Goal: Task Accomplishment & Management: Manage account settings

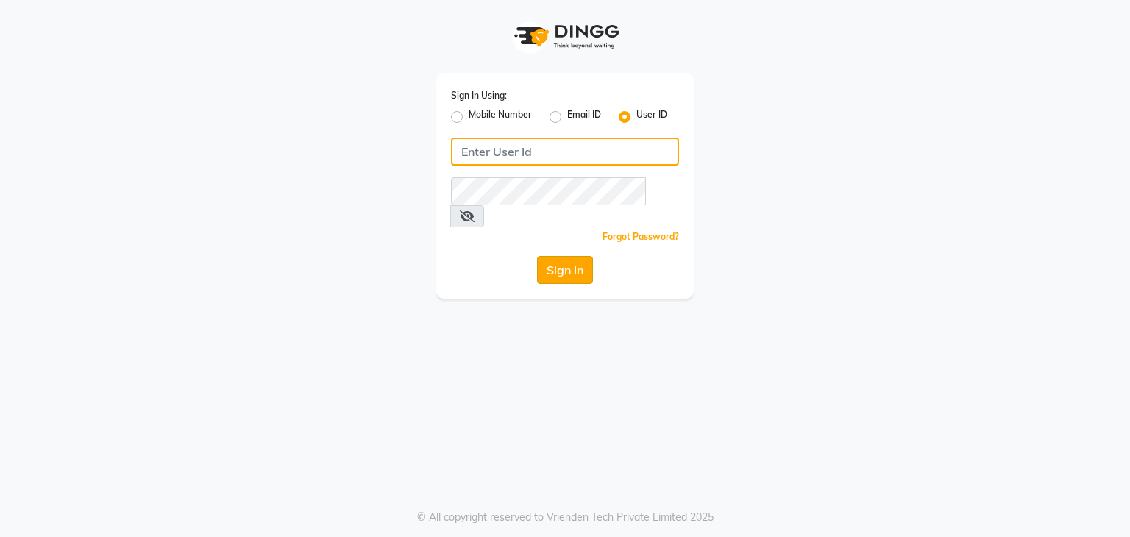
type input "uzeeshaikh0@gmail.com"
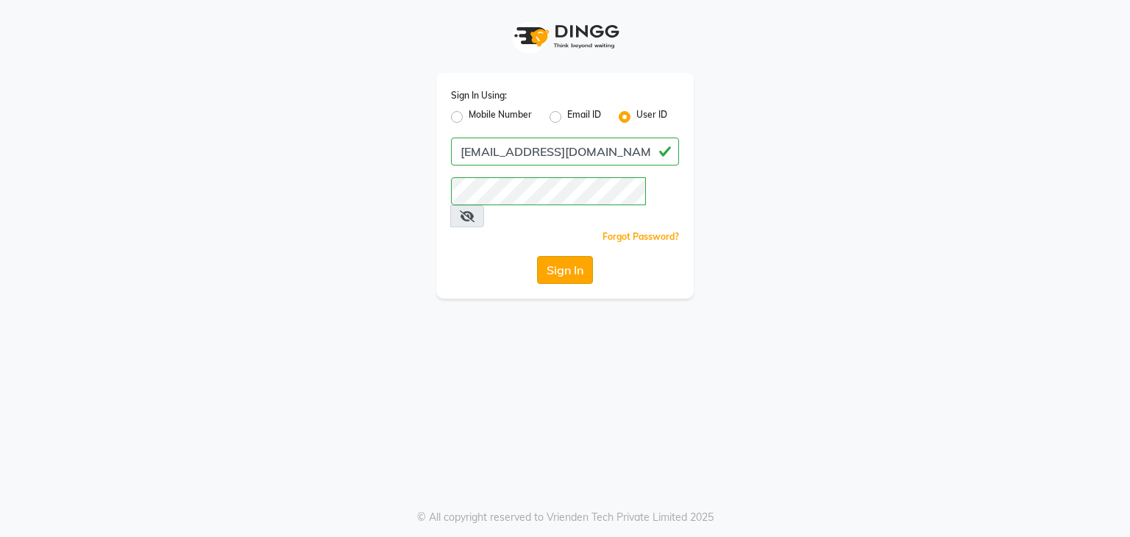
click at [558, 256] on button "Sign In" at bounding box center [565, 270] width 56 height 28
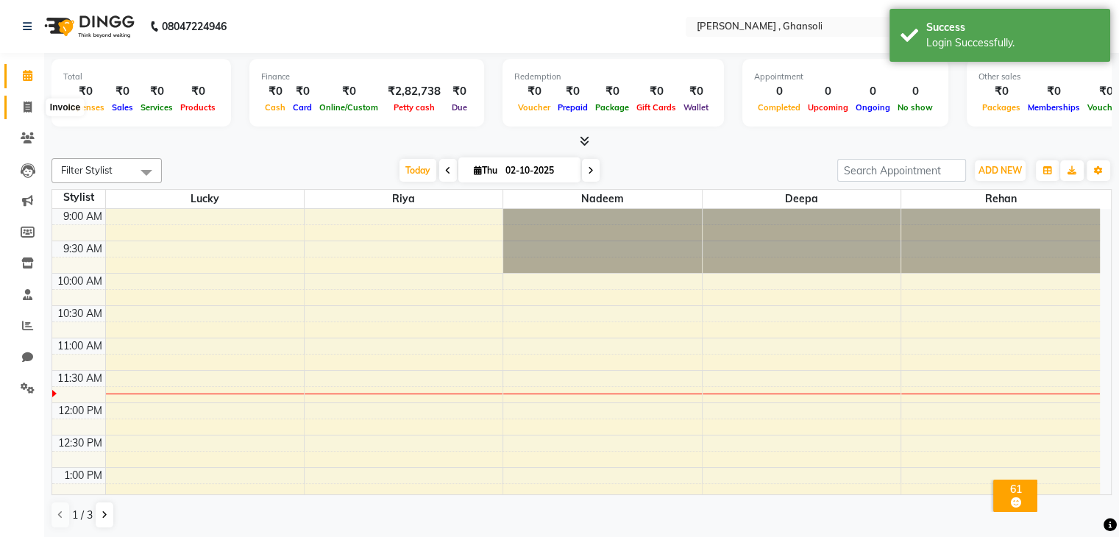
click at [24, 104] on icon at bounding box center [28, 106] width 8 height 11
select select "8446"
select select "service"
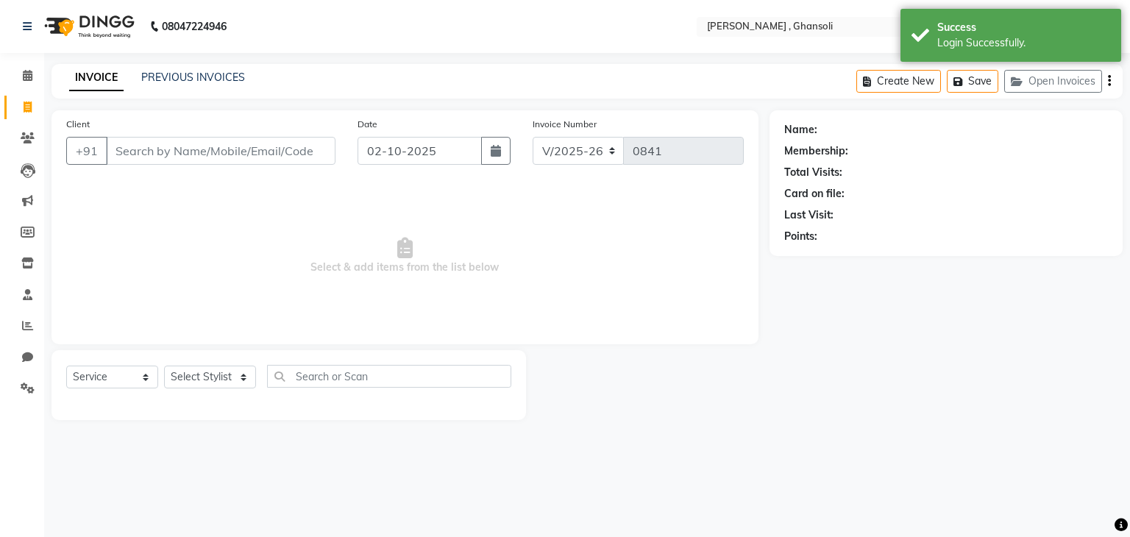
click at [138, 146] on input "Client" at bounding box center [220, 151] width 229 height 28
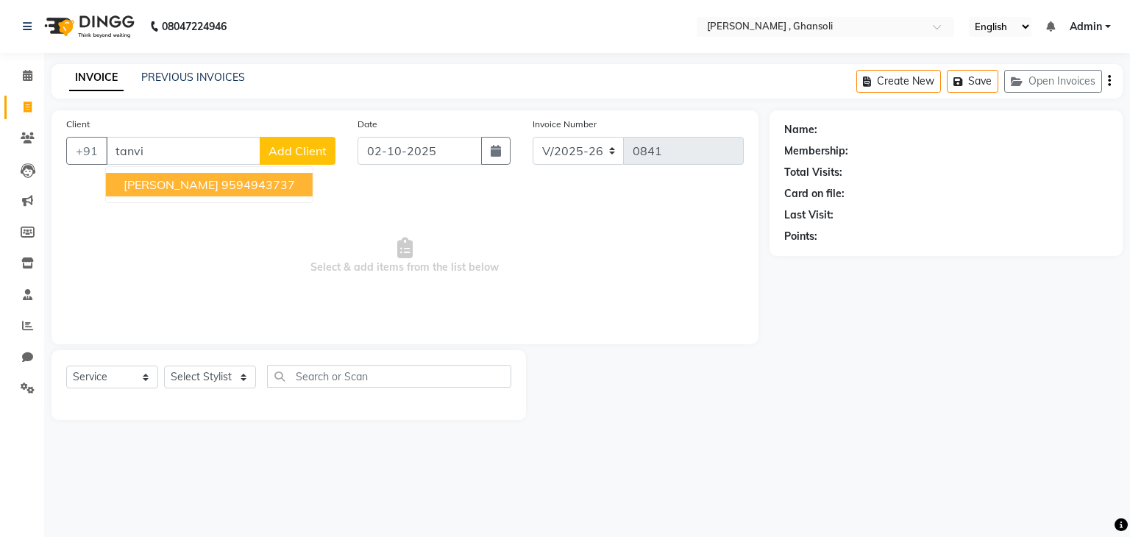
click at [202, 185] on span "tanvi bhanushali" at bounding box center [171, 184] width 95 height 15
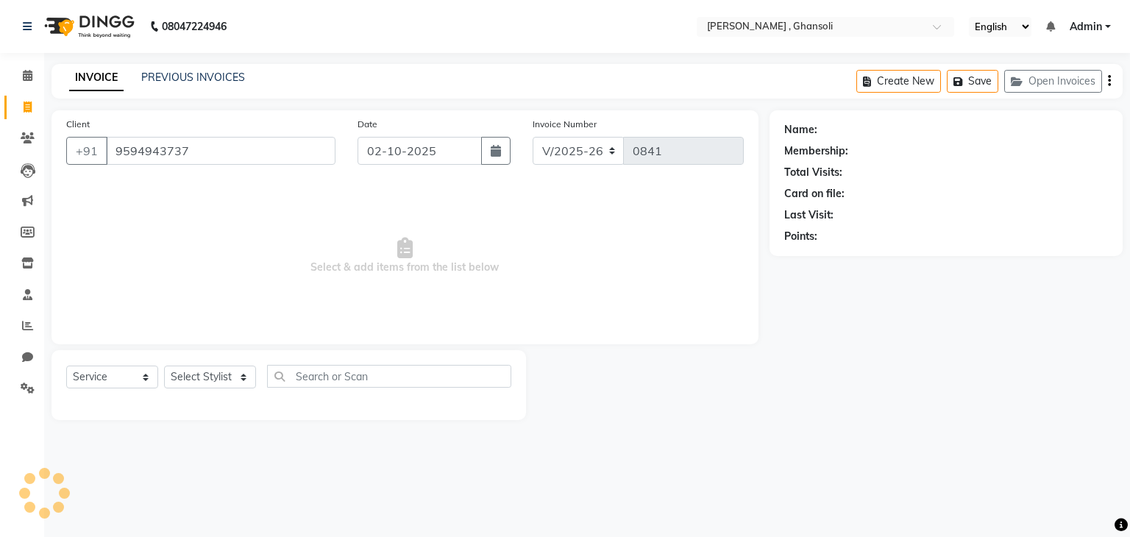
type input "9594943737"
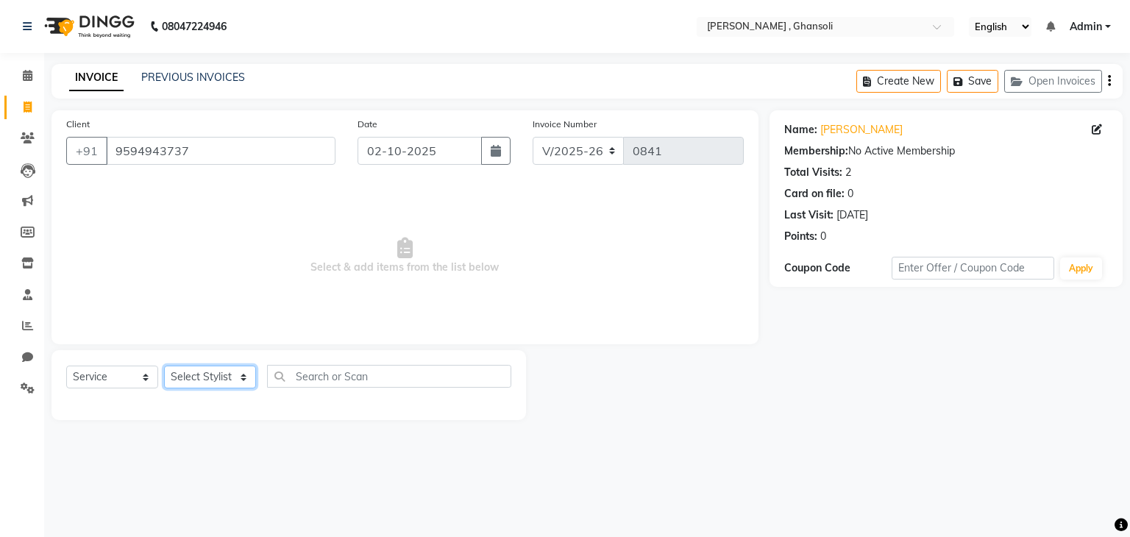
click at [243, 377] on select "Select Stylist deepa Lucky nadeem Rehan Riya Shivam sohail sulochana Uzair Vini…" at bounding box center [210, 377] width 92 height 23
select select "81971"
click at [164, 366] on select "Select Stylist deepa Lucky nadeem Rehan Riya Shivam sohail sulochana Uzair Vini…" at bounding box center [210, 377] width 92 height 23
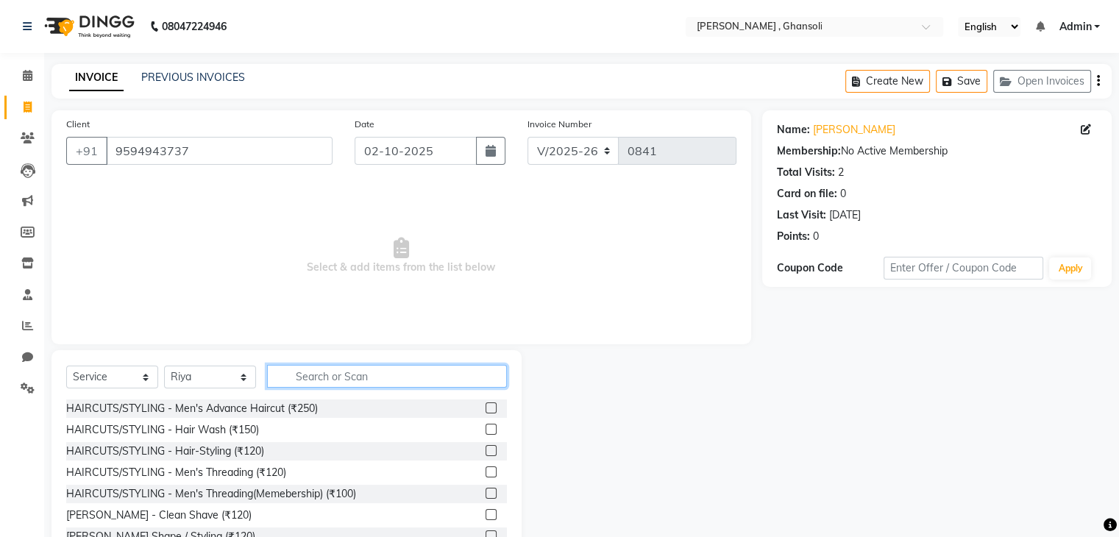
click at [341, 379] on input "text" at bounding box center [387, 376] width 240 height 23
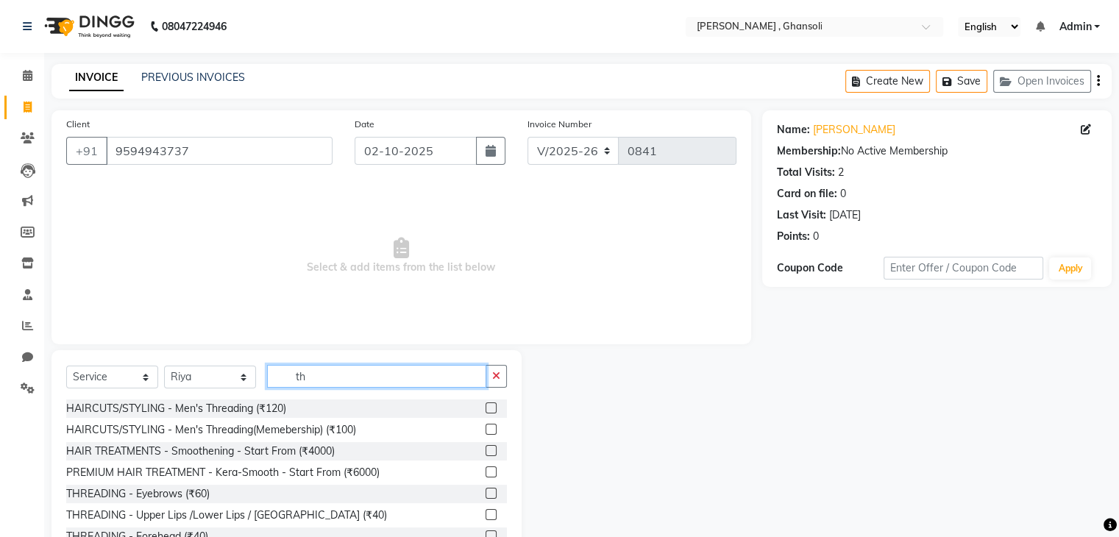
type input "th"
click at [485, 495] on label at bounding box center [490, 493] width 11 height 11
click at [485, 495] on input "checkbox" at bounding box center [490, 494] width 10 height 10
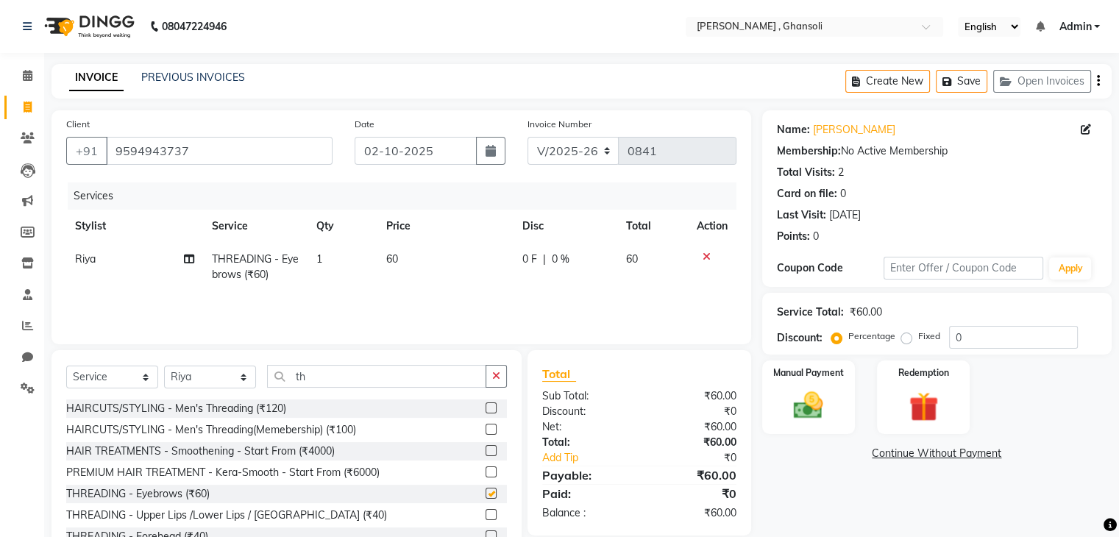
checkbox input "false"
click at [485, 514] on label at bounding box center [490, 514] width 11 height 11
click at [485, 514] on input "checkbox" at bounding box center [490, 515] width 10 height 10
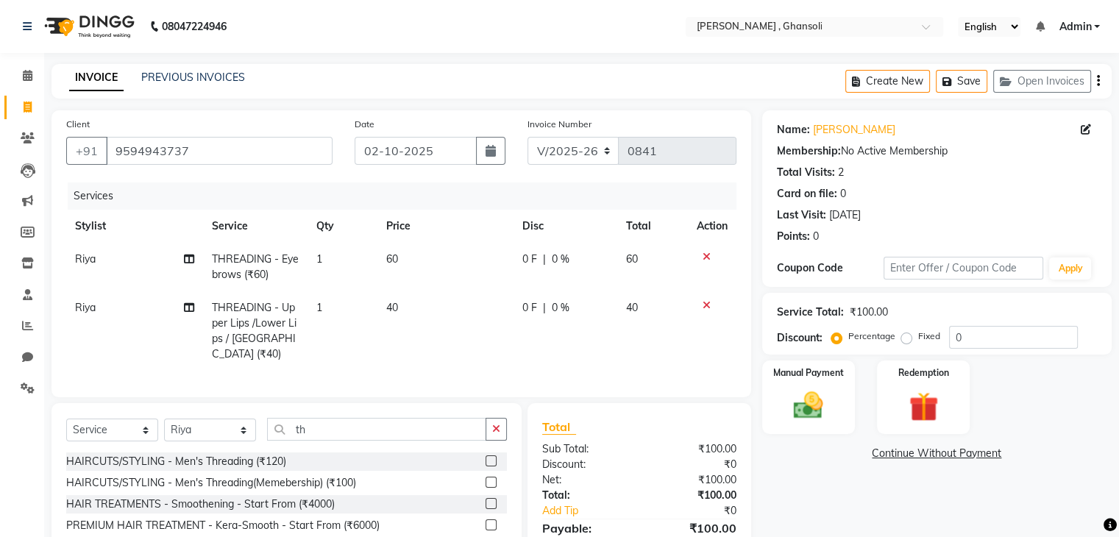
checkbox input "false"
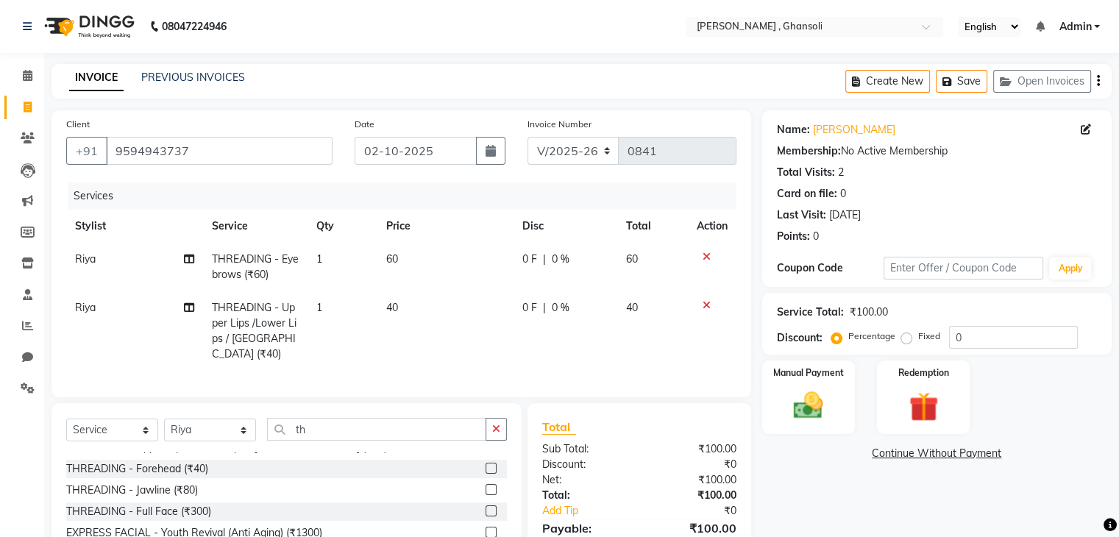
scroll to position [127, 0]
click at [485, 457] on label at bounding box center [490, 462] width 11 height 11
click at [485, 458] on input "checkbox" at bounding box center [490, 463] width 10 height 10
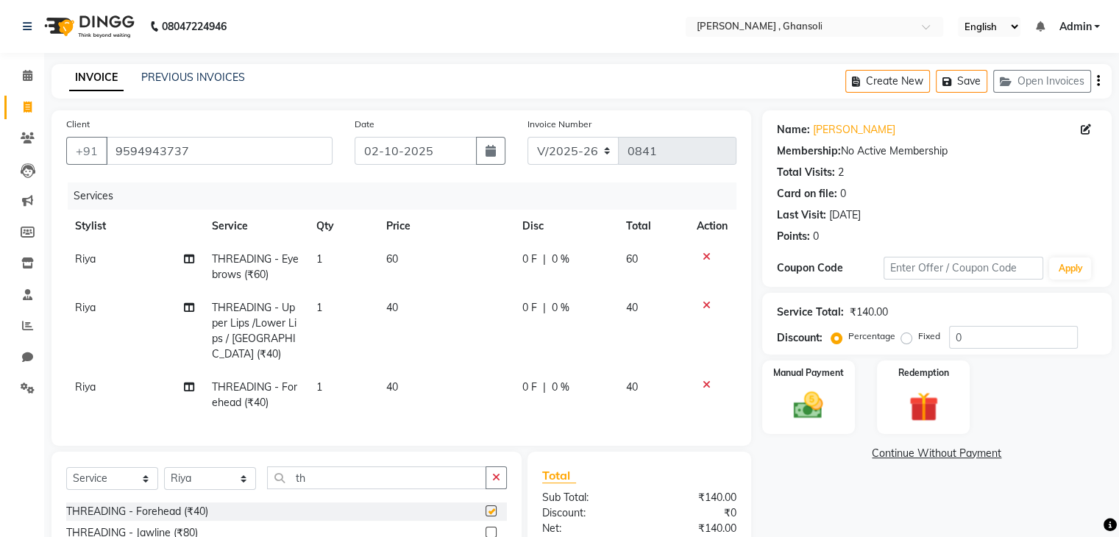
checkbox input "false"
click at [530, 260] on span "0 F" at bounding box center [529, 259] width 15 height 15
select select "81971"
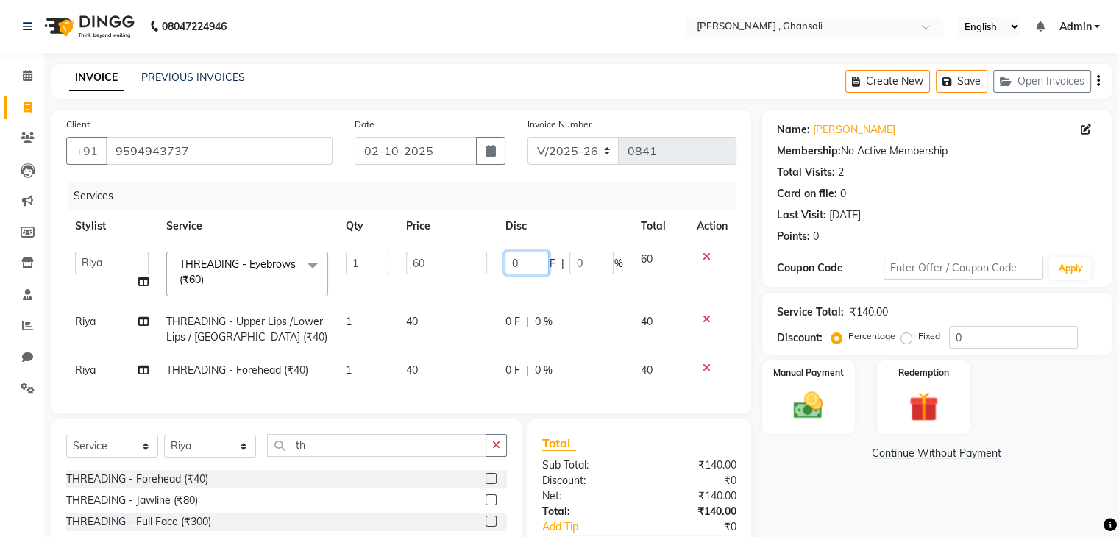
click at [530, 260] on input "0" at bounding box center [527, 263] width 44 height 23
type input "10"
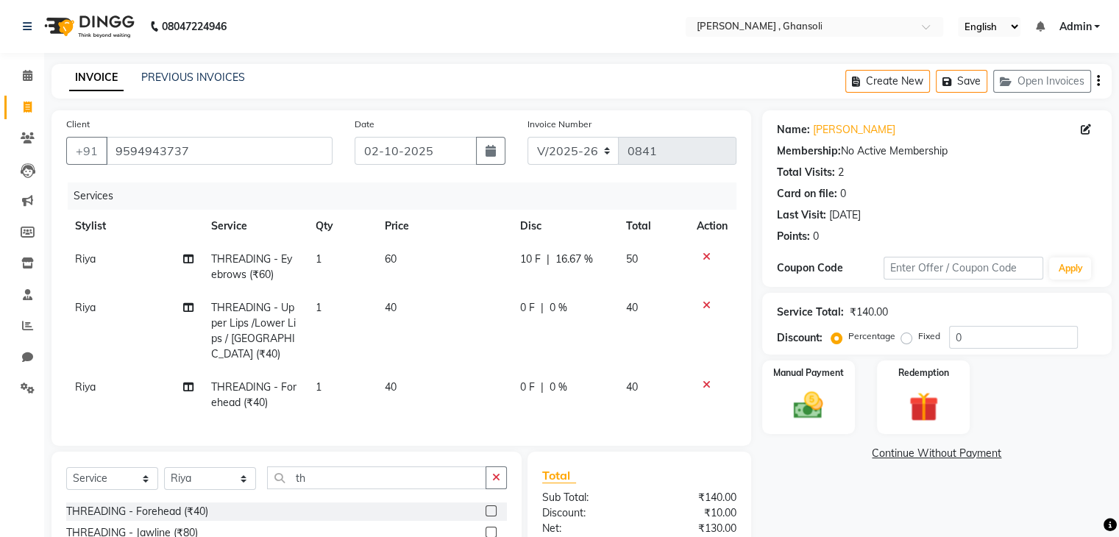
click at [518, 322] on td "0 F | 0 %" at bounding box center [564, 330] width 106 height 79
select select "81971"
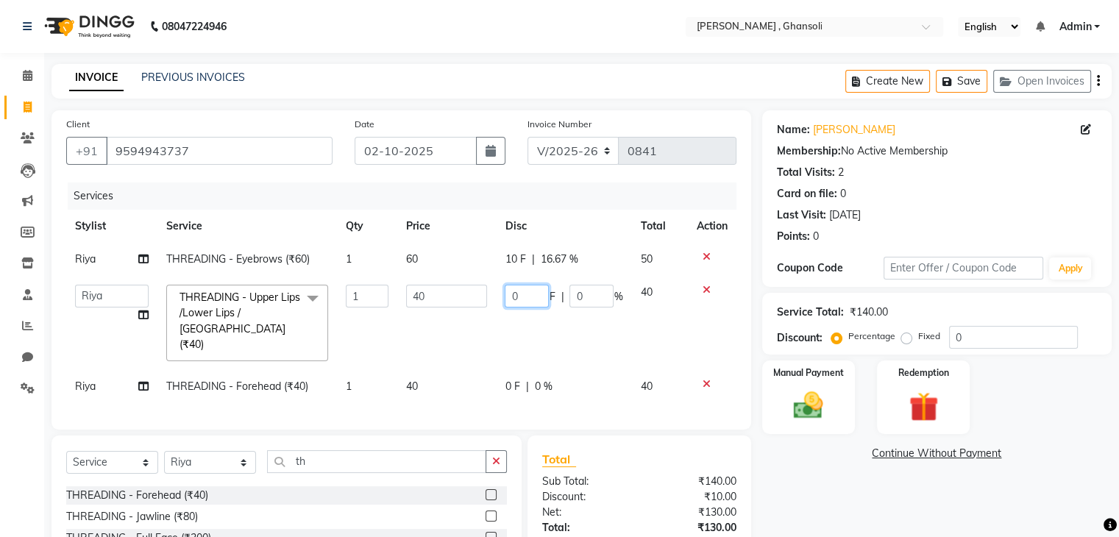
click at [527, 291] on input "0" at bounding box center [527, 296] width 44 height 23
type input "20"
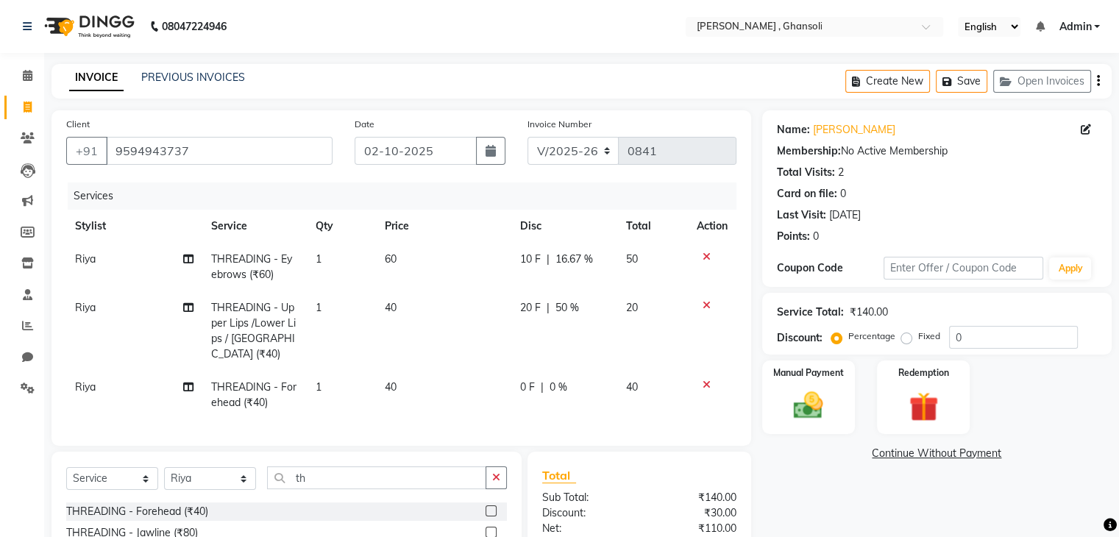
click at [516, 371] on td "0 F | 0 %" at bounding box center [564, 395] width 106 height 49
select select "81971"
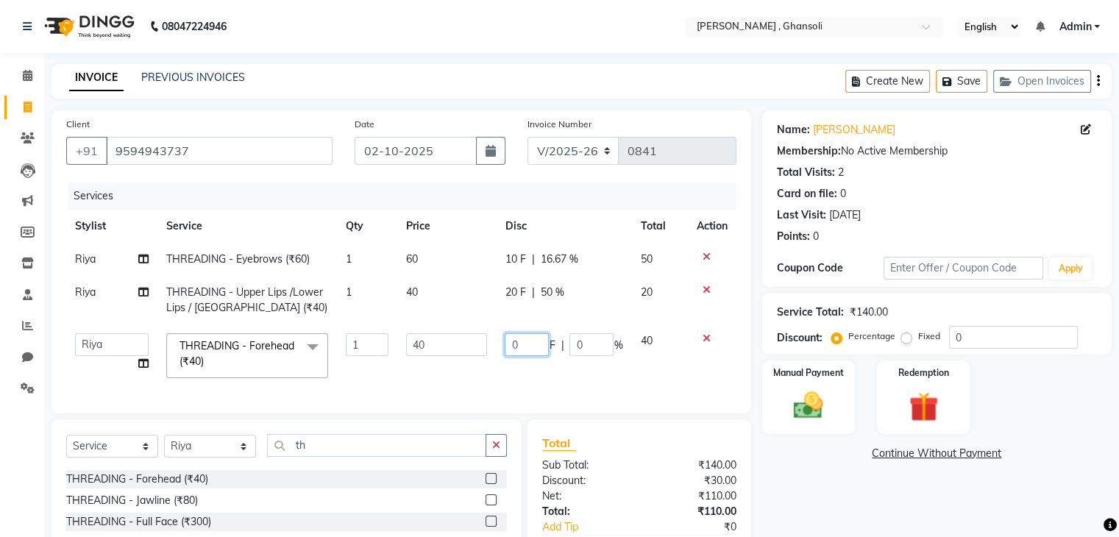
click at [519, 349] on input "0" at bounding box center [527, 344] width 44 height 23
type input "10"
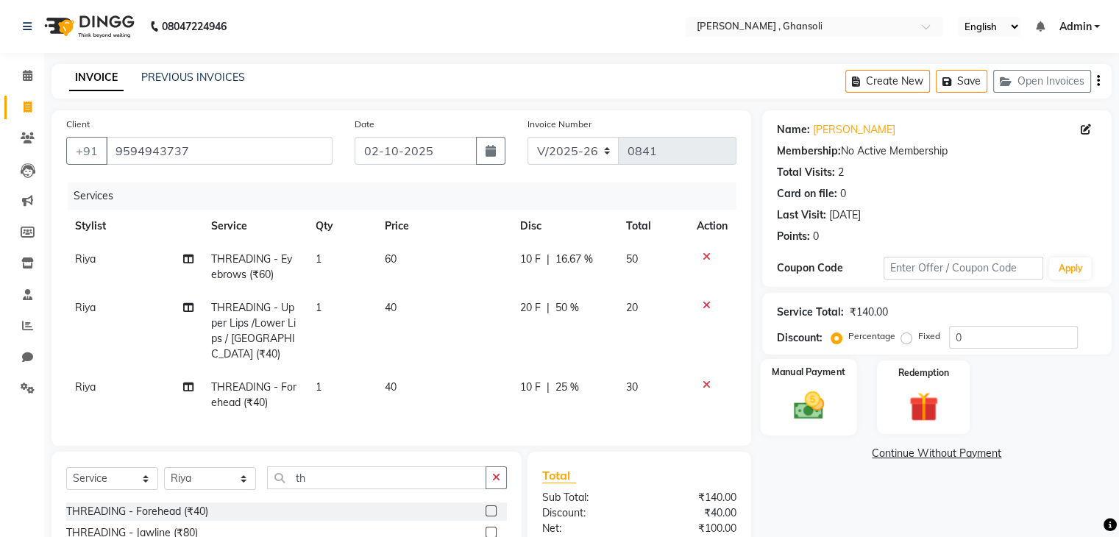
click at [774, 377] on label "Manual Payment" at bounding box center [809, 372] width 74 height 14
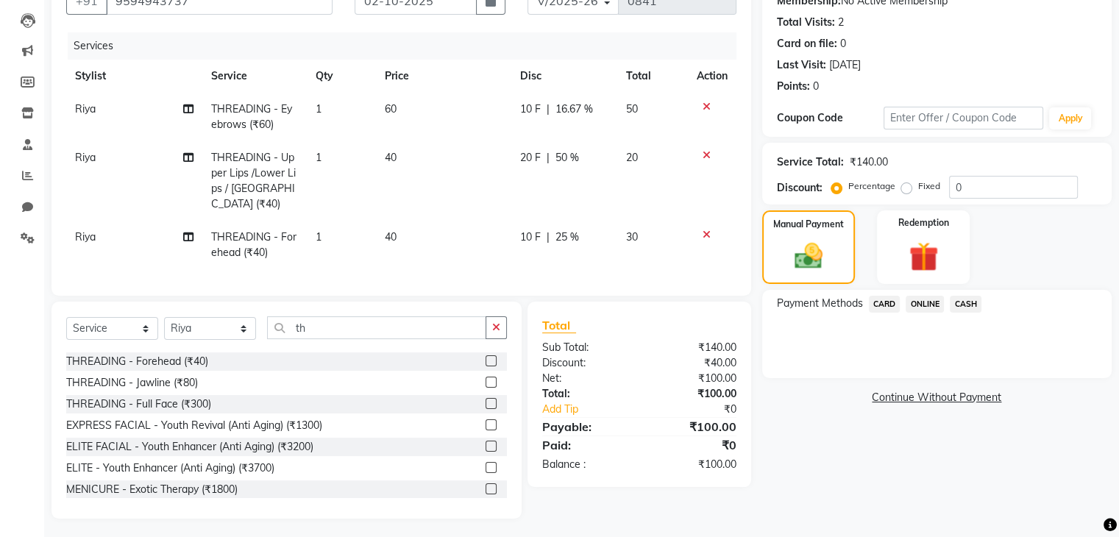
click at [965, 301] on span "CASH" at bounding box center [965, 304] width 32 height 17
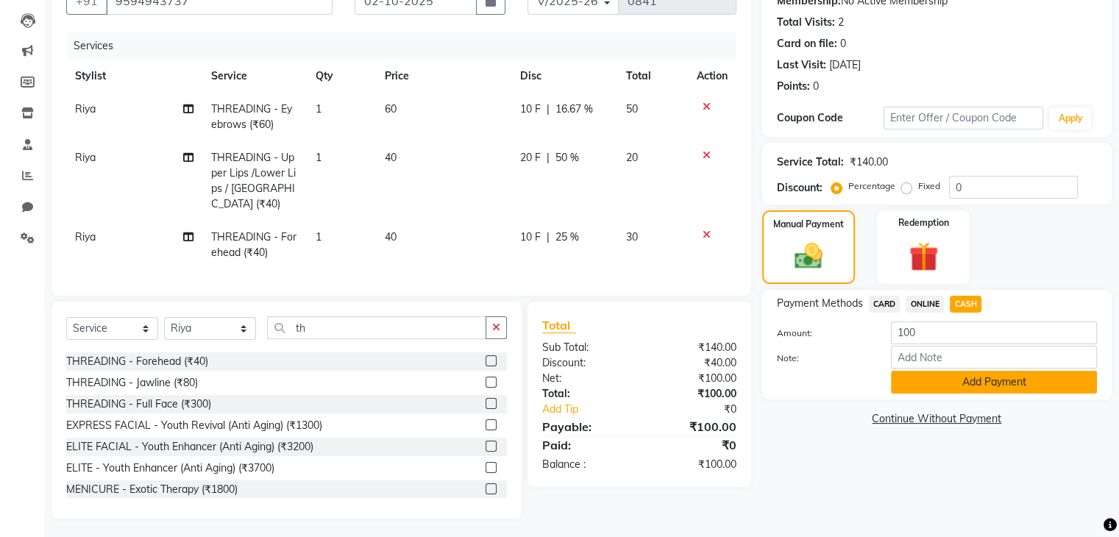
click at [961, 374] on button "Add Payment" at bounding box center [994, 382] width 206 height 23
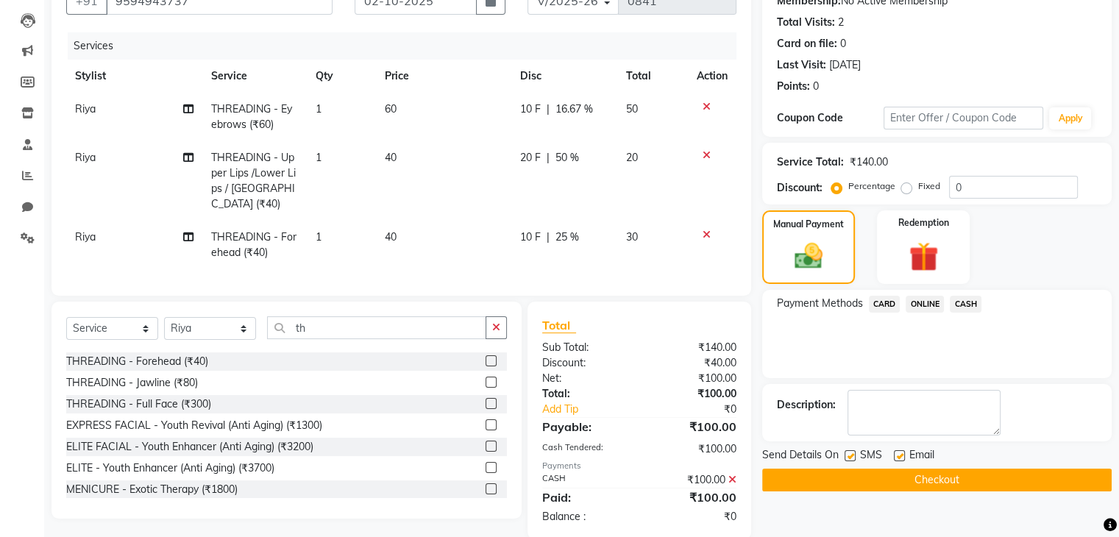
click at [938, 471] on button "Checkout" at bounding box center [936, 479] width 349 height 23
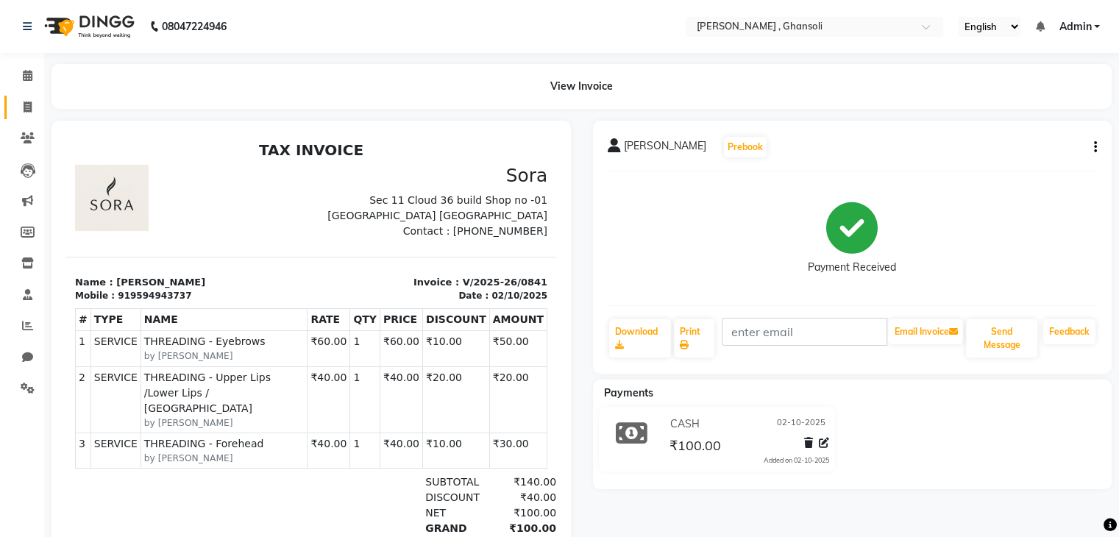
click at [18, 106] on span at bounding box center [28, 107] width 26 height 17
select select "service"
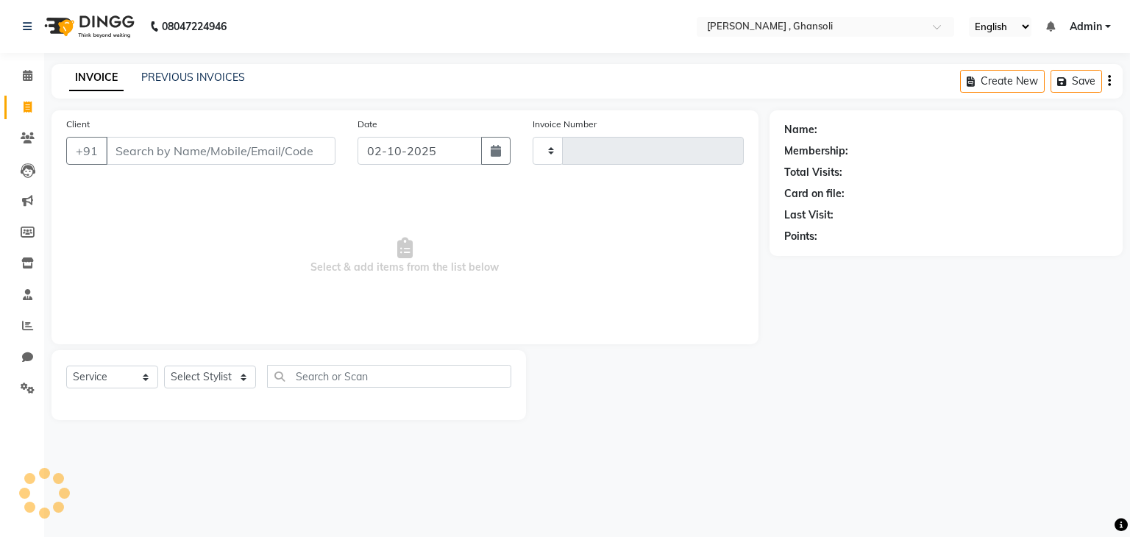
type input "0842"
select select "8446"
click at [18, 106] on span at bounding box center [28, 107] width 26 height 17
select select "8446"
select select "service"
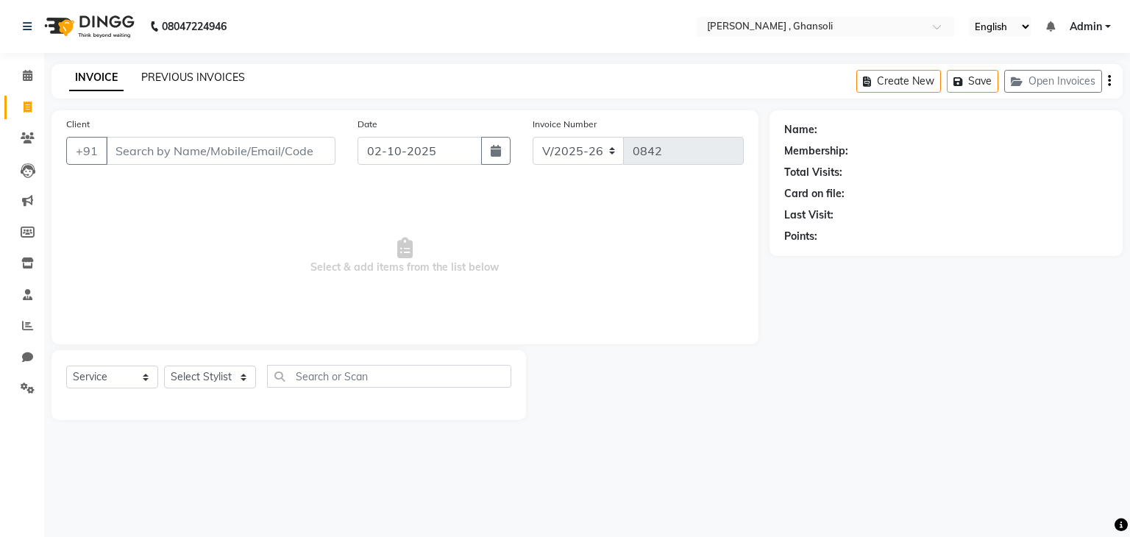
click at [171, 77] on link "PREVIOUS INVOICES" at bounding box center [193, 77] width 104 height 13
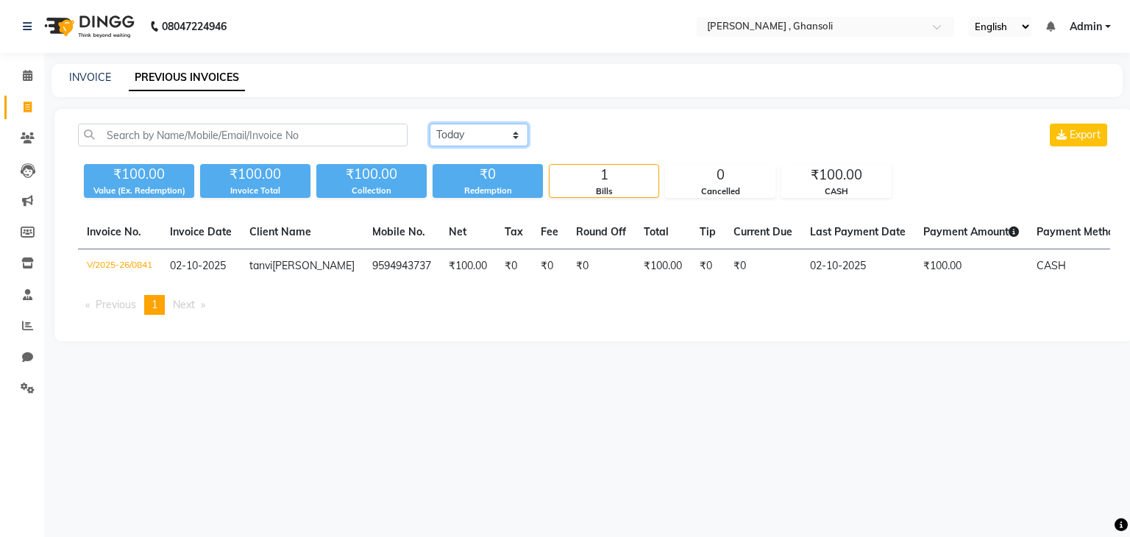
click at [516, 130] on select "Today Yesterday Custom Range" at bounding box center [479, 135] width 99 height 23
select select "yesterday"
click at [430, 124] on select "Today Yesterday Custom Range" at bounding box center [479, 135] width 99 height 23
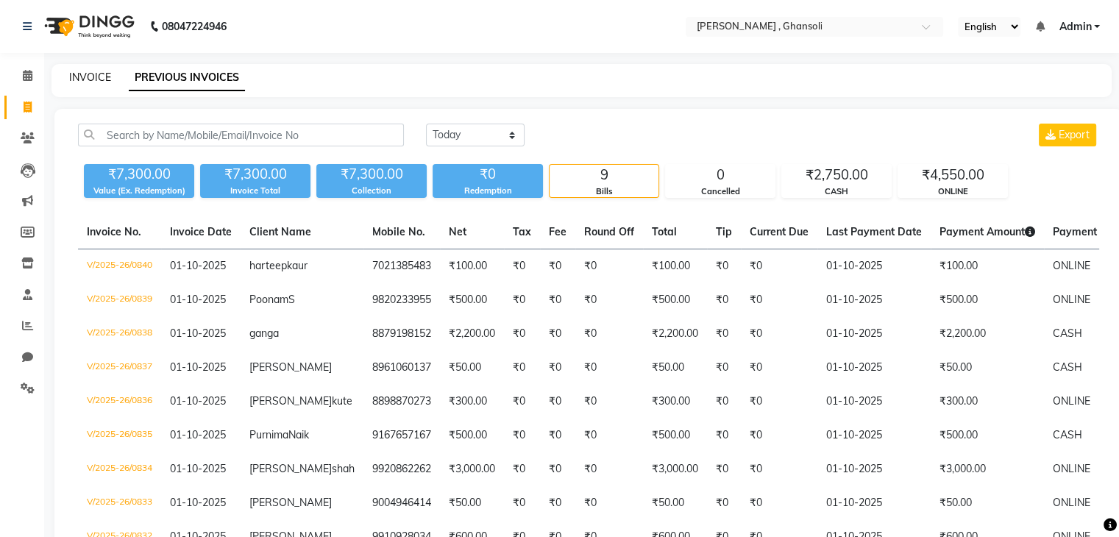
click at [90, 80] on link "INVOICE" at bounding box center [90, 77] width 42 height 13
select select "service"
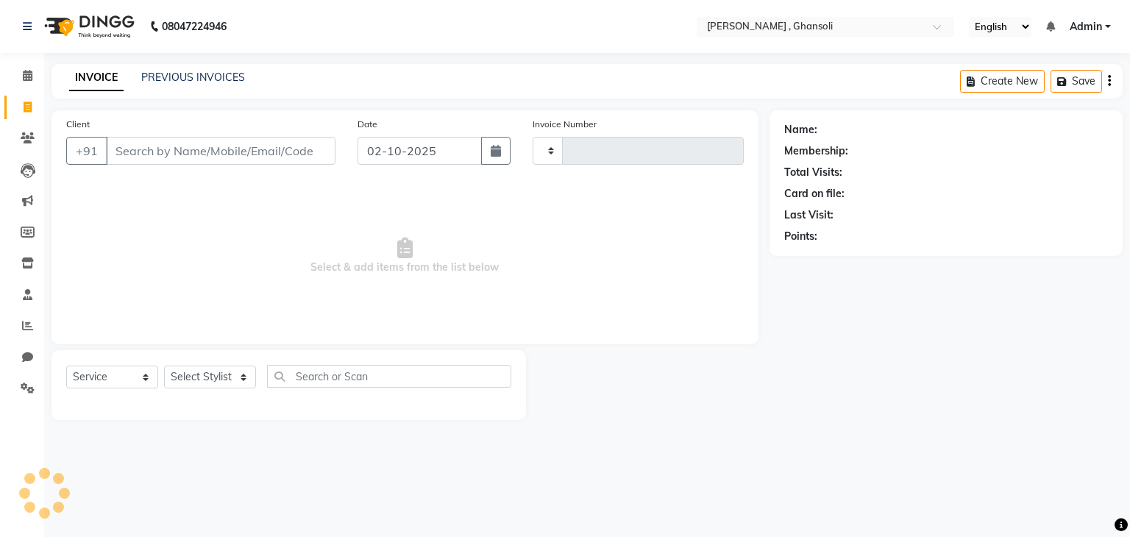
type input "0842"
select select "8446"
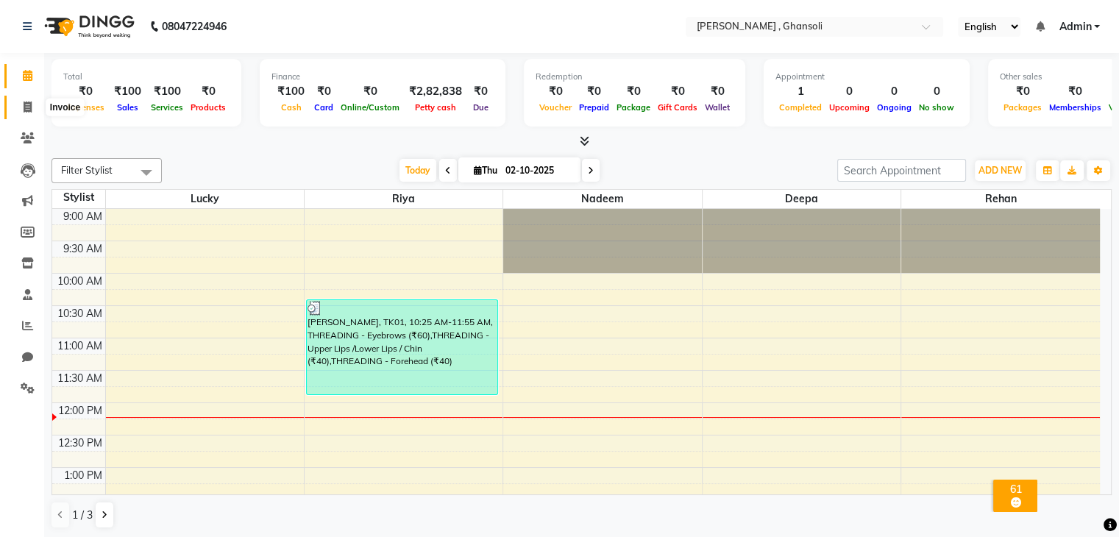
click at [25, 107] on icon at bounding box center [28, 106] width 8 height 11
select select "8446"
select select "service"
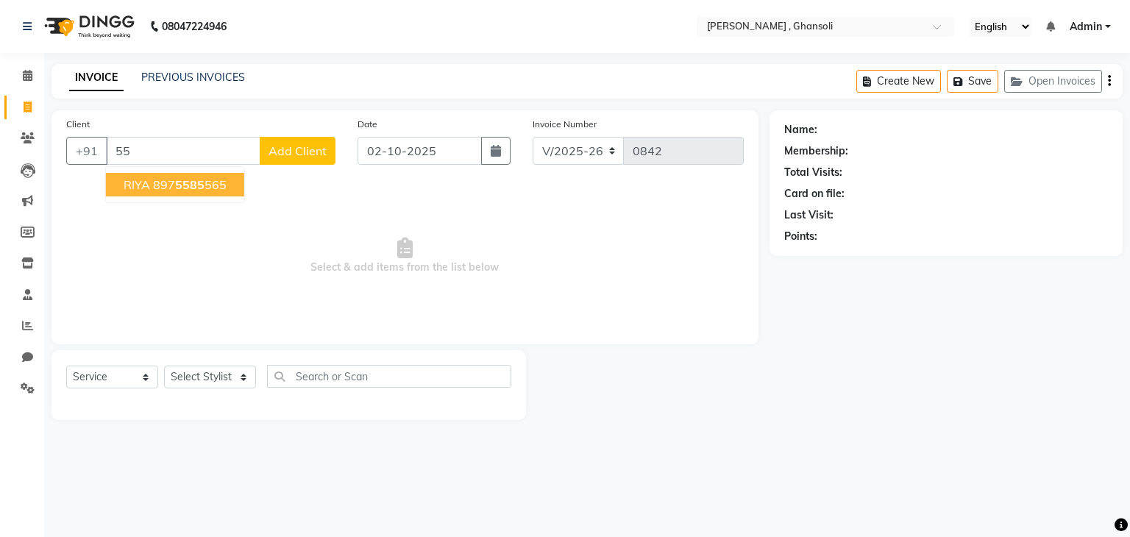
type input "5"
click at [224, 182] on span "932121" at bounding box center [246, 184] width 44 height 15
type input "9321217040"
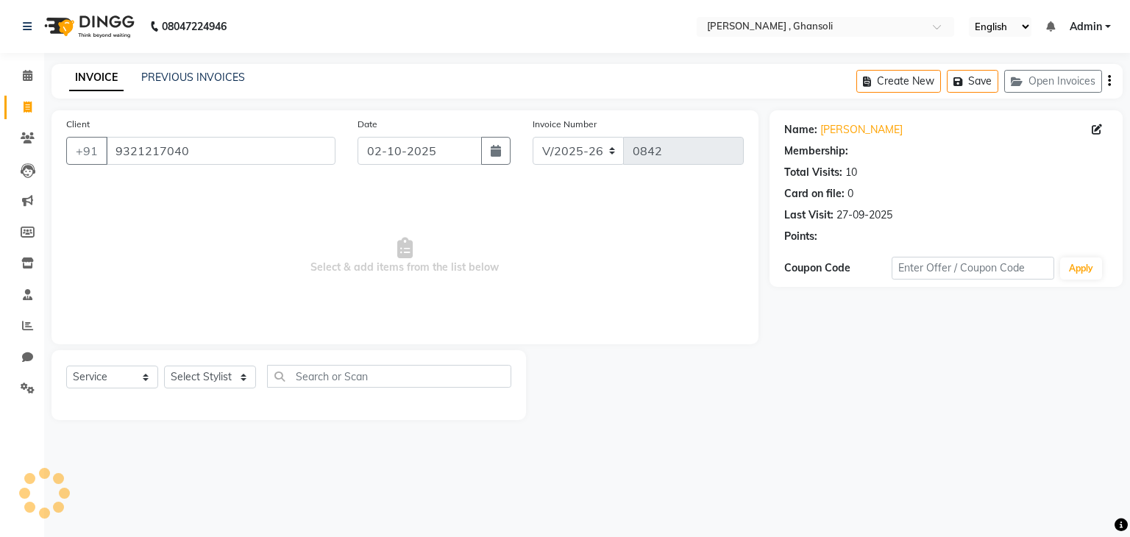
select select "1: Object"
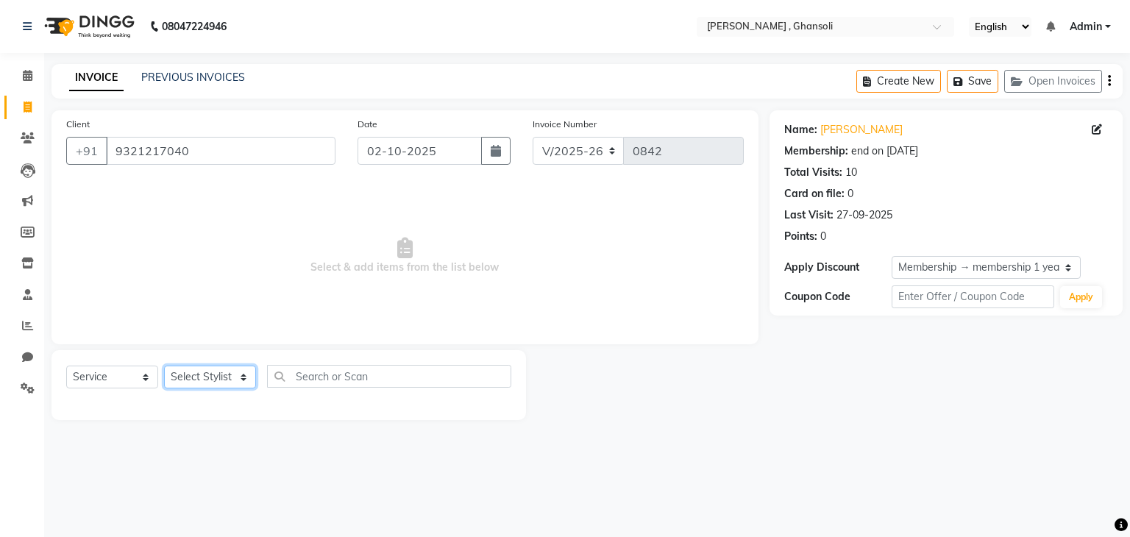
click at [247, 383] on select "Select Stylist deepa Lucky nadeem Rehan Riya Shivam sohail sulochana Uzair Vini…" at bounding box center [210, 377] width 92 height 23
select select "81970"
click at [164, 366] on select "Select Stylist deepa Lucky nadeem Rehan Riya Shivam sohail sulochana Uzair Vini…" at bounding box center [210, 377] width 92 height 23
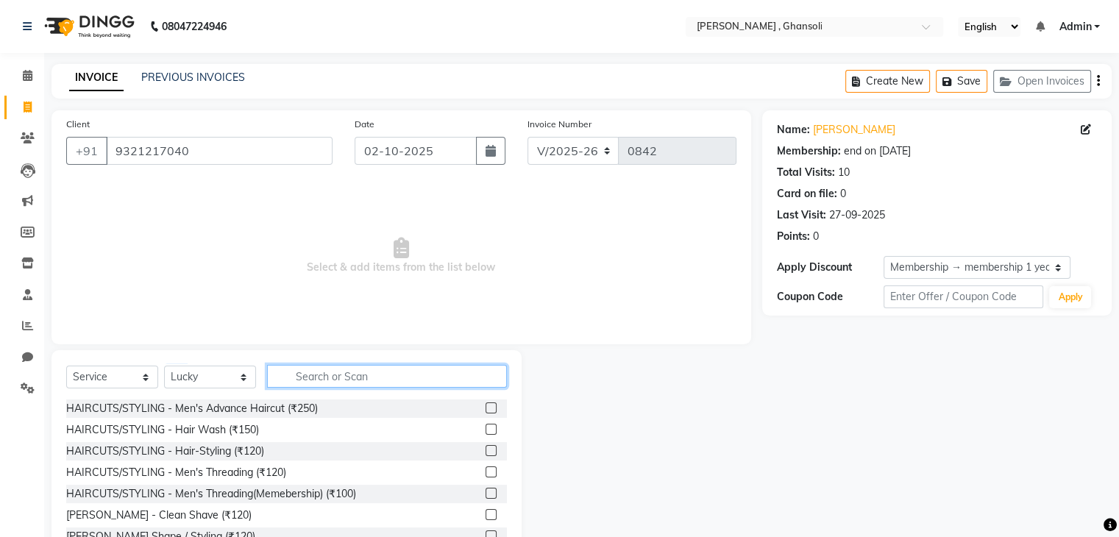
click at [308, 374] on input "text" at bounding box center [387, 376] width 240 height 23
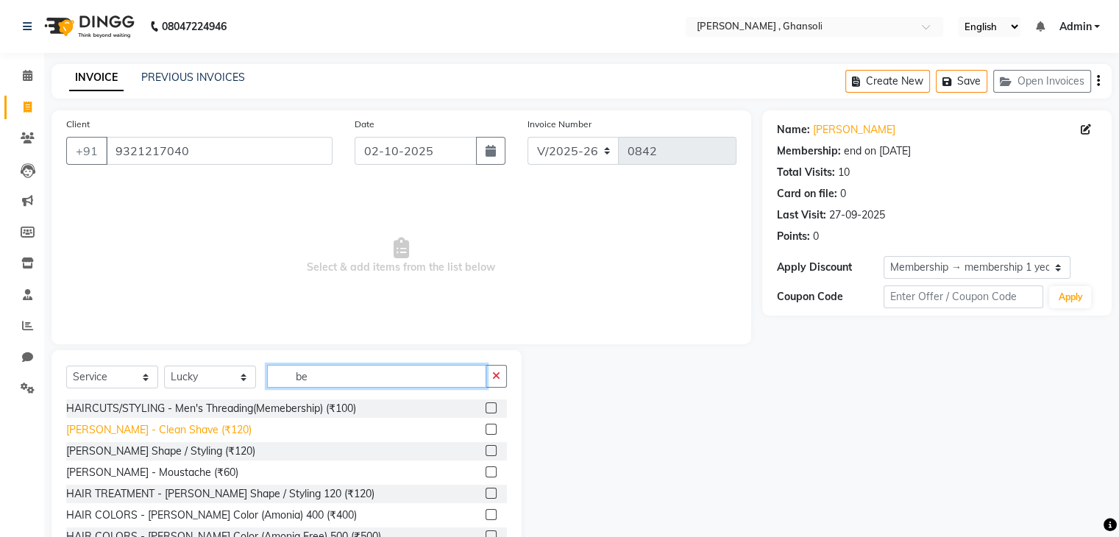
type input "be"
click at [193, 426] on div "BEARD - Clean Shave (₹120)" at bounding box center [158, 429] width 185 height 15
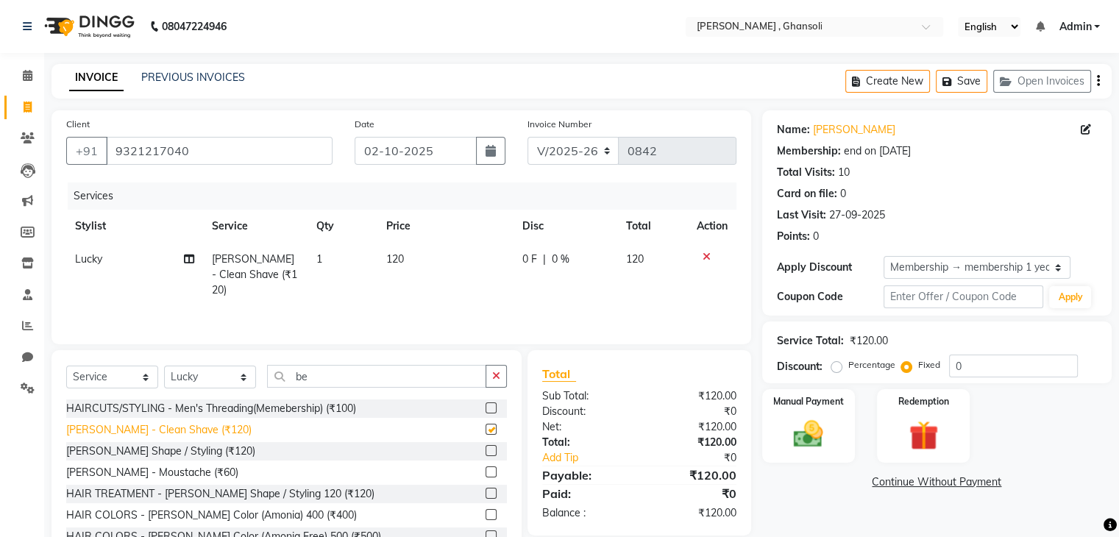
checkbox input "false"
click at [538, 258] on div "0 F | 0 %" at bounding box center [565, 259] width 86 height 15
select select "81970"
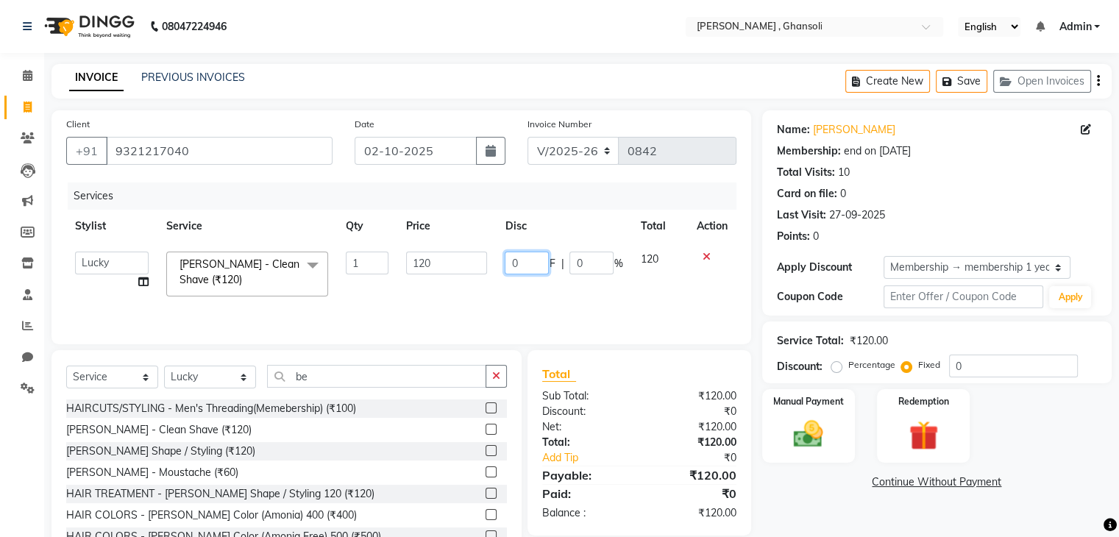
click at [529, 263] on input "0" at bounding box center [527, 263] width 44 height 23
type input "20"
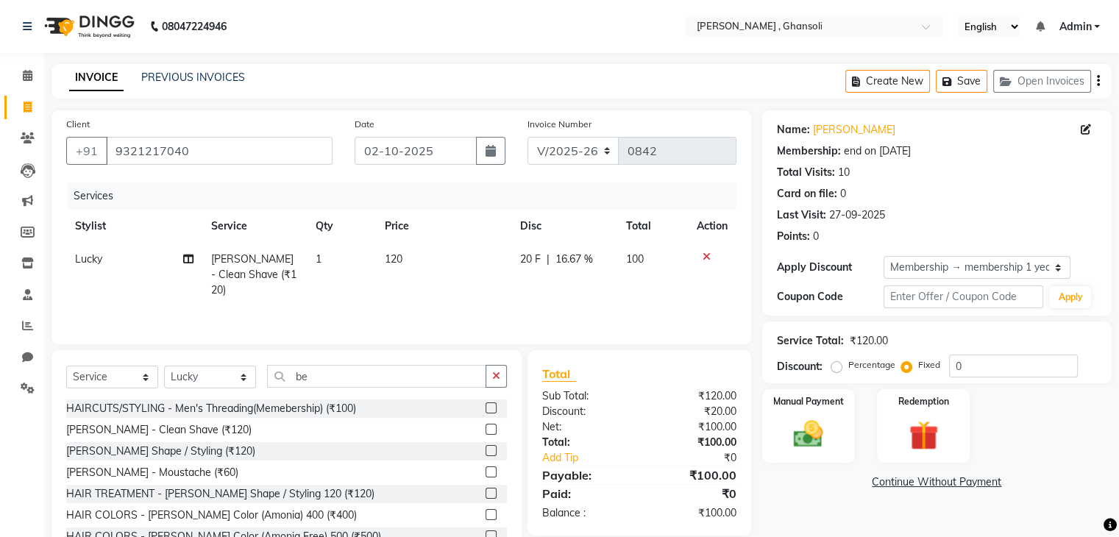
click at [790, 507] on div "Name: Rajesh Membership: end on 06-09-2026 Total Visits: 10 Card on file: 0 Las…" at bounding box center [942, 338] width 360 height 457
click at [794, 427] on img at bounding box center [807, 434] width 49 height 35
click at [923, 482] on span "ONLINE" at bounding box center [924, 482] width 38 height 17
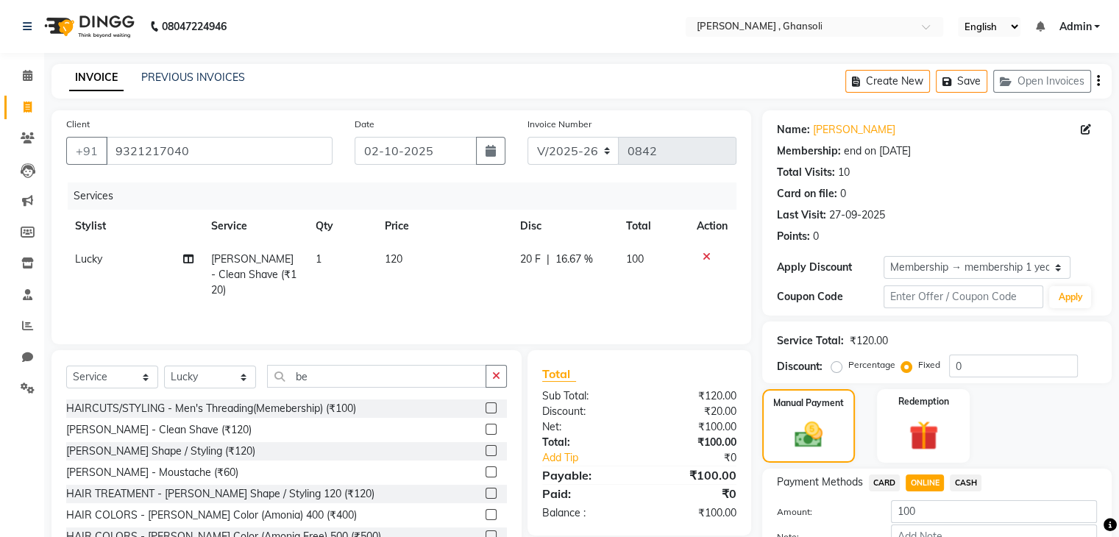
scroll to position [94, 0]
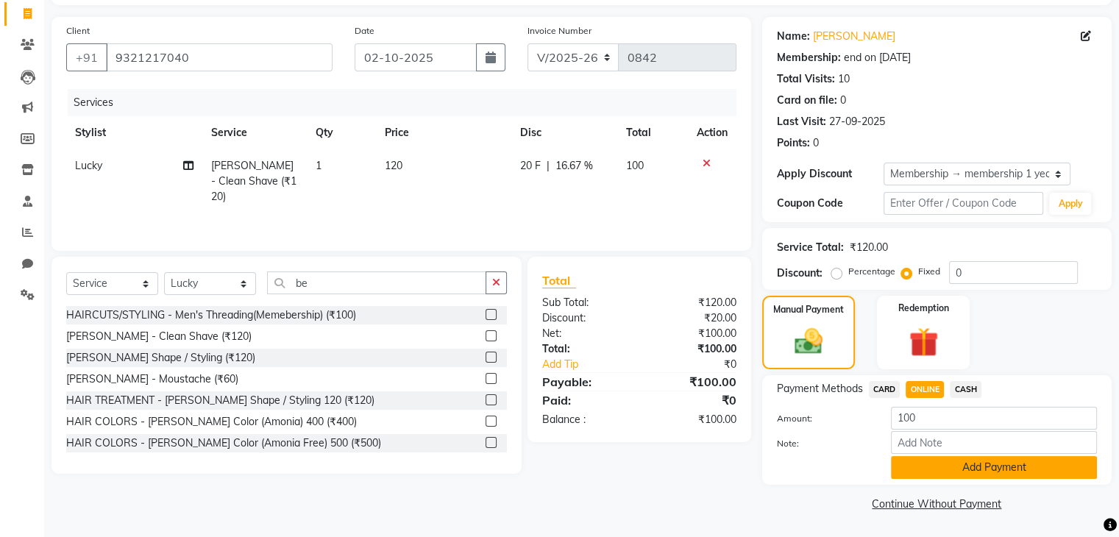
click at [991, 468] on button "Add Payment" at bounding box center [994, 467] width 206 height 23
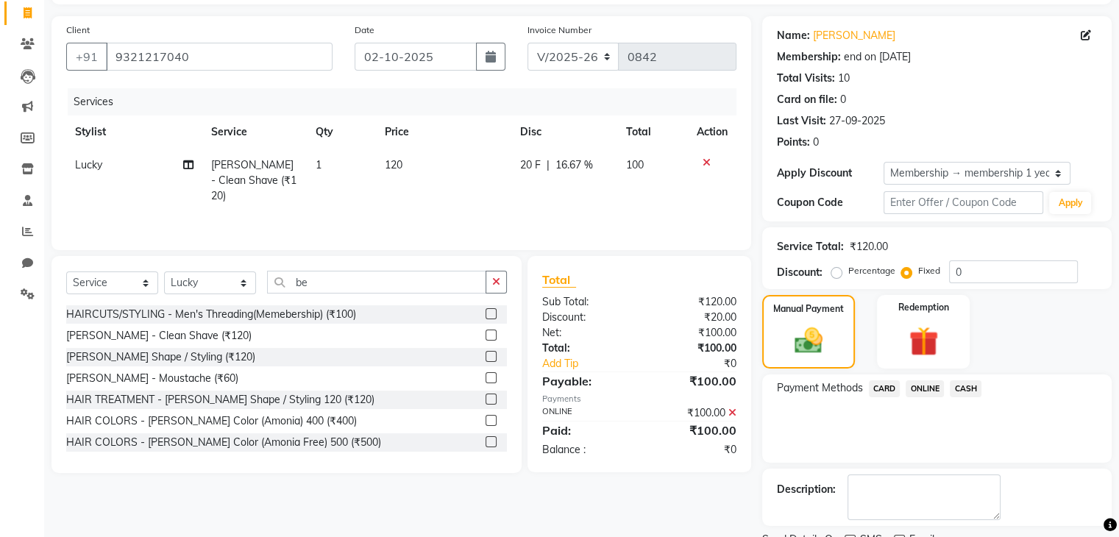
scroll to position [154, 0]
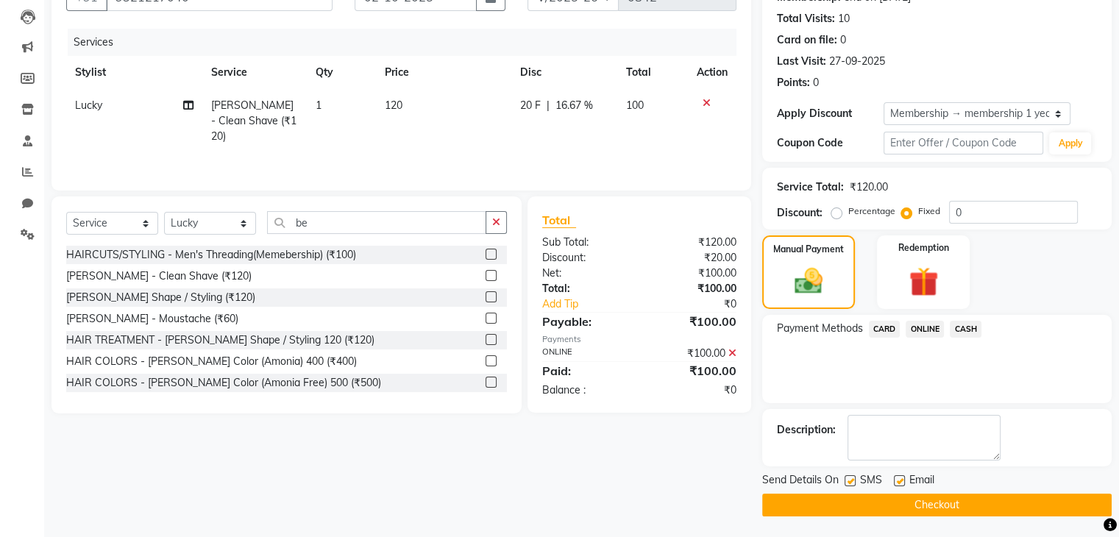
click at [980, 502] on button "Checkout" at bounding box center [936, 505] width 349 height 23
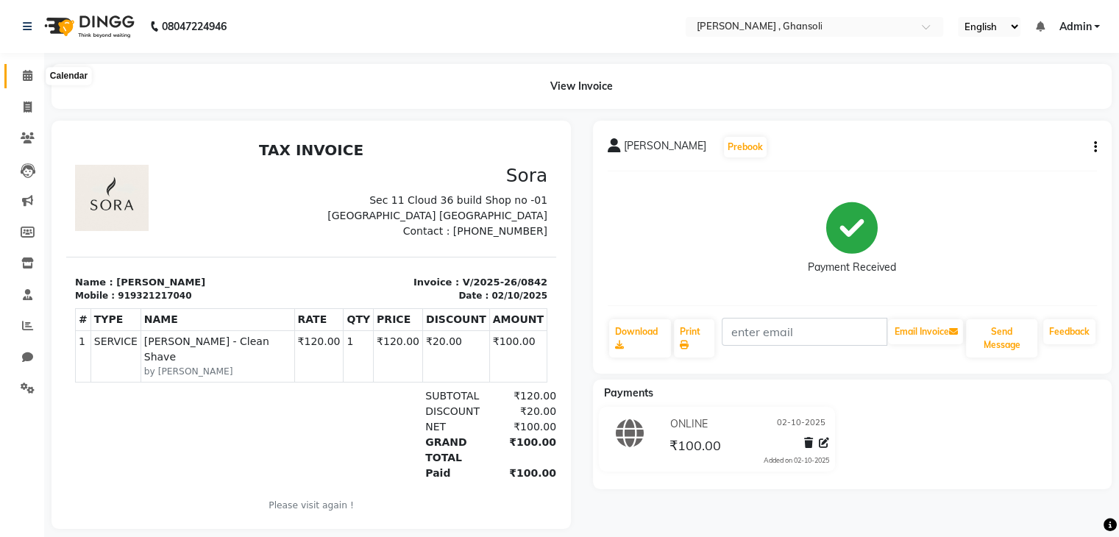
click at [15, 81] on span at bounding box center [28, 76] width 26 height 17
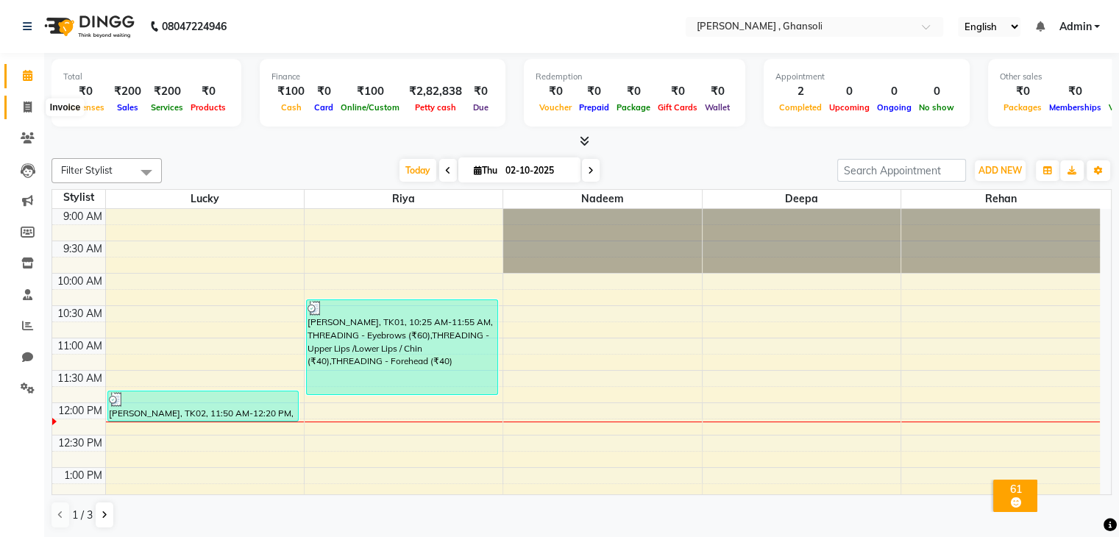
click at [31, 107] on icon at bounding box center [28, 106] width 8 height 11
select select "8446"
select select "service"
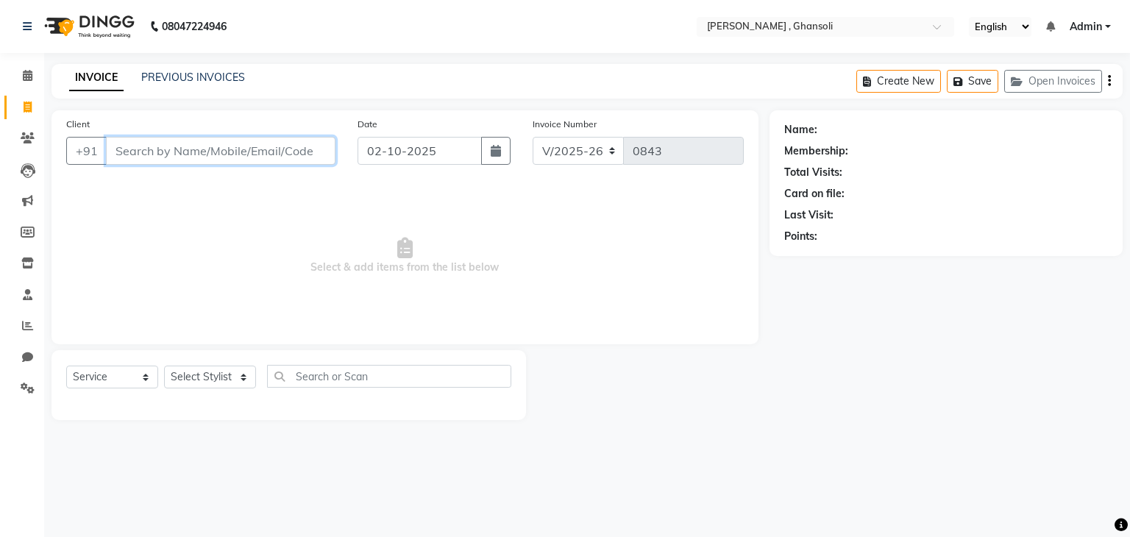
click at [154, 150] on input "Client" at bounding box center [220, 151] width 229 height 28
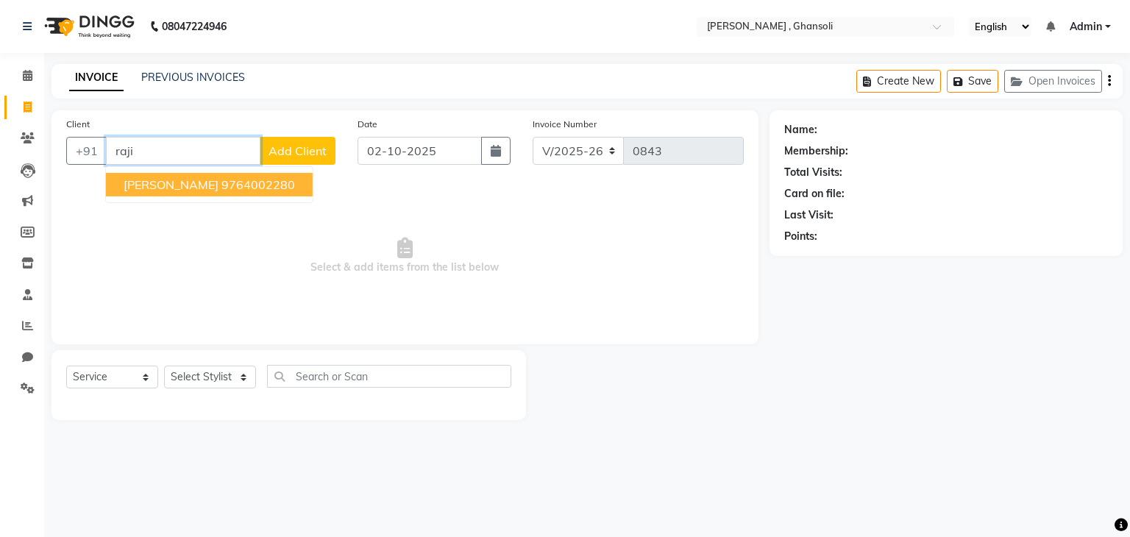
click at [221, 180] on ngb-highlight "9764002280" at bounding box center [258, 184] width 74 height 15
type input "9764002280"
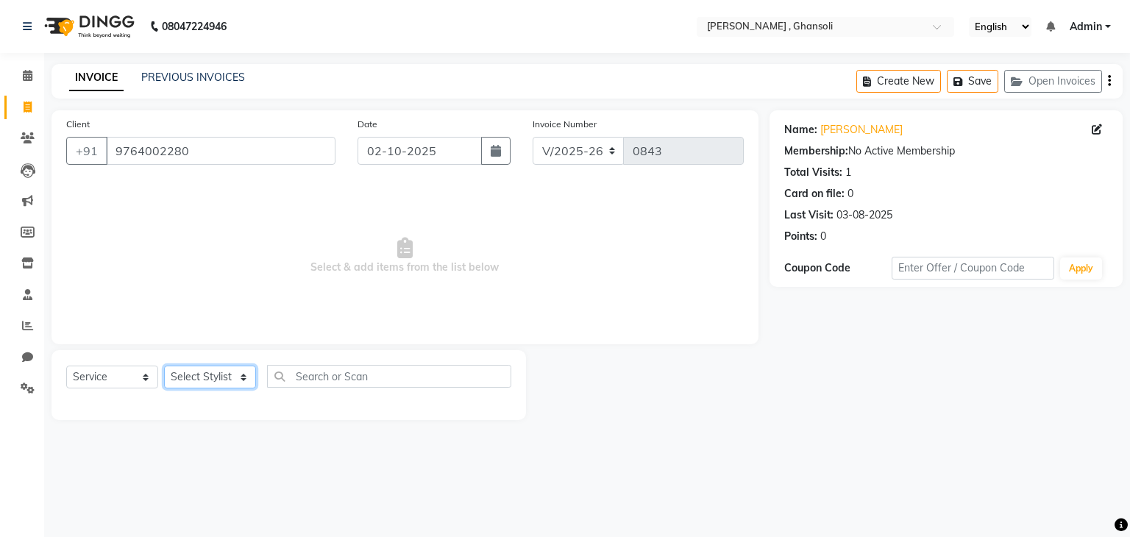
click at [188, 374] on select "Select Stylist deepa Lucky nadeem Rehan Riya Shivam sohail sulochana Uzair Vini…" at bounding box center [210, 377] width 92 height 23
select select "86841"
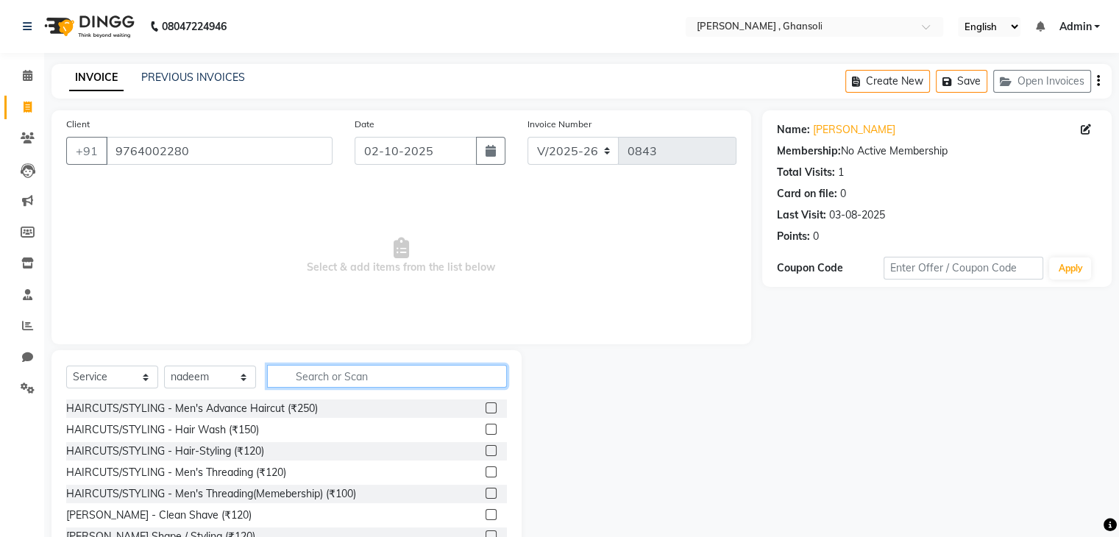
click at [334, 380] on input "text" at bounding box center [387, 376] width 240 height 23
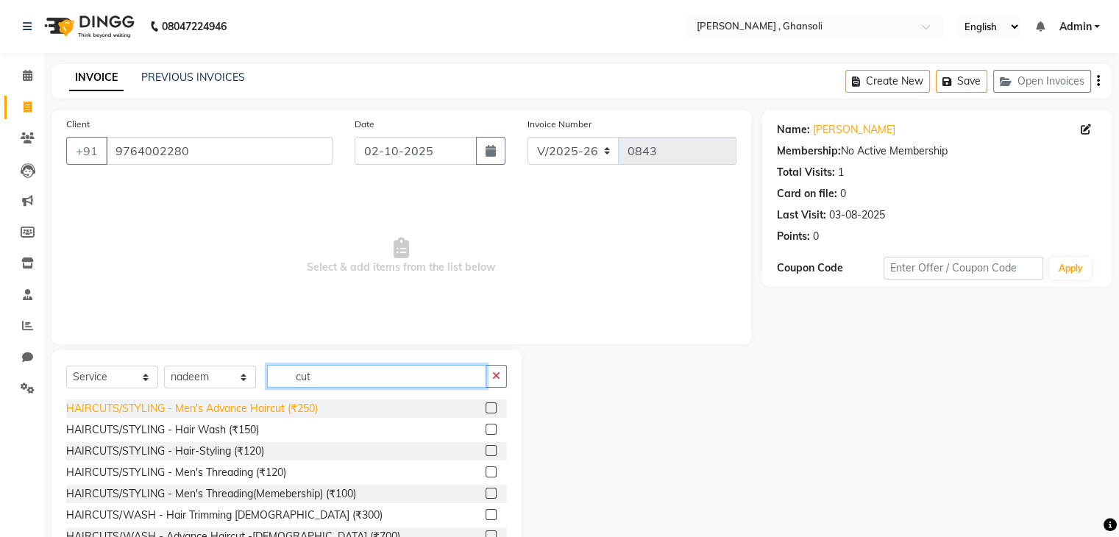
type input "cut"
click at [290, 410] on div "HAIRCUTS/STYLING - Men's Advance Haircut (₹250)" at bounding box center [192, 408] width 252 height 15
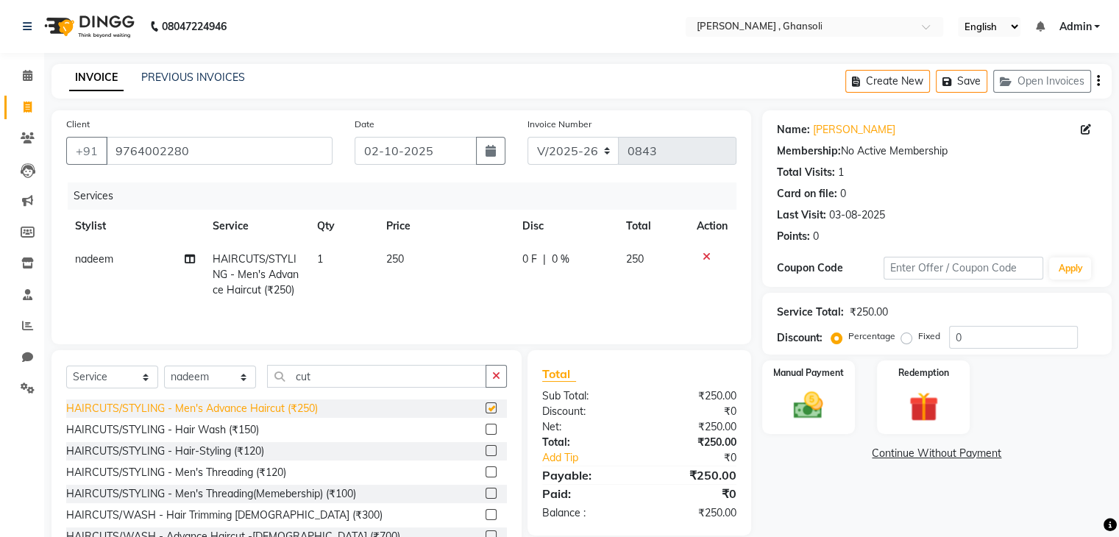
checkbox input "false"
click at [544, 274] on td "0 F | 0 %" at bounding box center [565, 275] width 104 height 64
select select "86841"
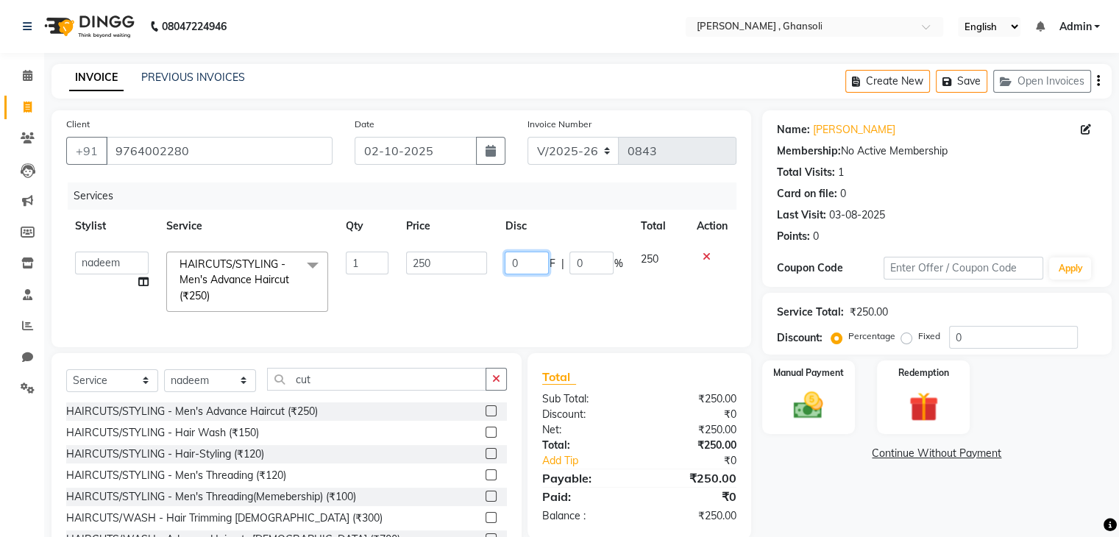
click at [538, 266] on input "0" at bounding box center [527, 263] width 44 height 23
type input "50"
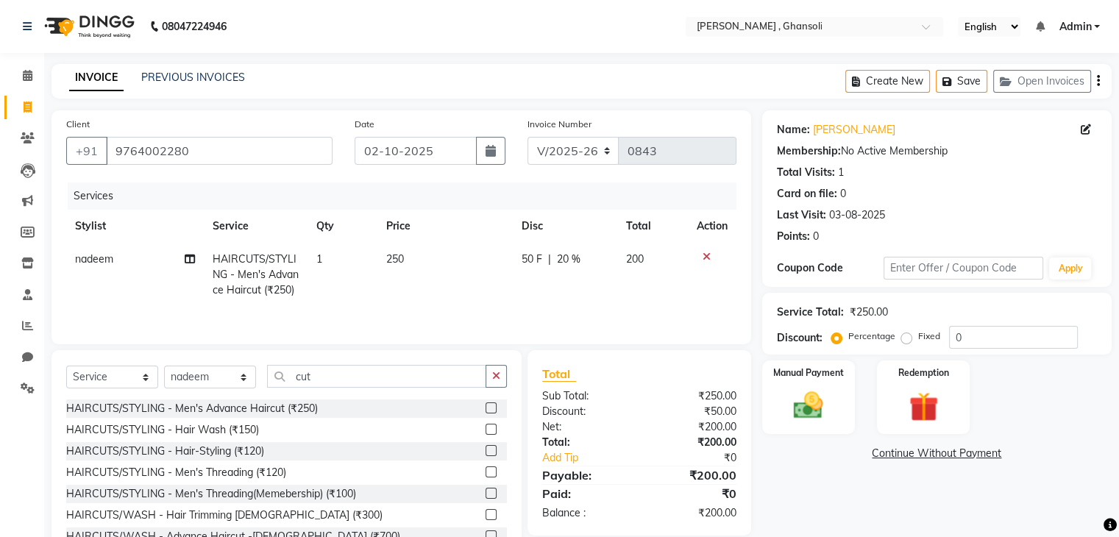
click at [862, 516] on div "Name: Rajiv Gupta Membership: No Active Membership Total Visits: 1 Card on file…" at bounding box center [942, 338] width 360 height 457
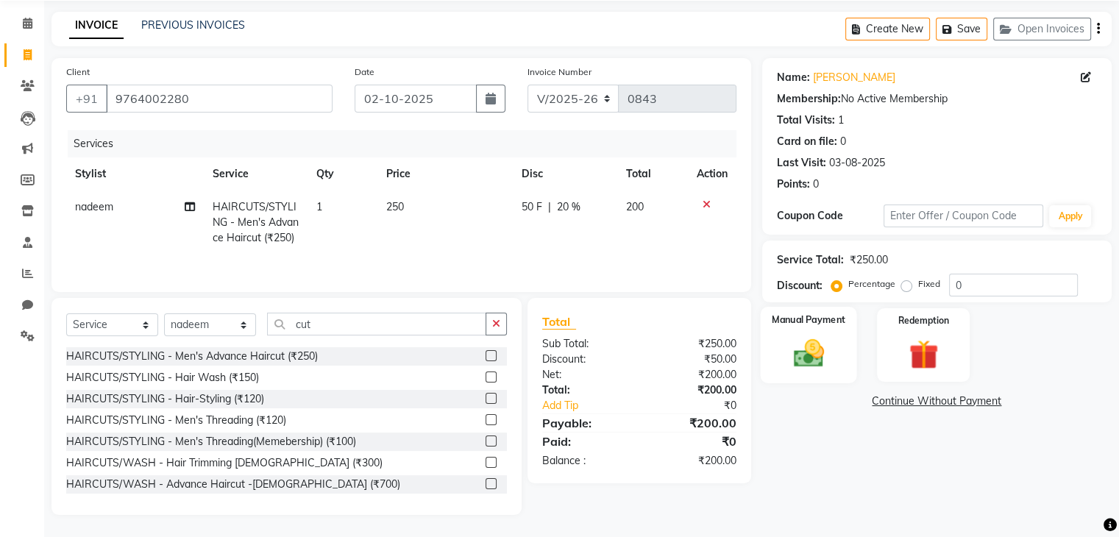
scroll to position [68, 0]
click at [824, 336] on img at bounding box center [807, 353] width 49 height 35
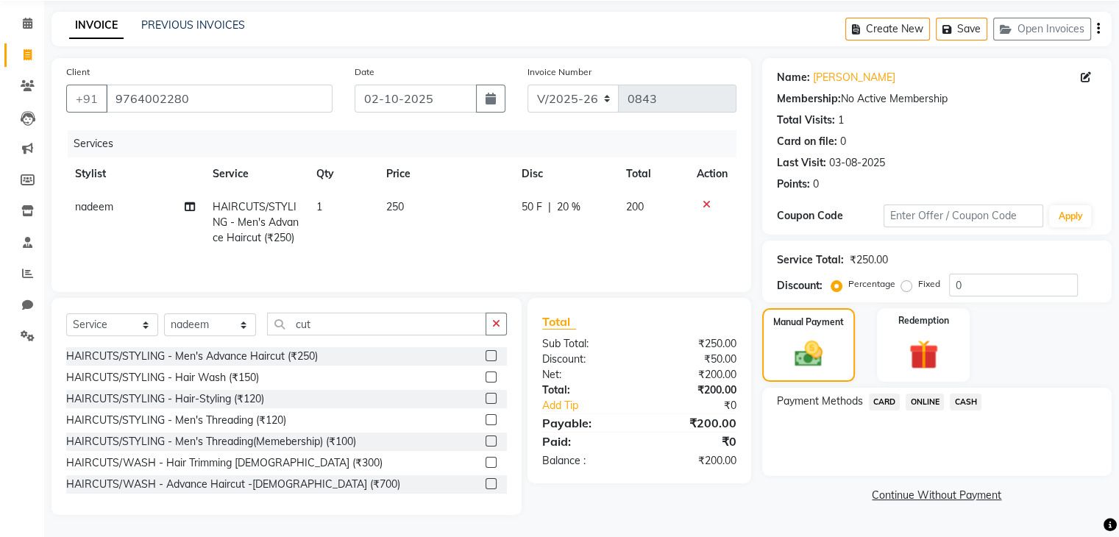
click at [927, 393] on span "ONLINE" at bounding box center [924, 401] width 38 height 17
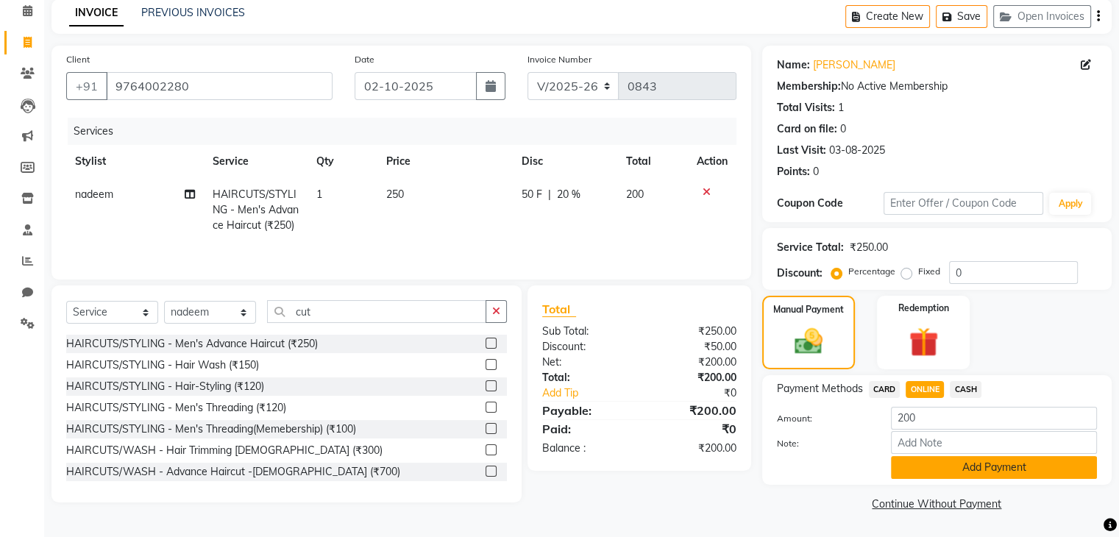
click at [964, 468] on button "Add Payment" at bounding box center [994, 467] width 206 height 23
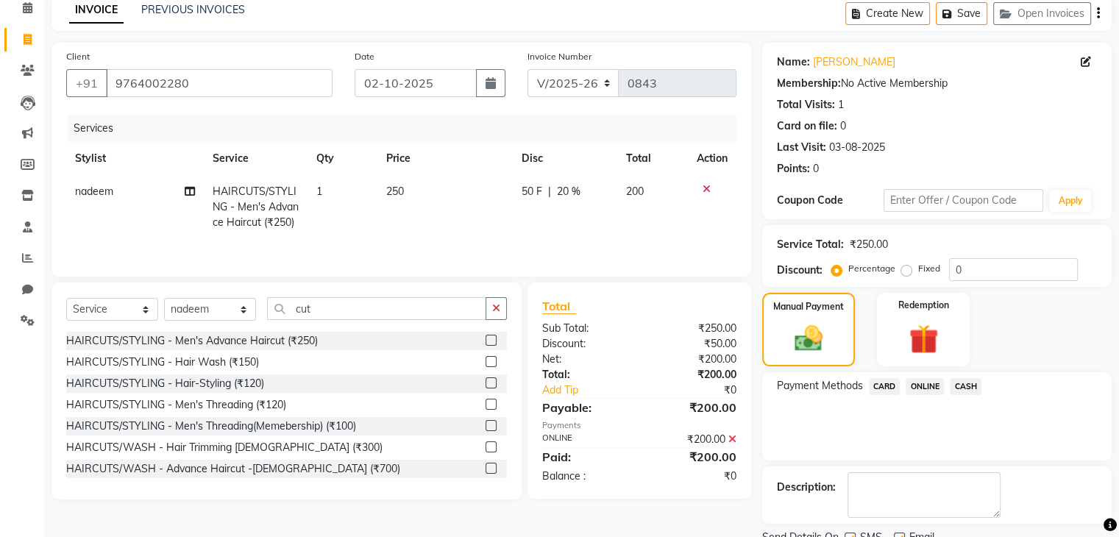
scroll to position [126, 0]
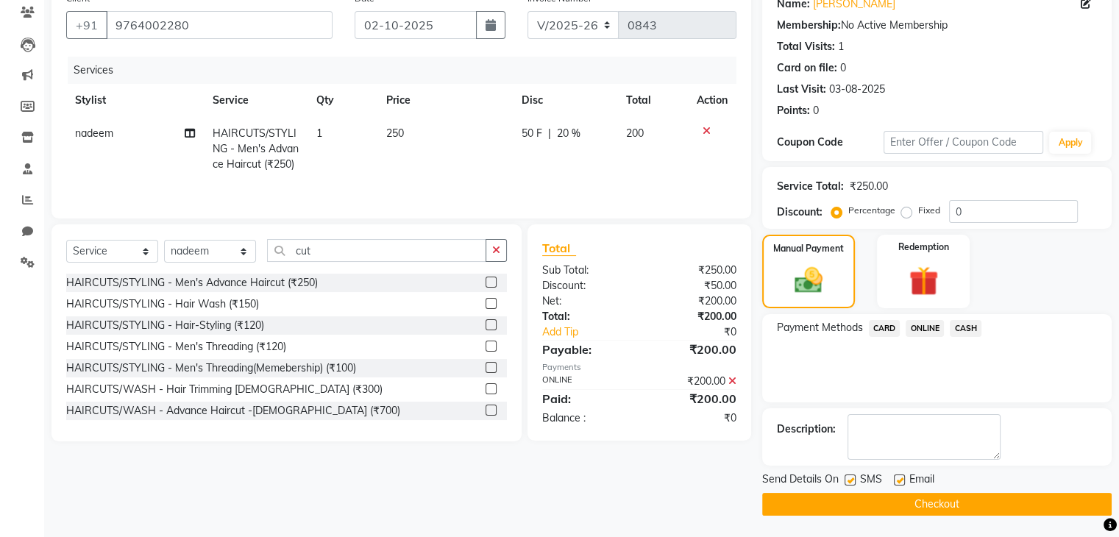
click at [941, 501] on button "Checkout" at bounding box center [936, 504] width 349 height 23
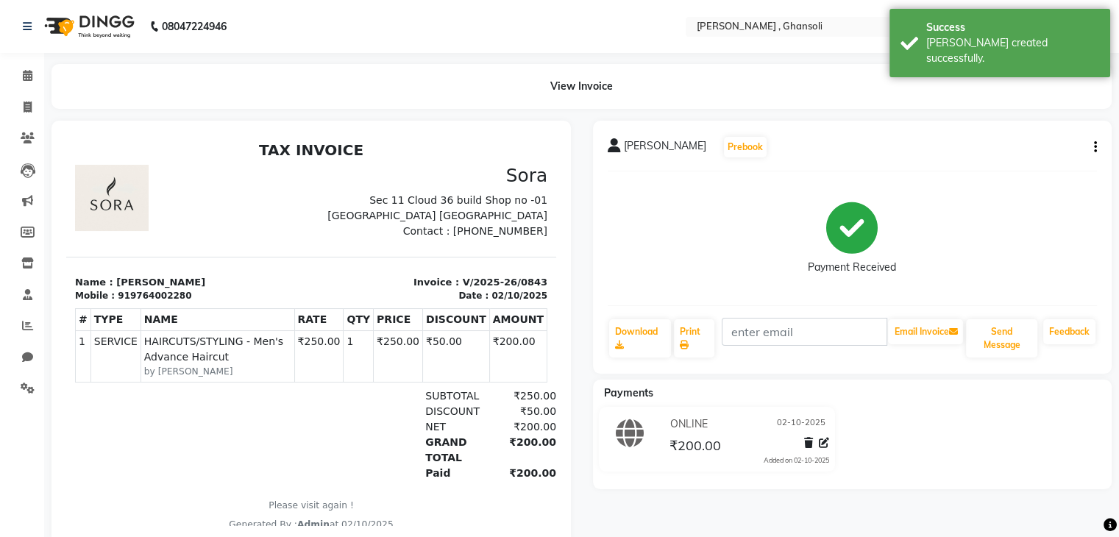
select select "service"
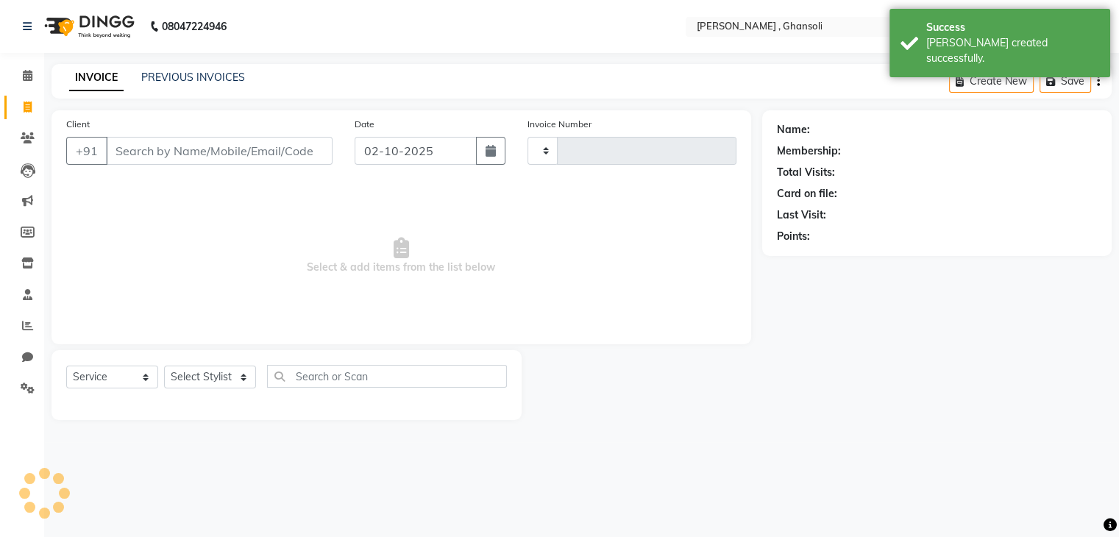
type input "0844"
select select "8446"
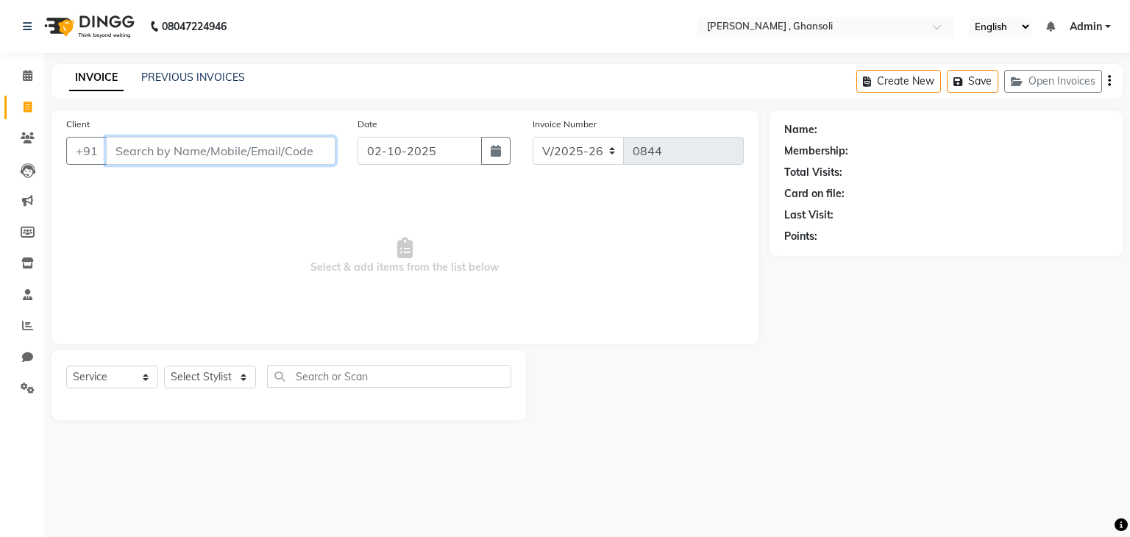
click at [200, 152] on input "Client" at bounding box center [220, 151] width 229 height 28
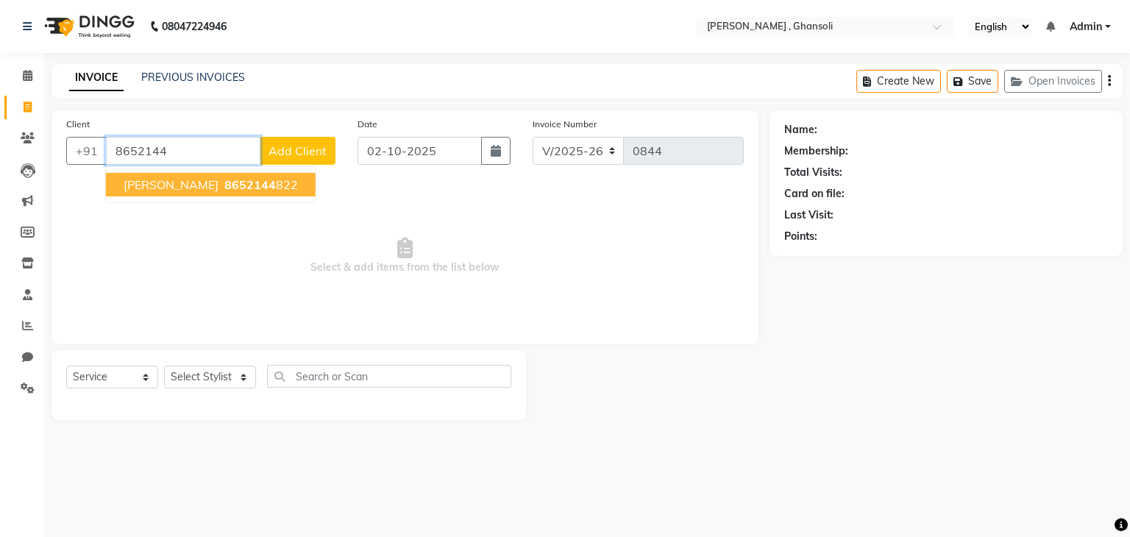
click at [224, 187] on span "8652144" at bounding box center [249, 184] width 51 height 15
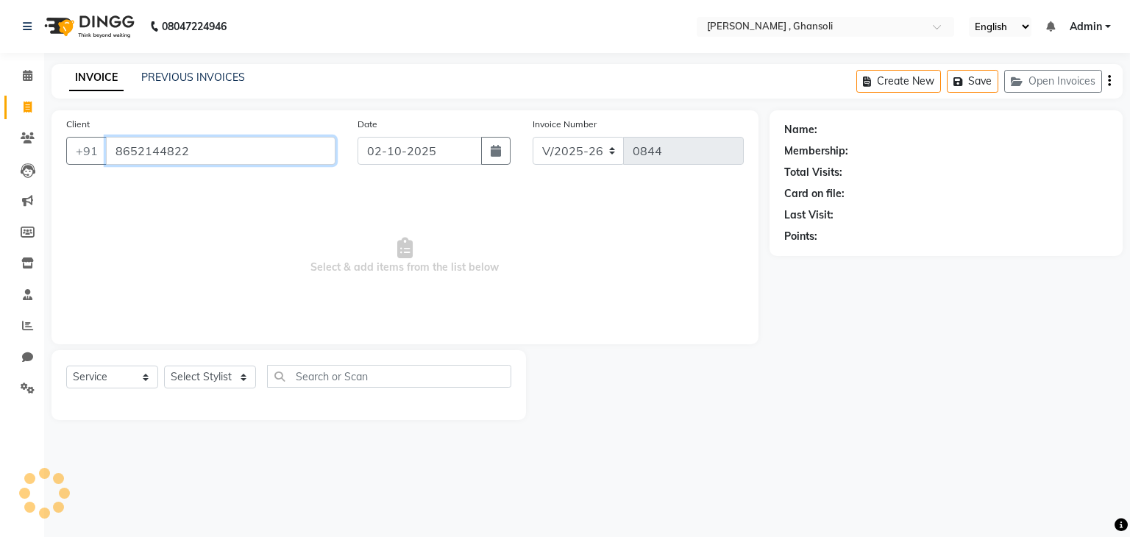
type input "8652144822"
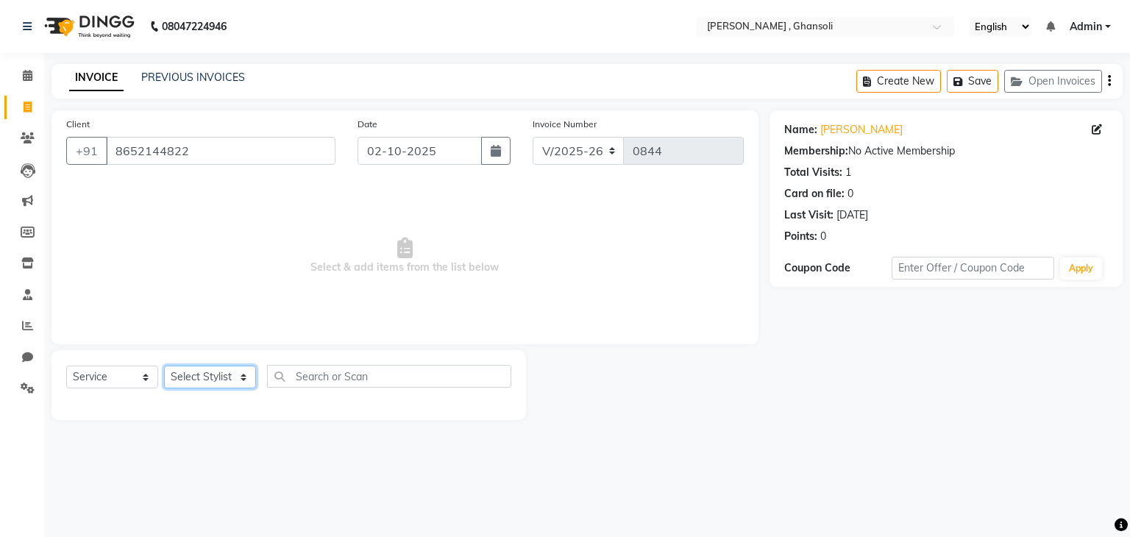
click at [193, 388] on select "Select Stylist deepa Lucky nadeem Rehan Riya Shivam sohail sulochana Uzair Vini…" at bounding box center [210, 377] width 92 height 23
select select "93001"
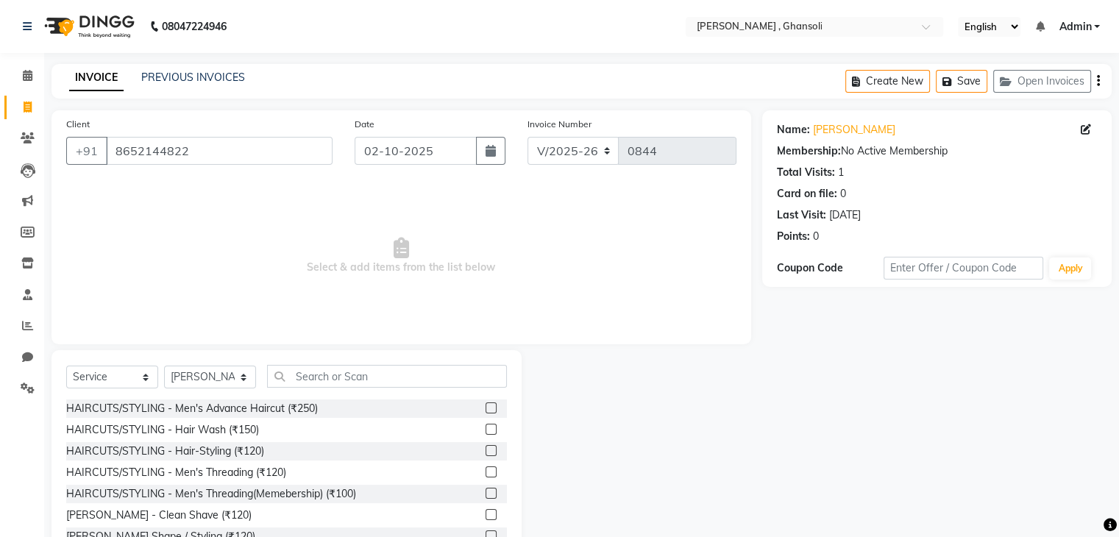
click at [327, 390] on div "Select Service Product Membership Package Voucher Prepaid Gift Card Select Styl…" at bounding box center [286, 382] width 441 height 35
click at [321, 380] on input "text" at bounding box center [387, 376] width 240 height 23
click at [294, 380] on input "text" at bounding box center [387, 376] width 240 height 23
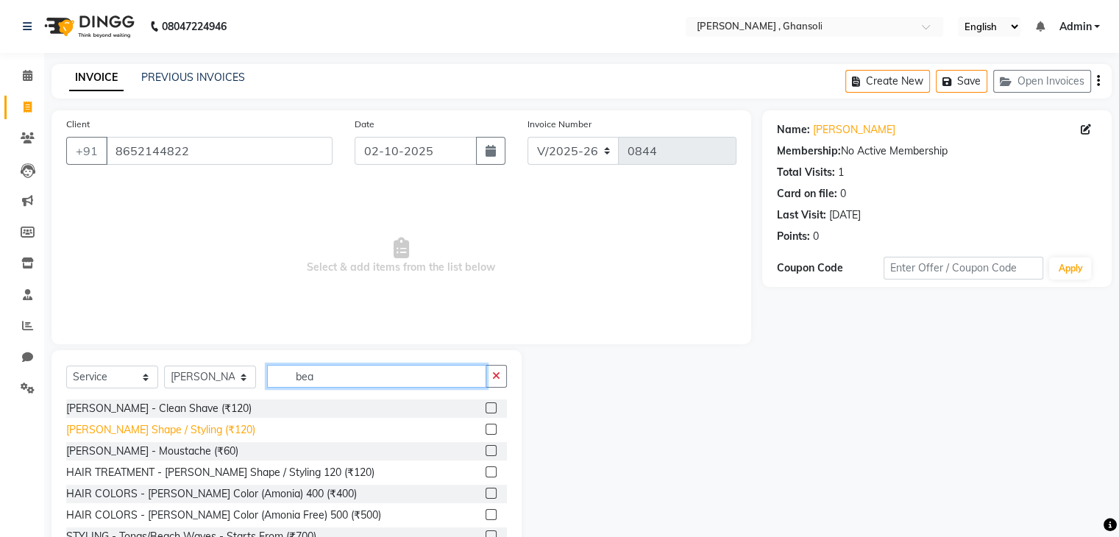
type input "bea"
click at [140, 434] on div "BEARD - Beard Shape / Styling (₹120)" at bounding box center [160, 429] width 189 height 15
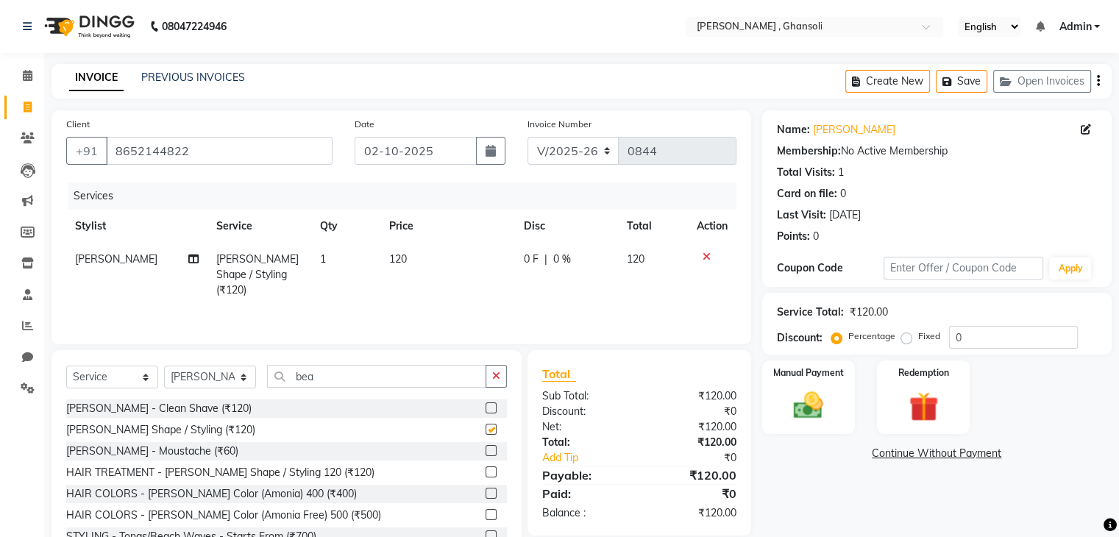
checkbox input "false"
click at [522, 227] on th "Disc" at bounding box center [566, 226] width 103 height 33
click at [532, 260] on span "0 F" at bounding box center [531, 259] width 15 height 15
select select "93001"
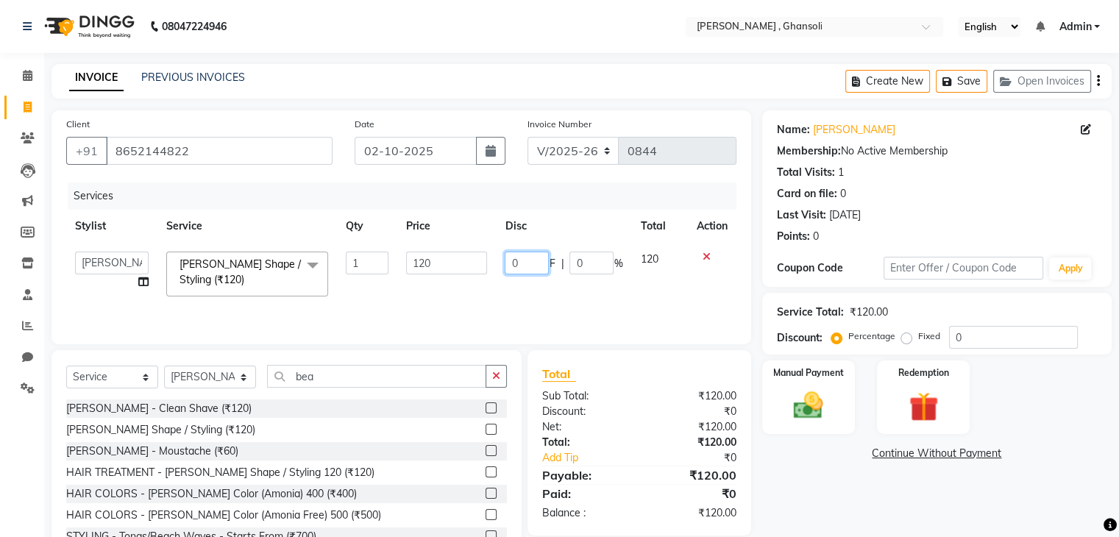
click at [532, 260] on input "0" at bounding box center [527, 263] width 44 height 23
type input "20"
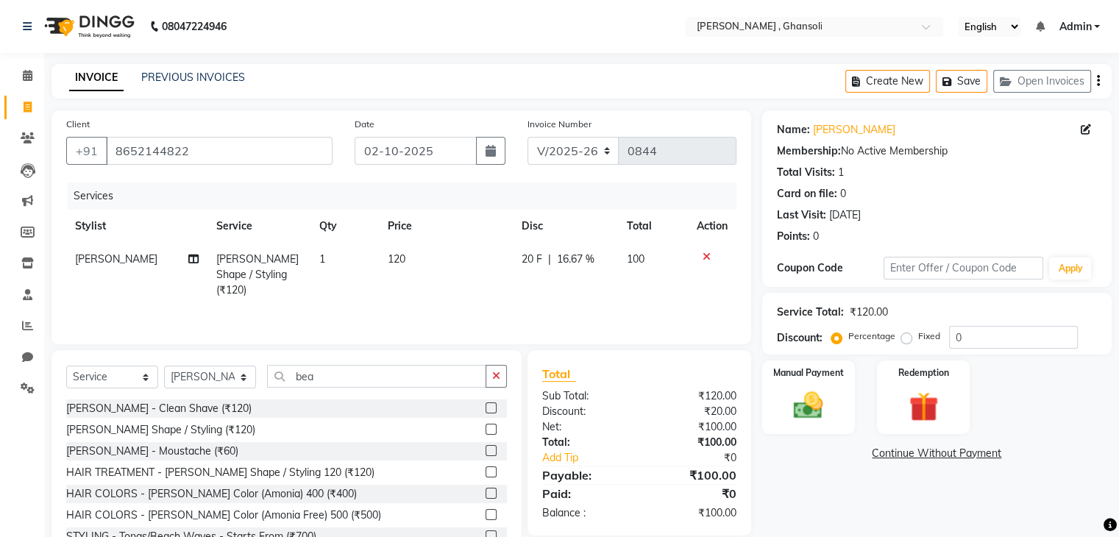
click at [845, 495] on div "Name: Rupesh Patil Membership: No Active Membership Total Visits: 1 Card on fil…" at bounding box center [942, 338] width 360 height 457
click at [814, 412] on img at bounding box center [807, 405] width 49 height 35
click at [924, 455] on span "ONLINE" at bounding box center [924, 454] width 38 height 17
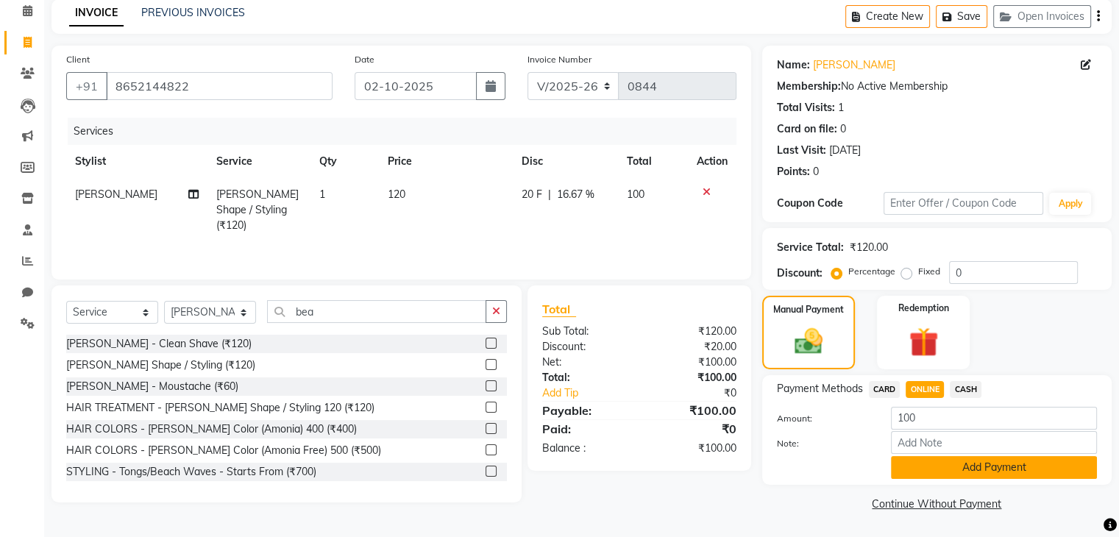
click at [931, 463] on button "Add Payment" at bounding box center [994, 467] width 206 height 23
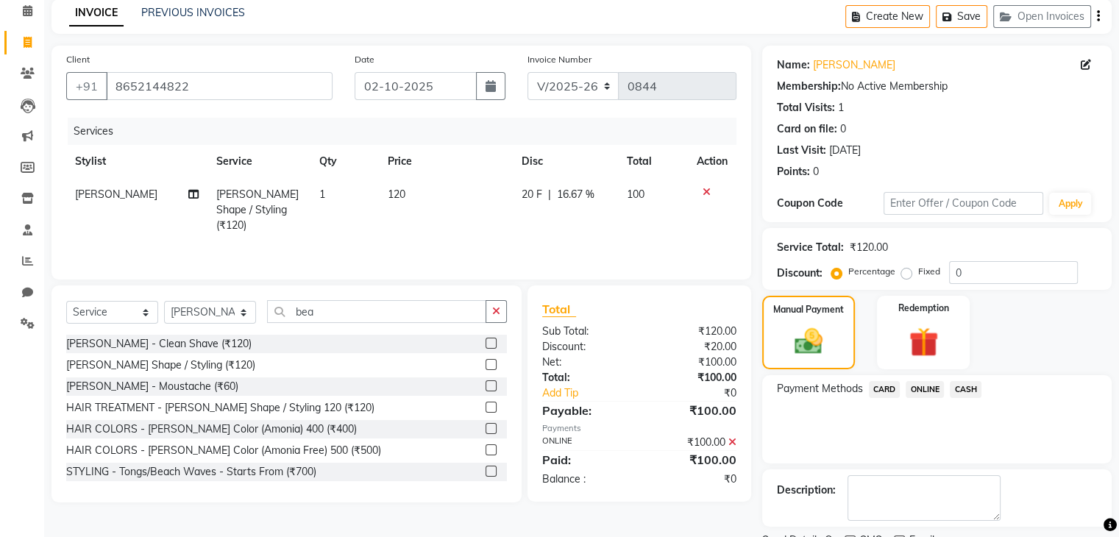
scroll to position [126, 0]
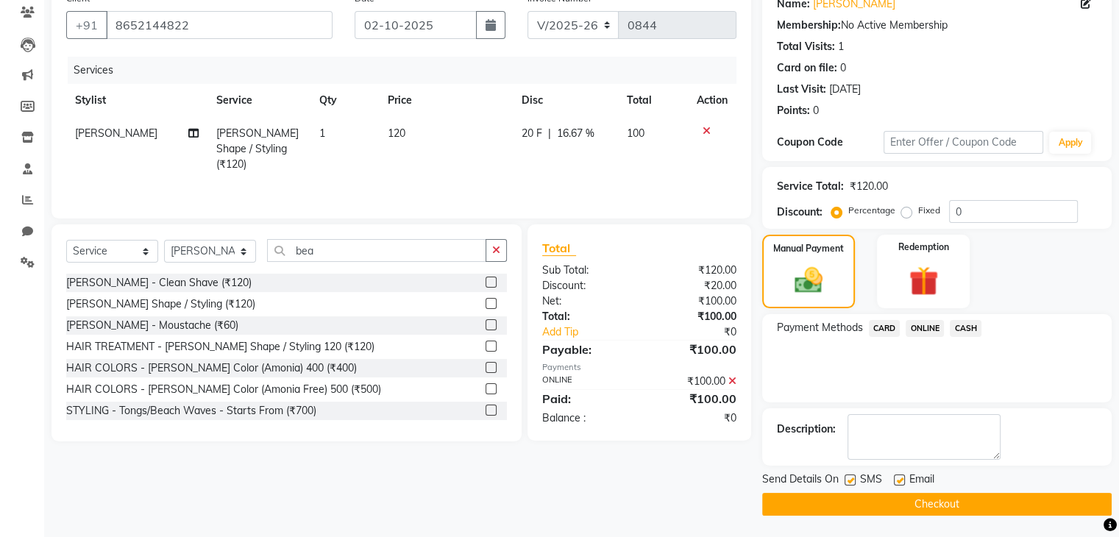
click at [932, 507] on button "Checkout" at bounding box center [936, 504] width 349 height 23
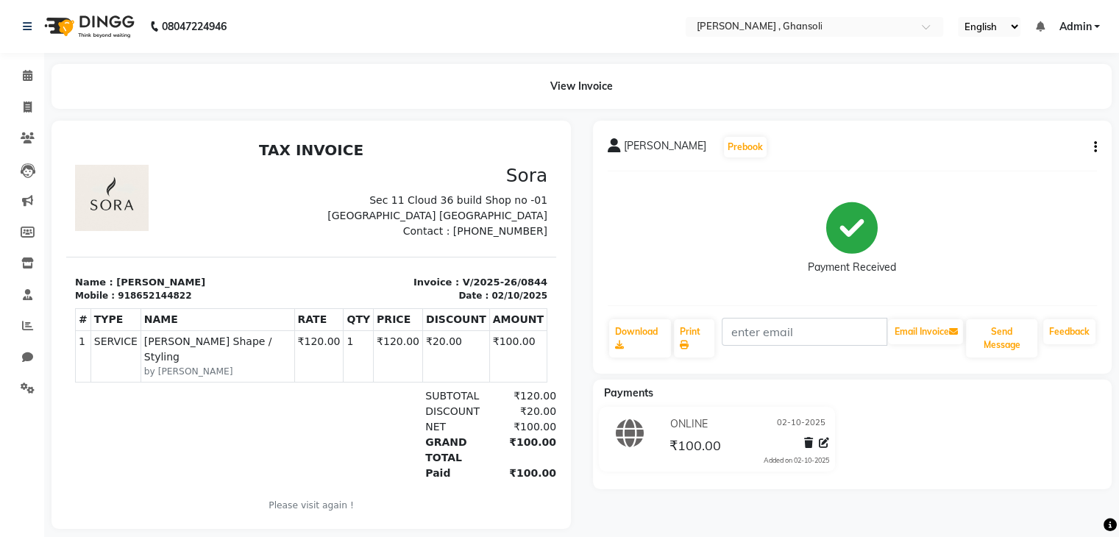
select select "8446"
select select "service"
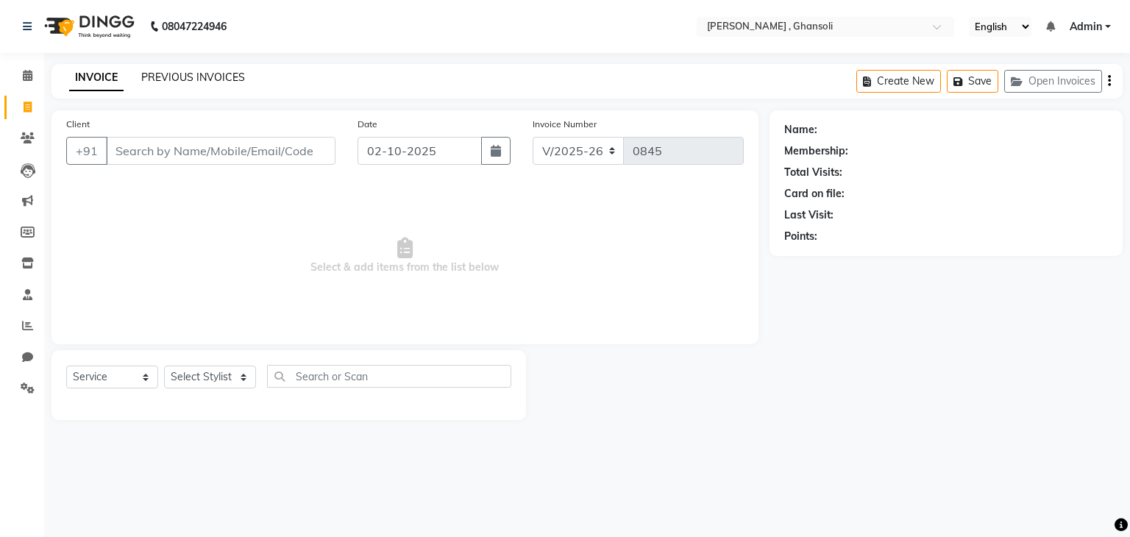
click at [182, 82] on link "PREVIOUS INVOICES" at bounding box center [193, 77] width 104 height 13
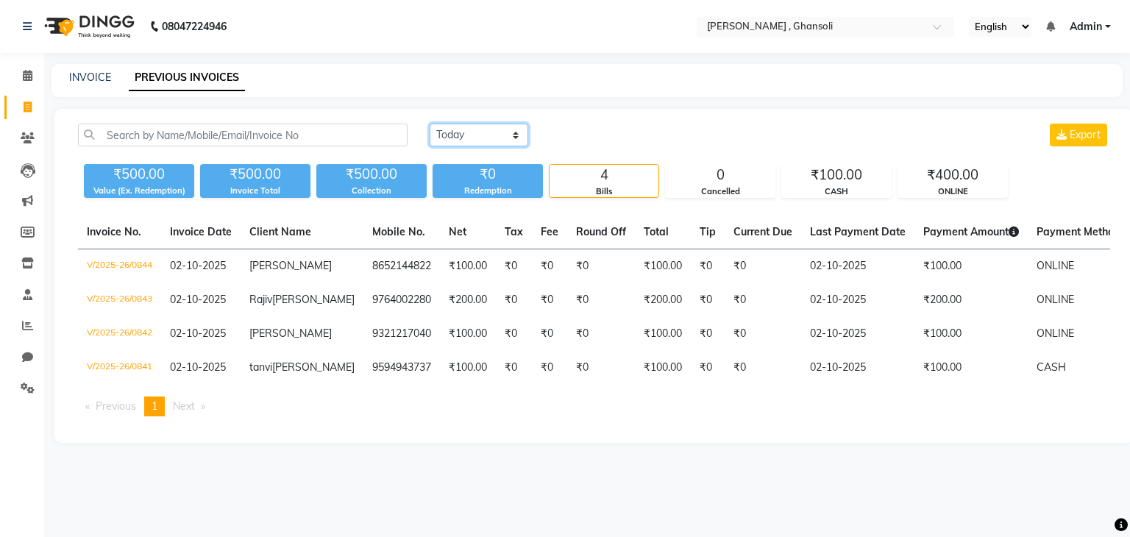
click at [468, 139] on select "Today Yesterday Custom Range" at bounding box center [479, 135] width 99 height 23
click at [430, 124] on select "Today Yesterday Custom Range" at bounding box center [479, 135] width 99 height 23
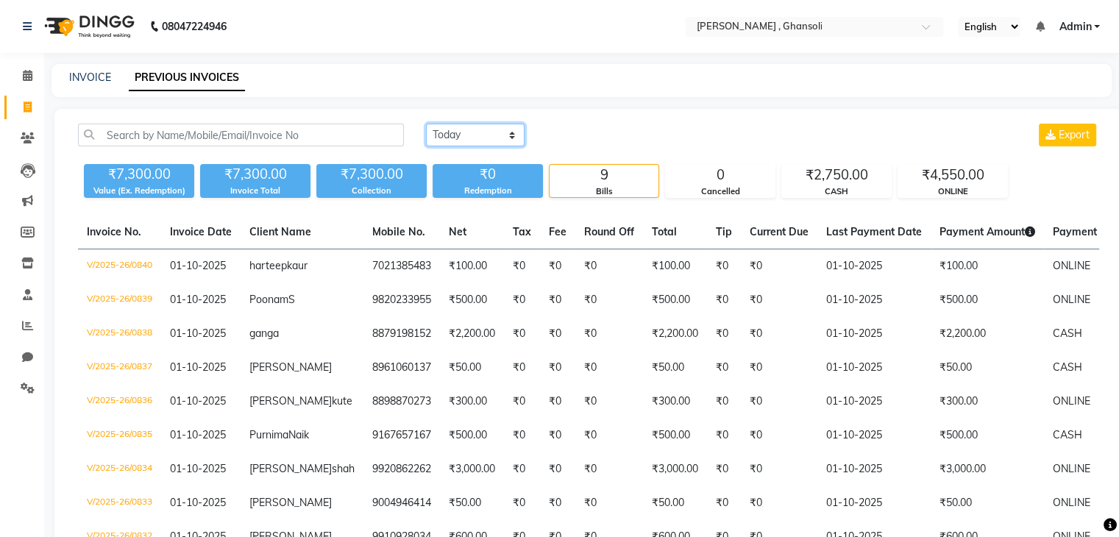
drag, startPoint x: 444, startPoint y: 133, endPoint x: 454, endPoint y: 168, distance: 36.6
click at [454, 168] on div "Today Yesterday Custom Range Export ₹7,300.00 Value (Ex. Redemption) ₹7,300.00 …" at bounding box center [588, 161] width 1038 height 74
select select "today"
click at [426, 124] on select "Today Yesterday Custom Range" at bounding box center [475, 135] width 99 height 23
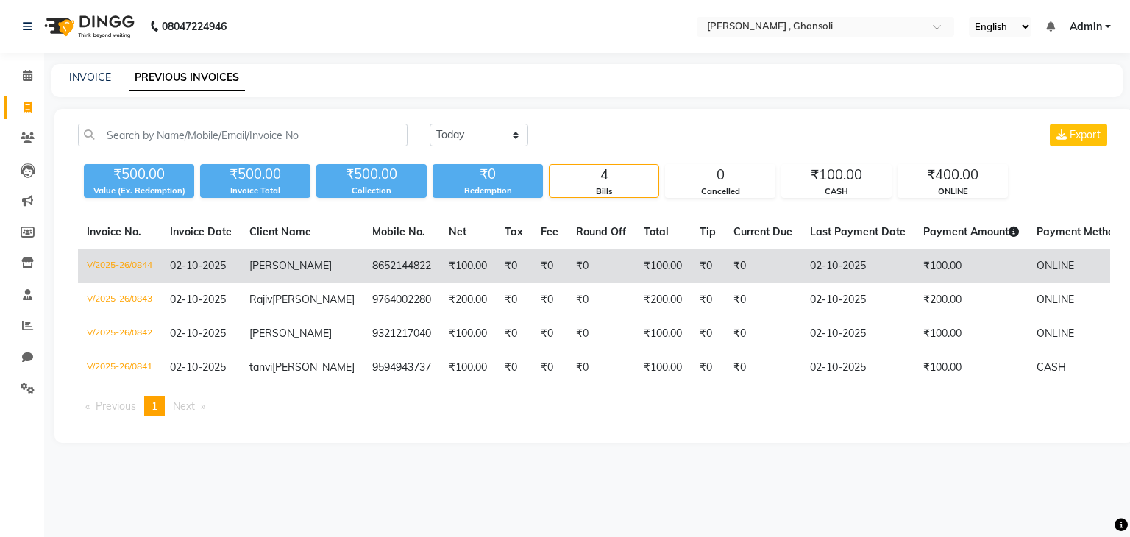
click at [363, 267] on td "8652144822" at bounding box center [401, 266] width 76 height 35
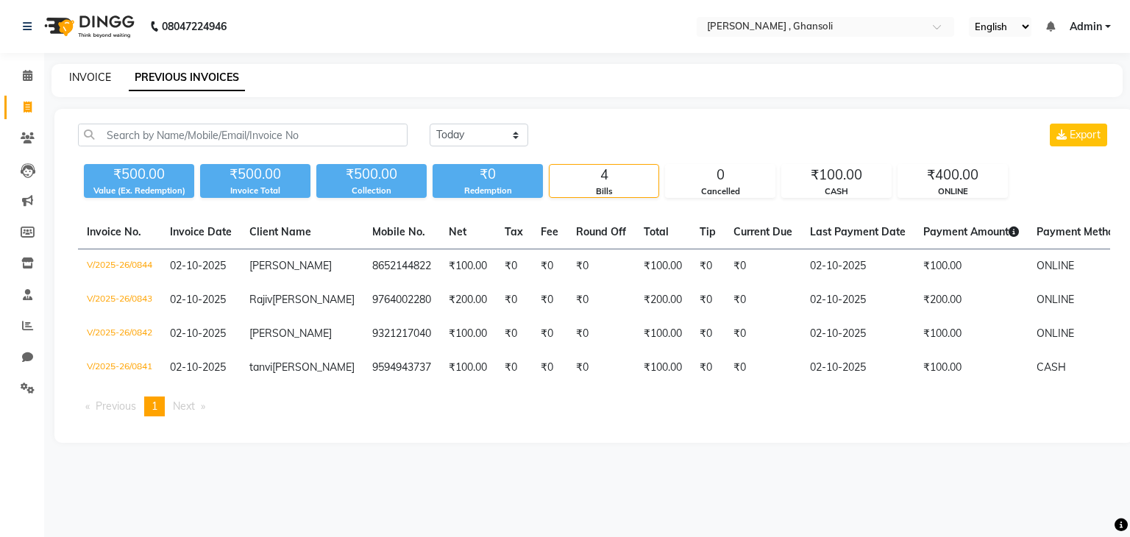
click at [96, 82] on link "INVOICE" at bounding box center [90, 77] width 42 height 13
select select "8446"
select select "service"
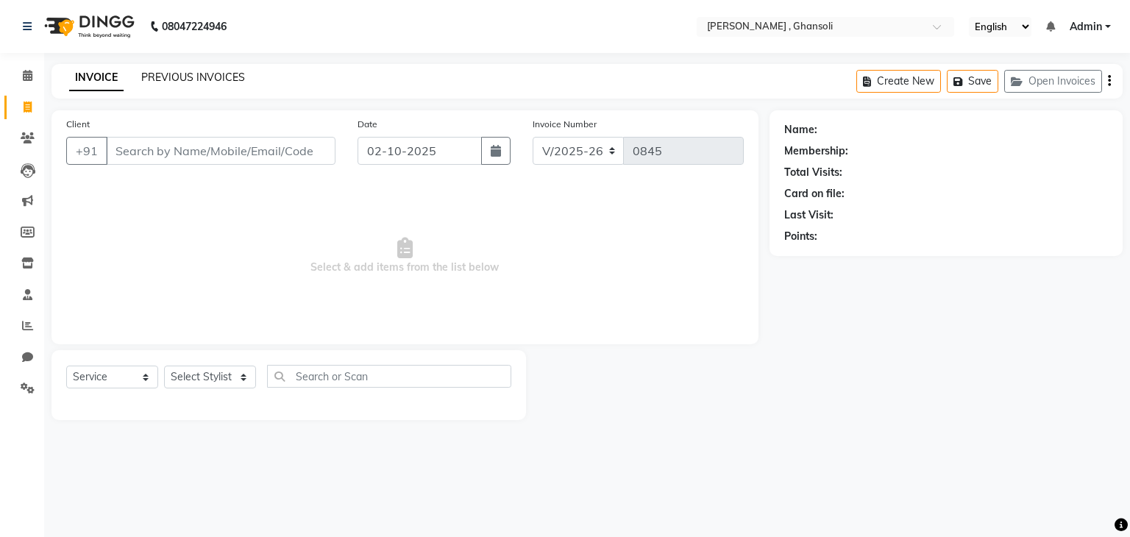
click at [167, 82] on link "PREVIOUS INVOICES" at bounding box center [193, 77] width 104 height 13
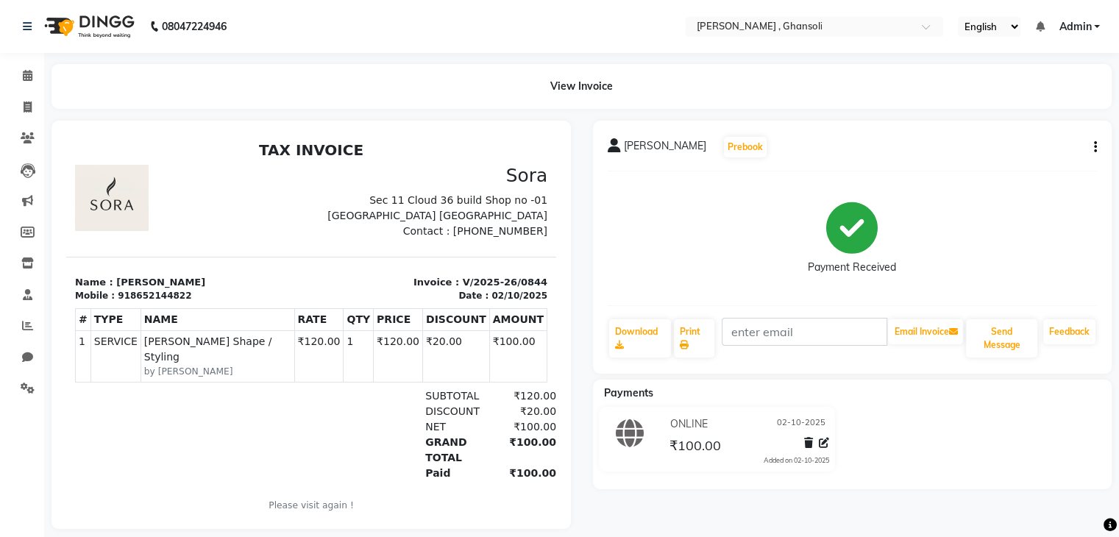
click at [1095, 147] on icon "button" at bounding box center [1095, 147] width 3 height 1
click at [997, 171] on div "Edit Invoice" at bounding box center [1021, 166] width 101 height 18
select select "service"
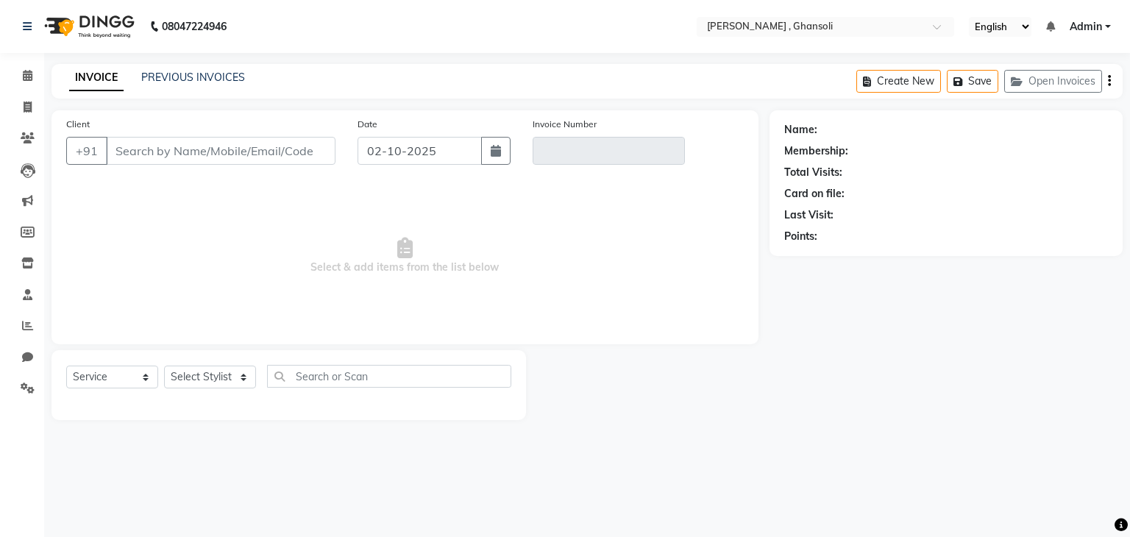
type input "8652144822"
type input "V/2025-26/0844"
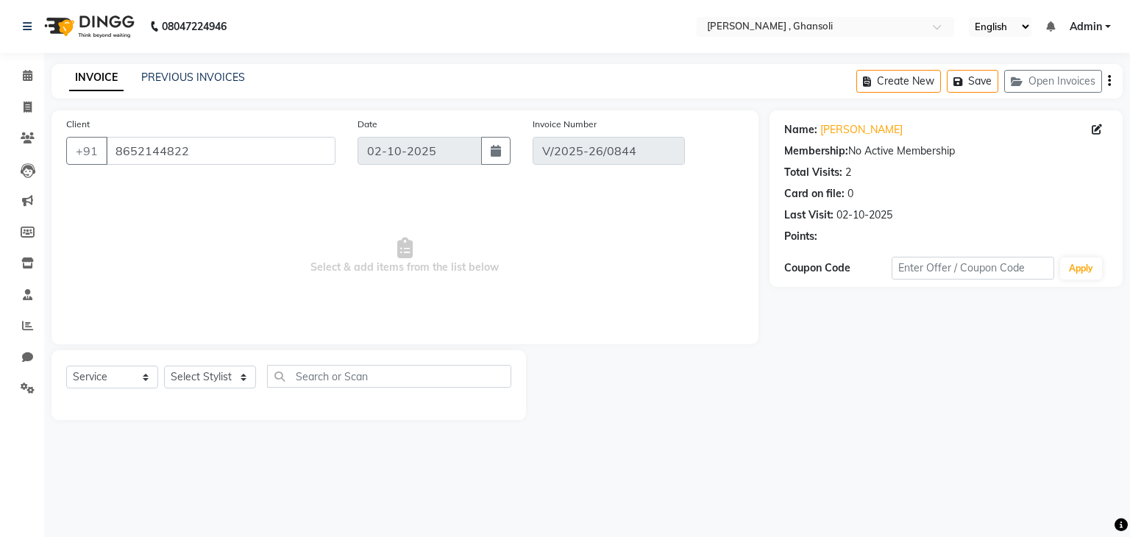
select select "select"
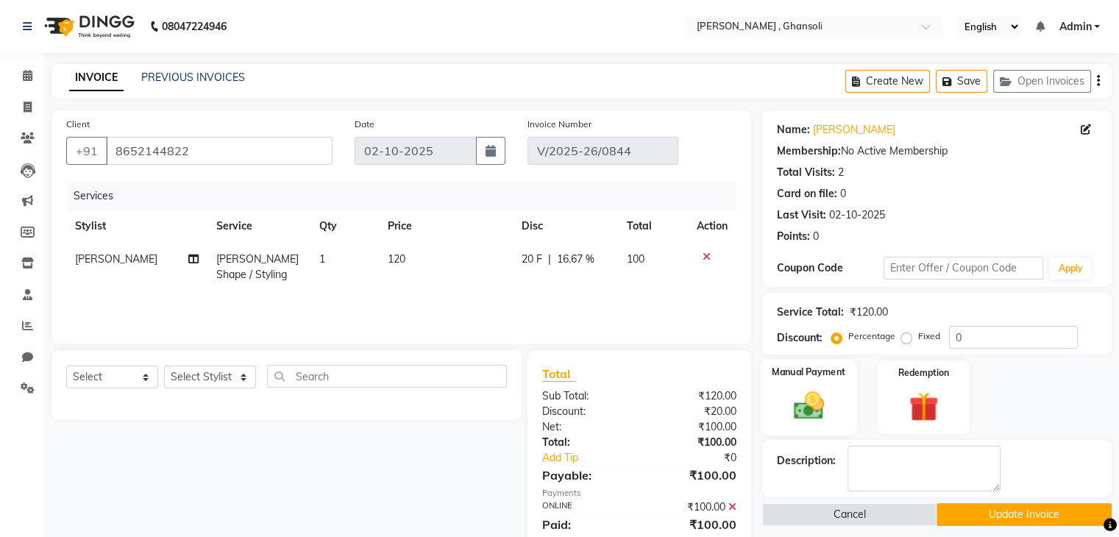
scroll to position [51, 0]
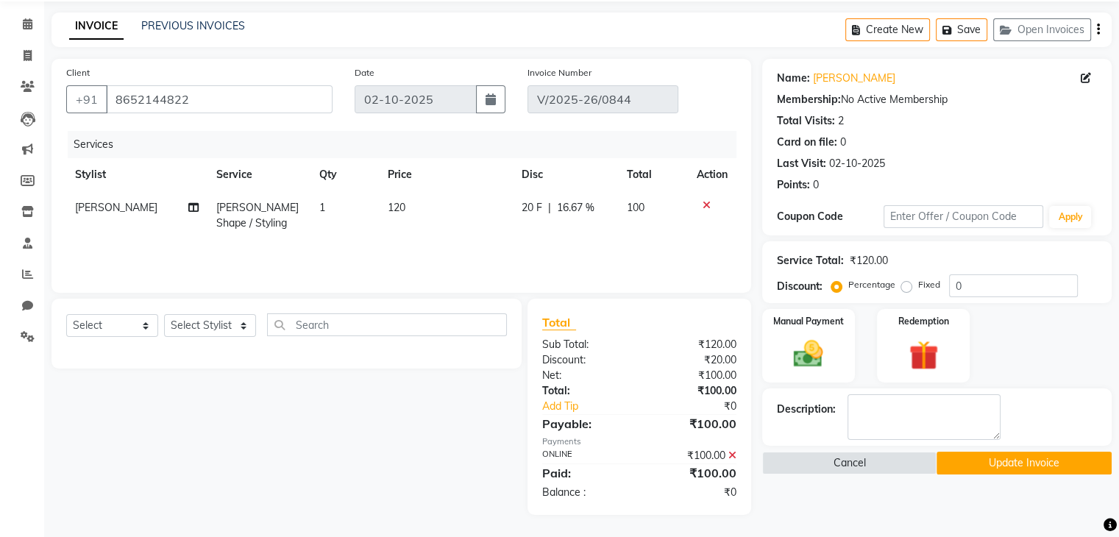
click at [731, 455] on icon at bounding box center [732, 455] width 8 height 10
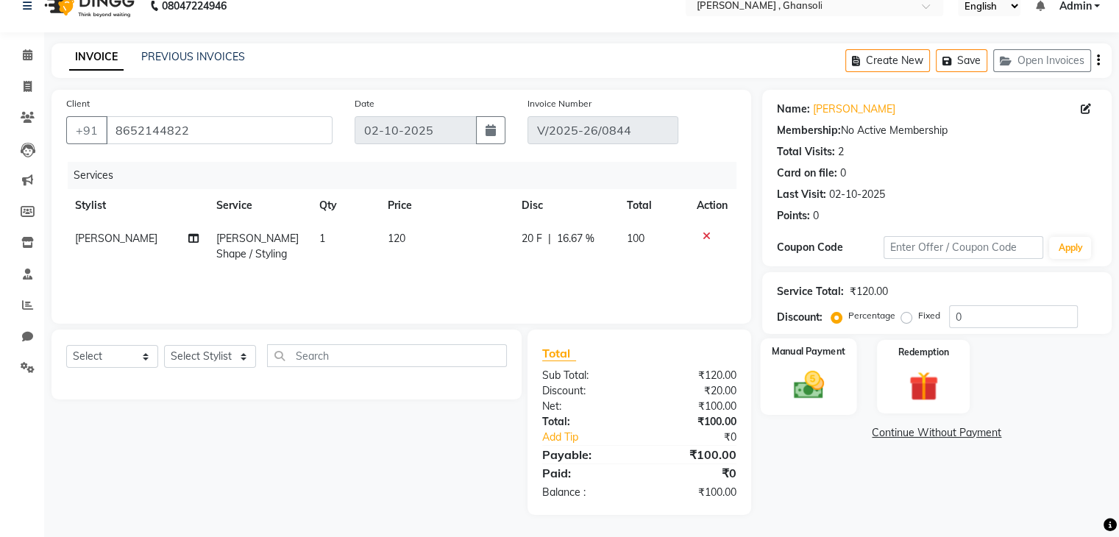
click at [793, 388] on img at bounding box center [807, 385] width 49 height 35
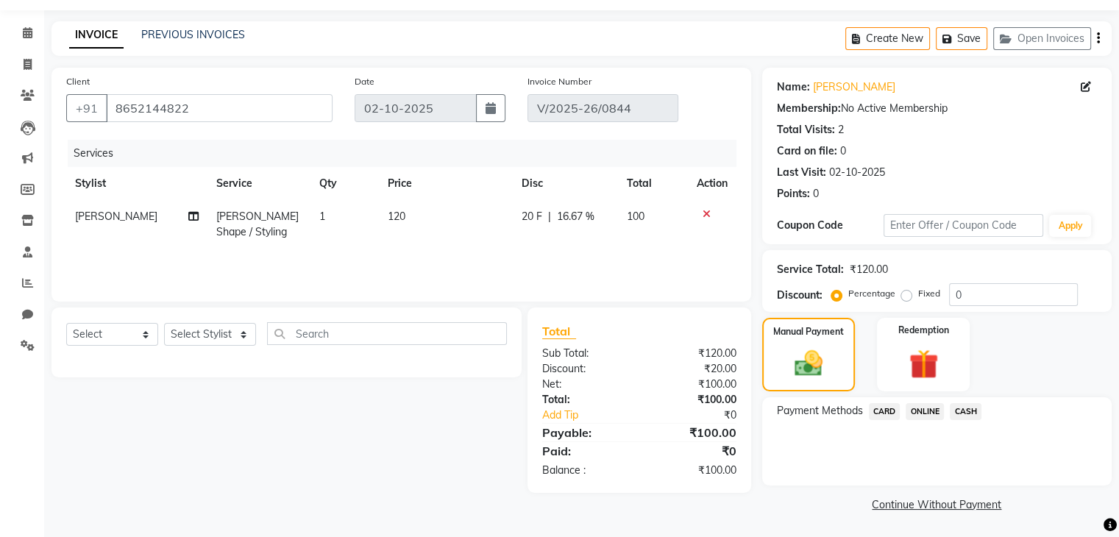
click at [965, 410] on span "CASH" at bounding box center [965, 411] width 32 height 17
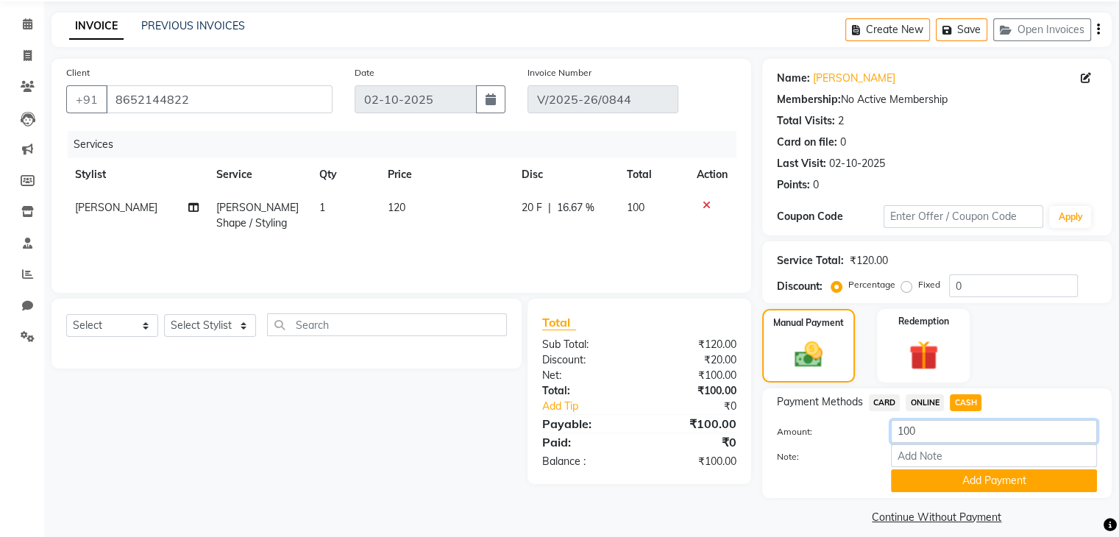
click at [948, 433] on input "100" at bounding box center [994, 431] width 206 height 23
type input "1"
type input "50"
click at [990, 480] on button "Add Payment" at bounding box center [994, 480] width 206 height 23
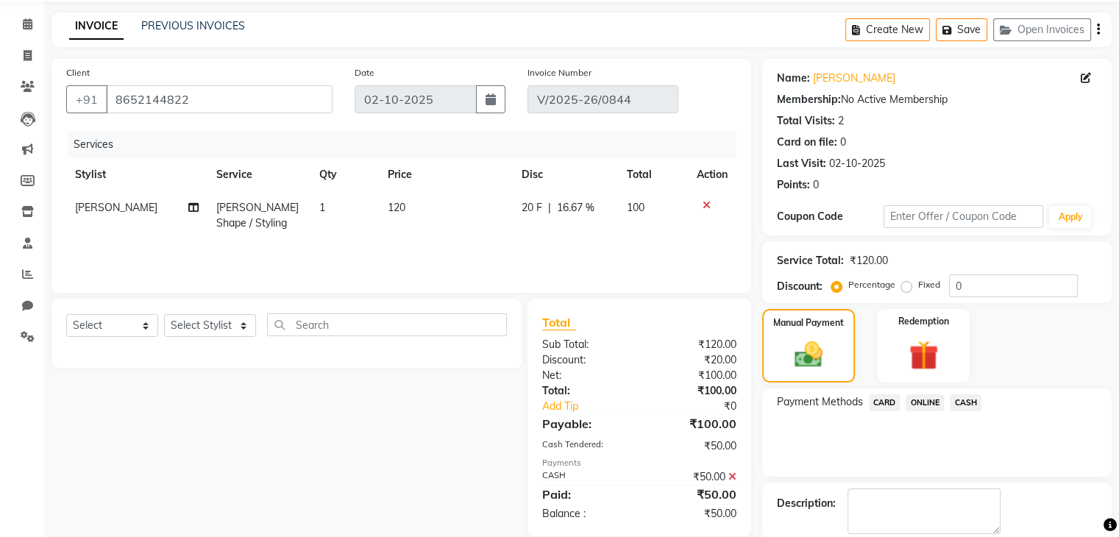
click at [928, 407] on span "ONLINE" at bounding box center [924, 402] width 38 height 17
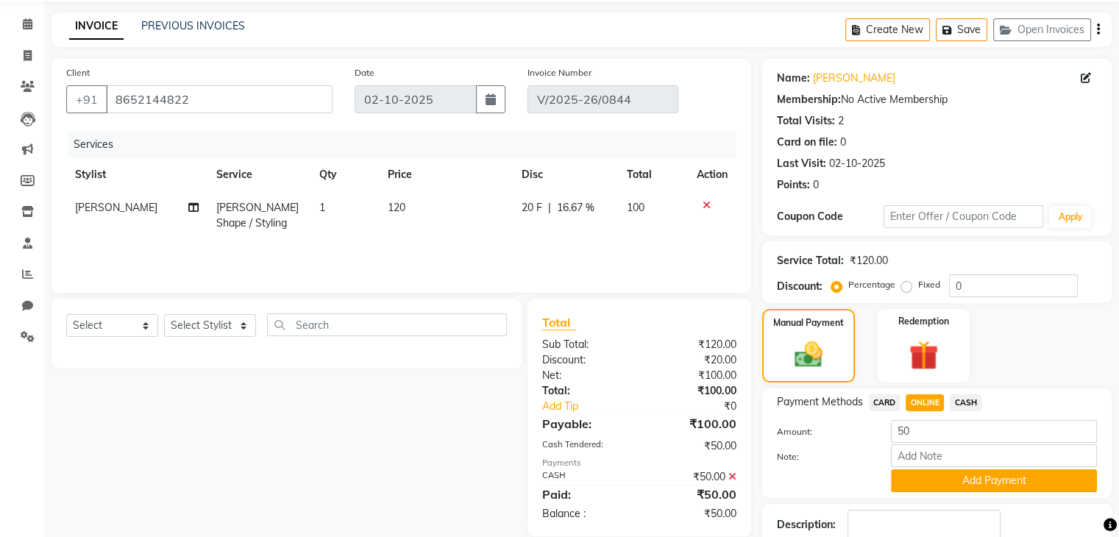
scroll to position [127, 0]
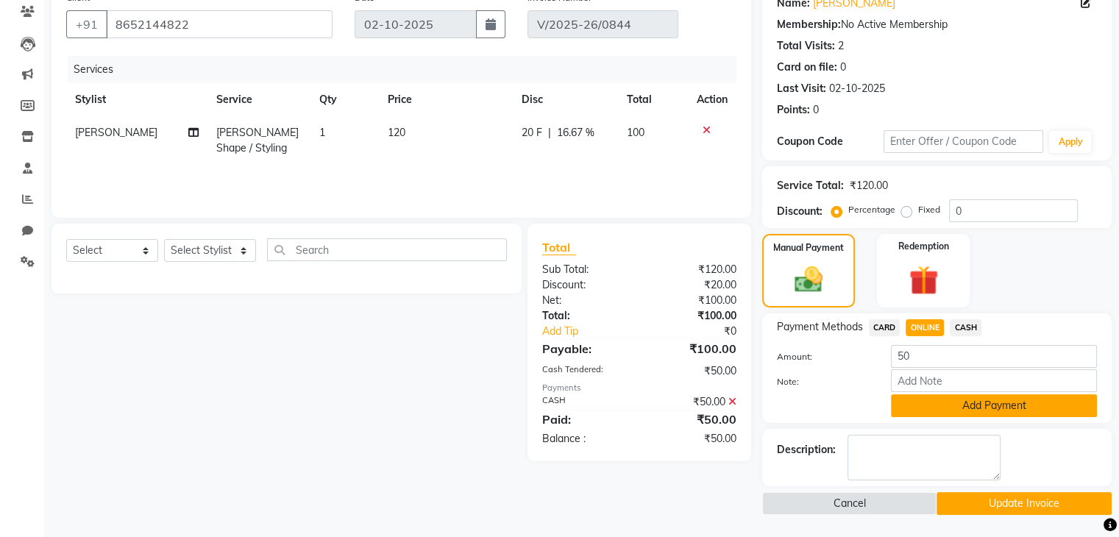
click at [969, 410] on button "Add Payment" at bounding box center [994, 405] width 206 height 23
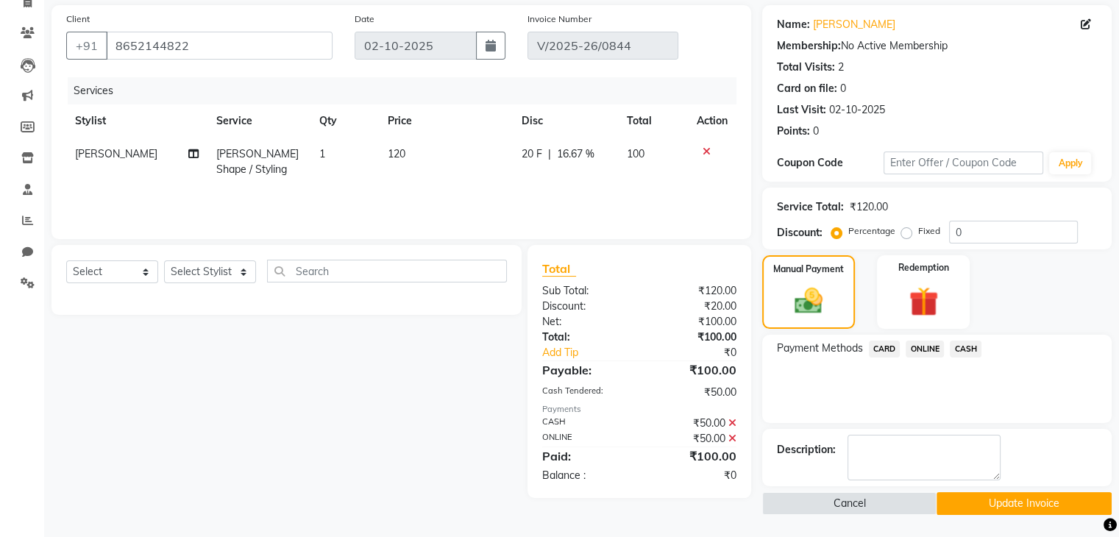
scroll to position [104, 0]
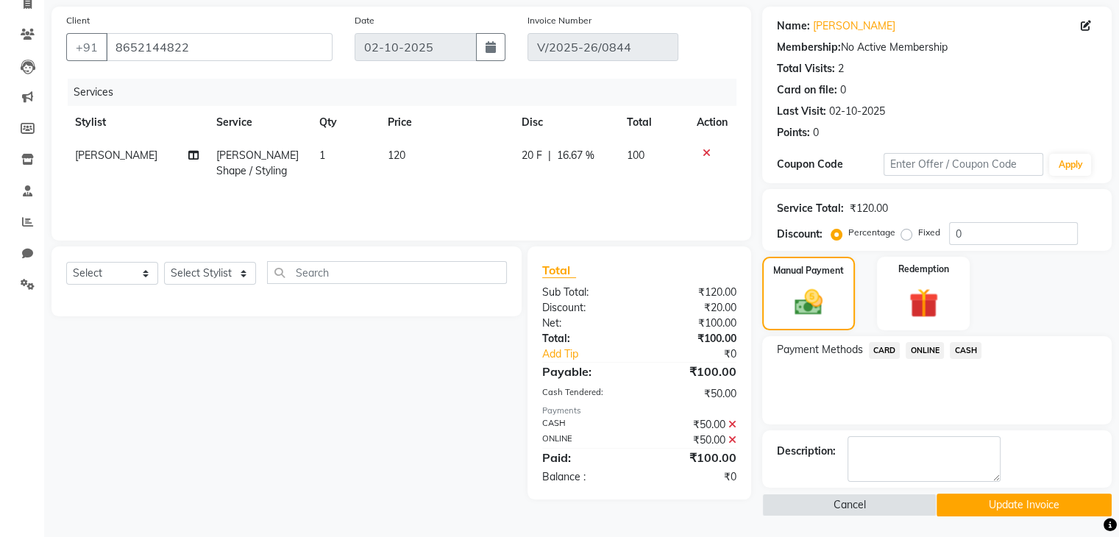
click at [1002, 513] on button "Update Invoice" at bounding box center [1023, 505] width 175 height 23
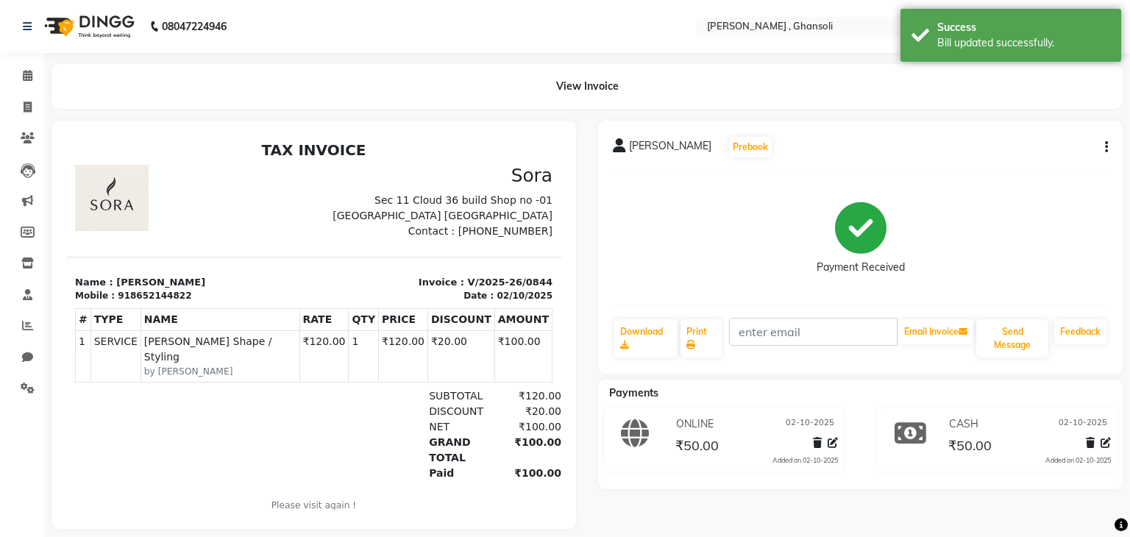
select select "service"
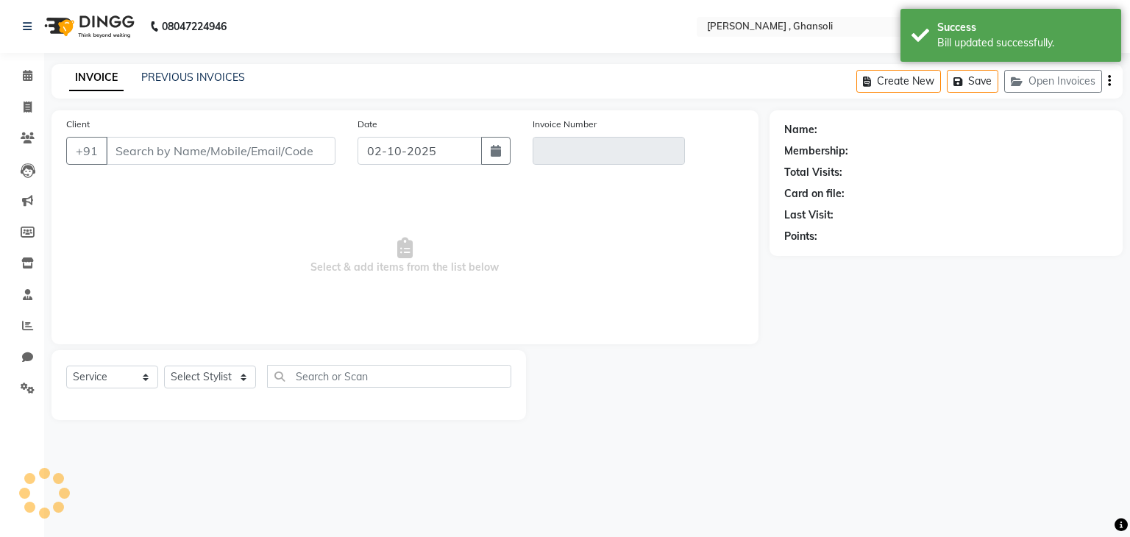
type input "8652144822"
type input "V/2025-26/0844"
select select "select"
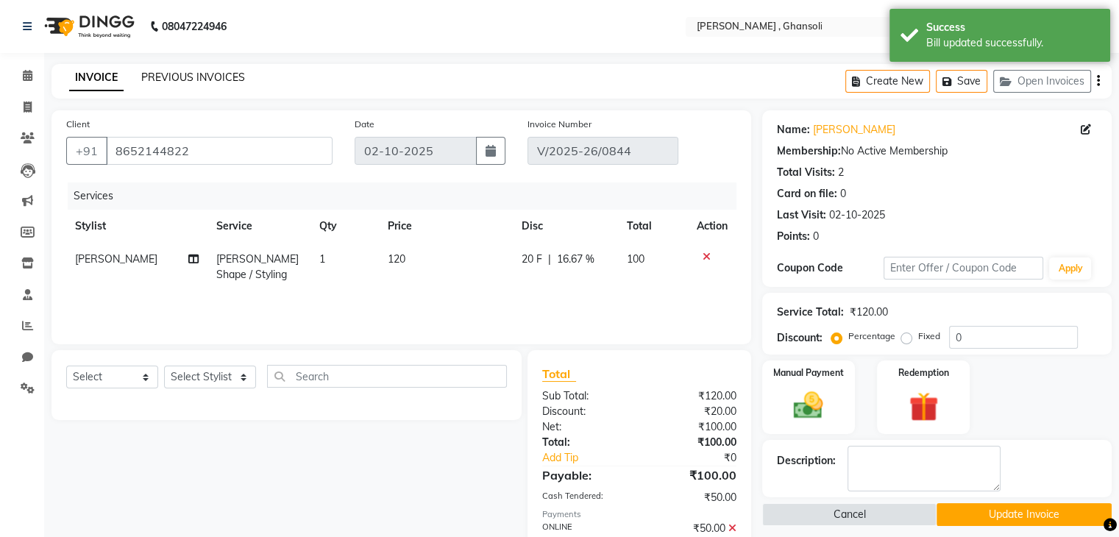
click at [193, 78] on link "PREVIOUS INVOICES" at bounding box center [193, 77] width 104 height 13
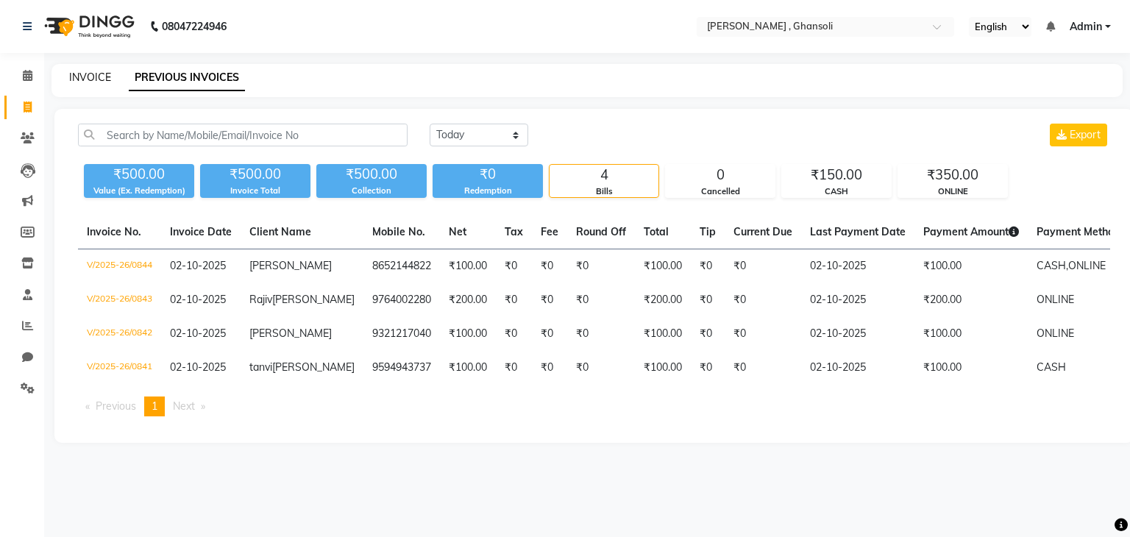
click at [92, 79] on link "INVOICE" at bounding box center [90, 77] width 42 height 13
select select "service"
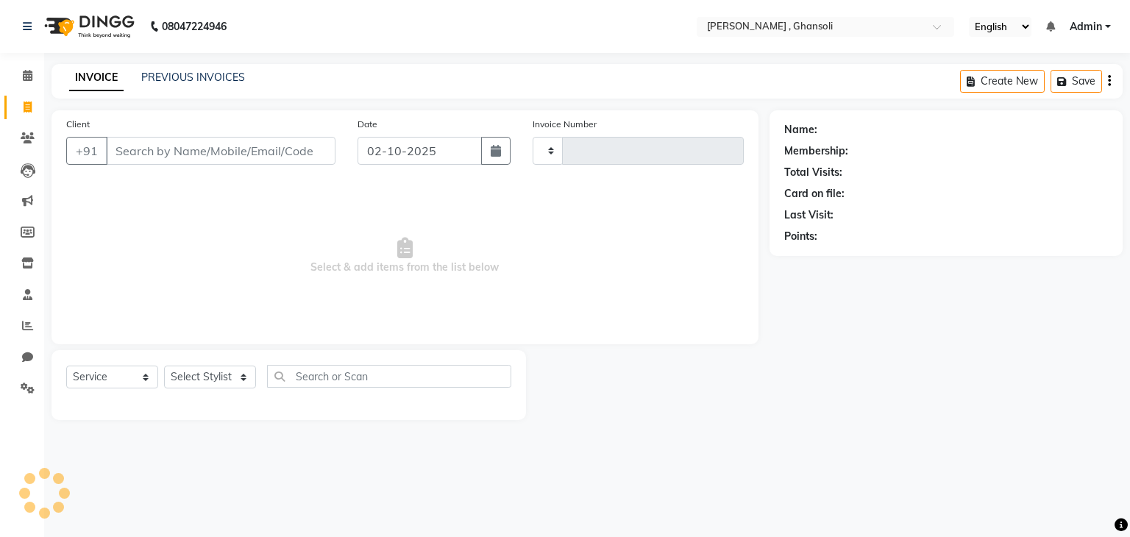
type input "0845"
select select "8446"
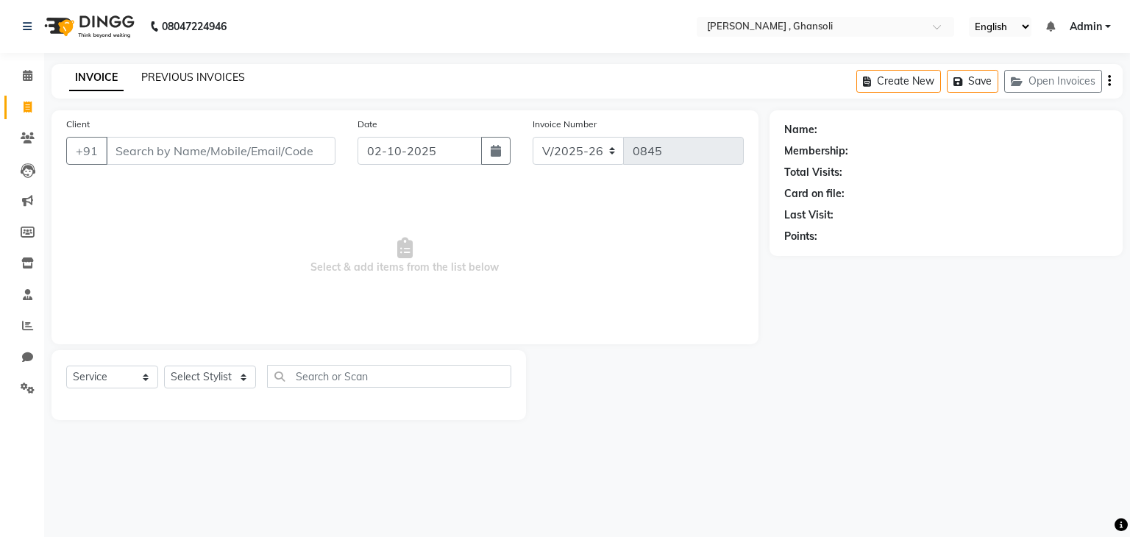
click at [170, 81] on link "PREVIOUS INVOICES" at bounding box center [193, 77] width 104 height 13
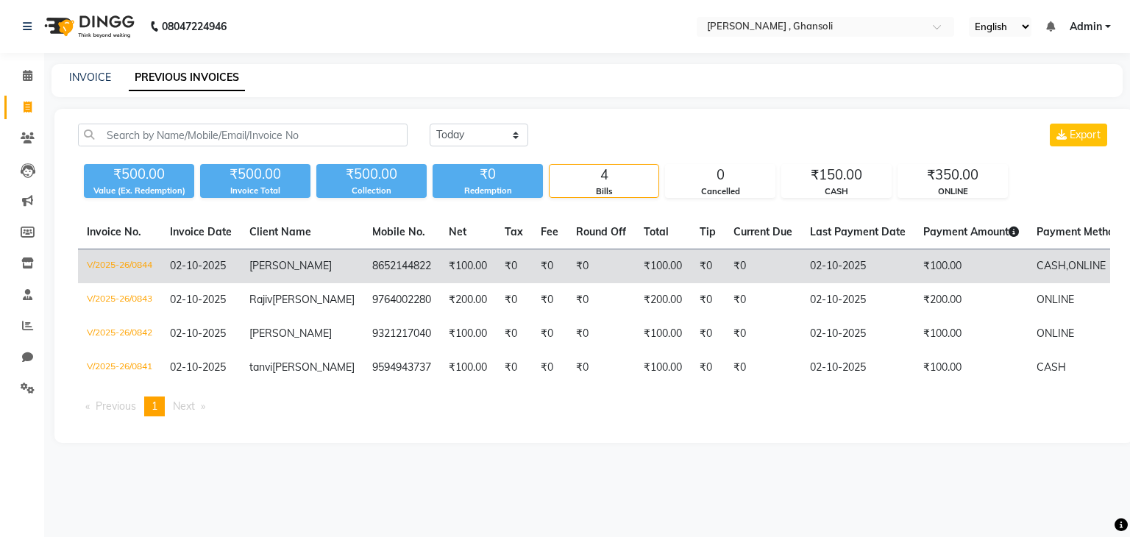
click at [363, 270] on td "8652144822" at bounding box center [401, 266] width 76 height 35
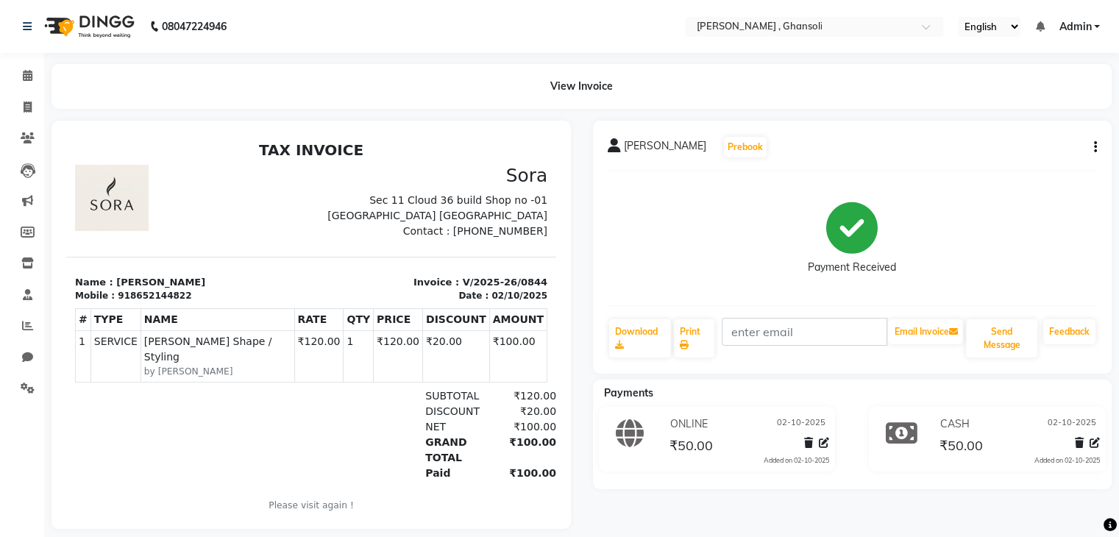
click at [1094, 147] on icon "button" at bounding box center [1095, 147] width 3 height 1
click at [1019, 168] on div "Edit Invoice" at bounding box center [1021, 166] width 101 height 18
select select "service"
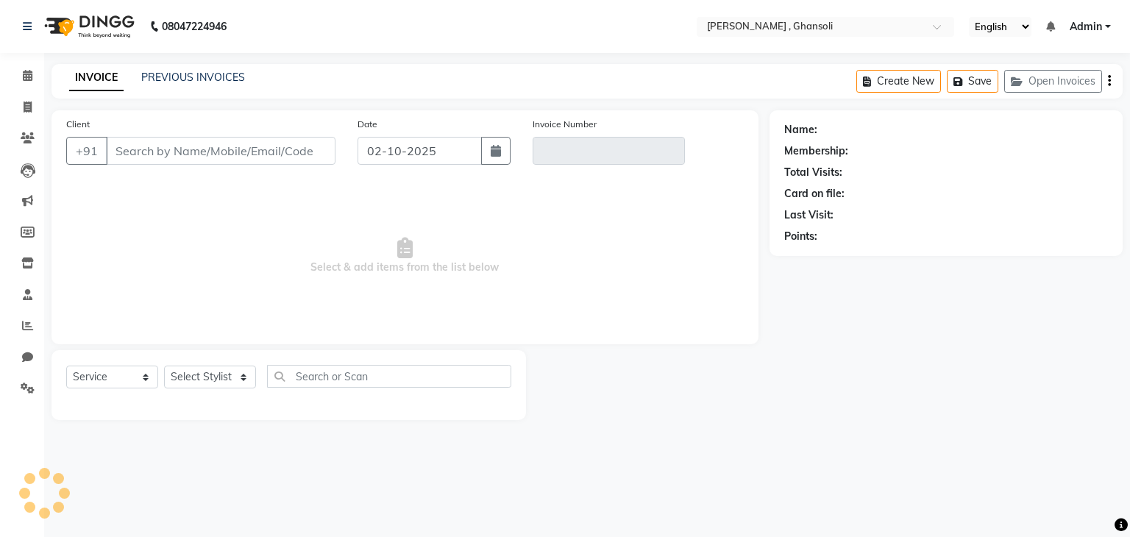
type input "8652144822"
type input "V/2025-26/0844"
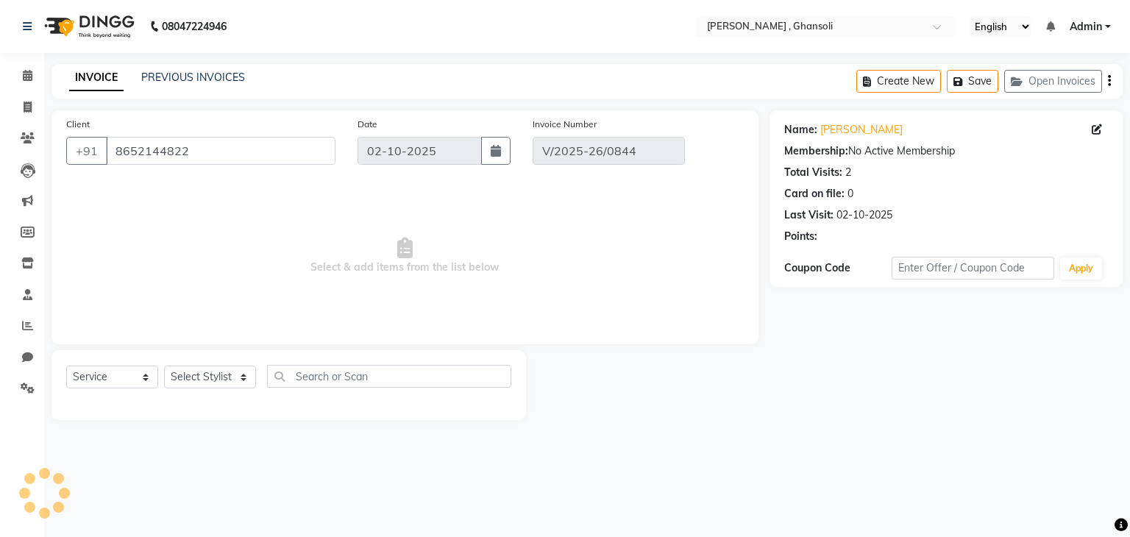
select select "select"
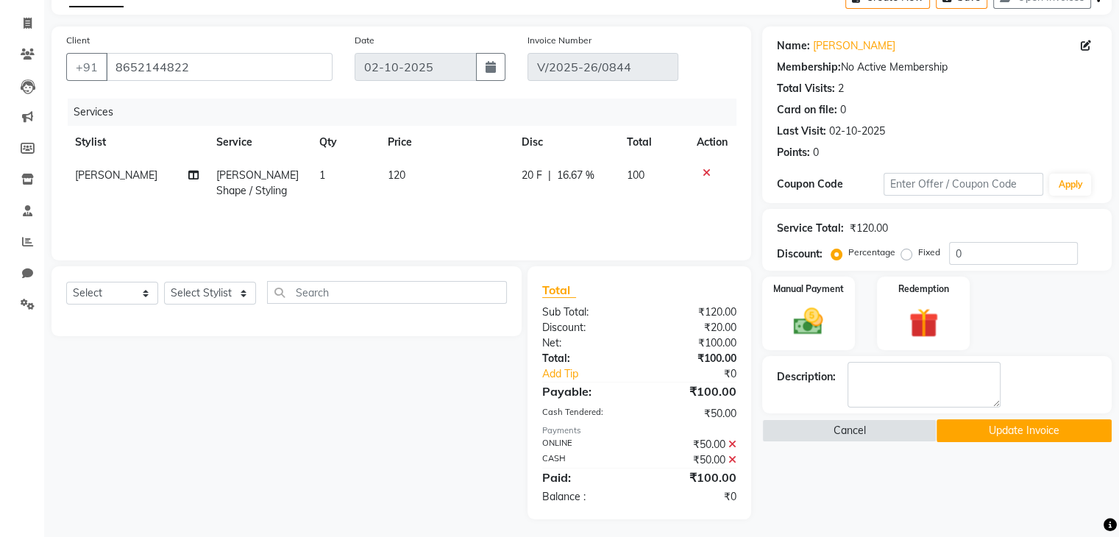
scroll to position [85, 0]
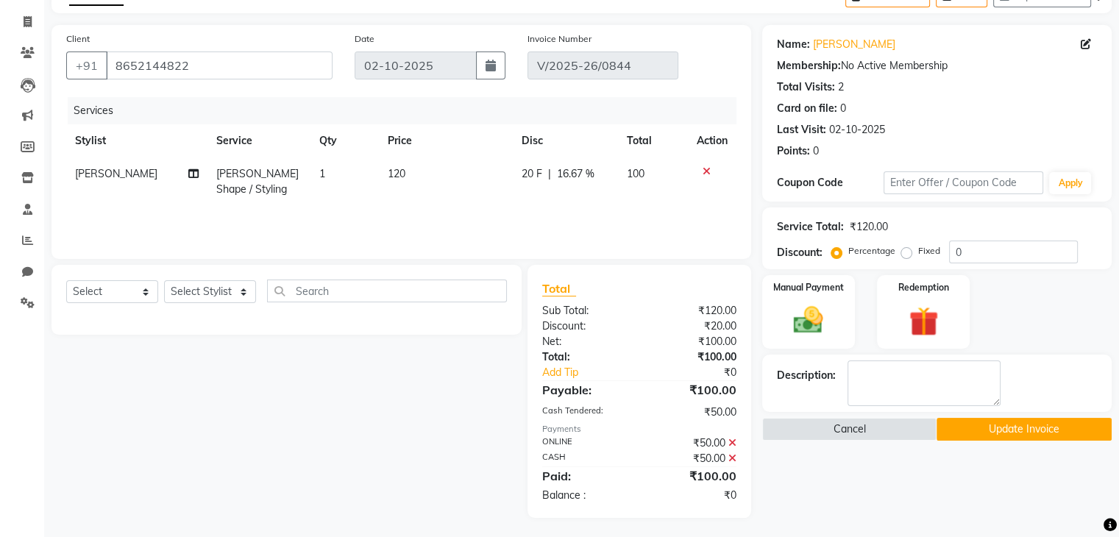
click at [735, 443] on div "₹50.00" at bounding box center [693, 442] width 108 height 15
click at [728, 444] on icon at bounding box center [732, 443] width 8 height 10
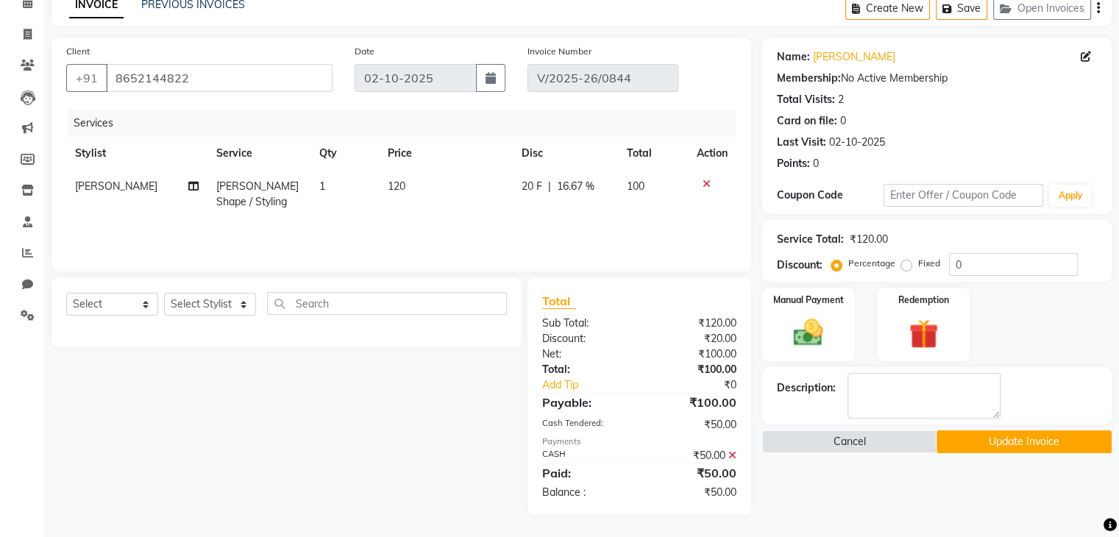
scroll to position [74, 0]
click at [730, 454] on icon at bounding box center [732, 455] width 8 height 10
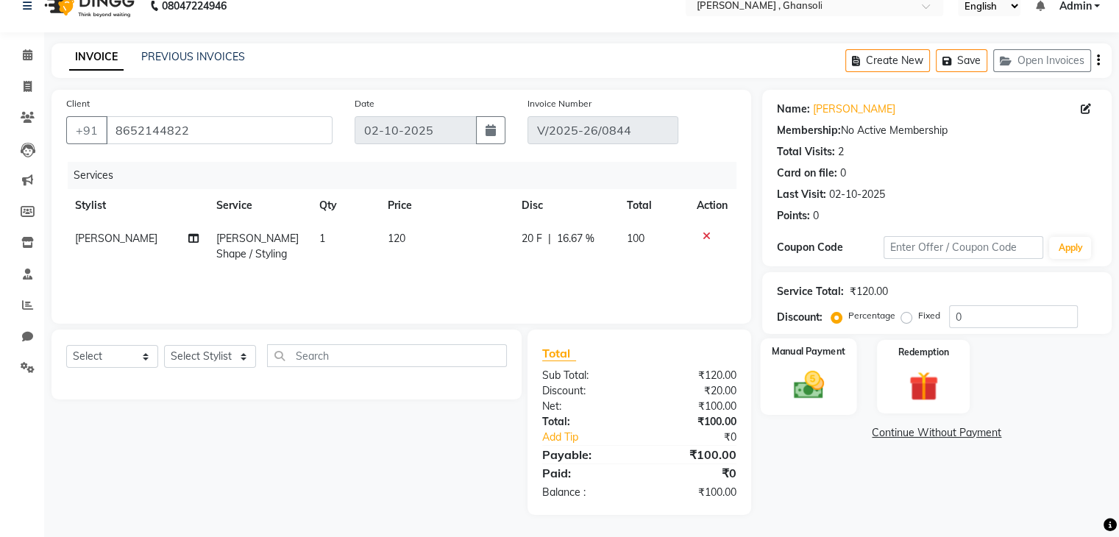
click at [762, 395] on div "Manual Payment" at bounding box center [808, 376] width 96 height 76
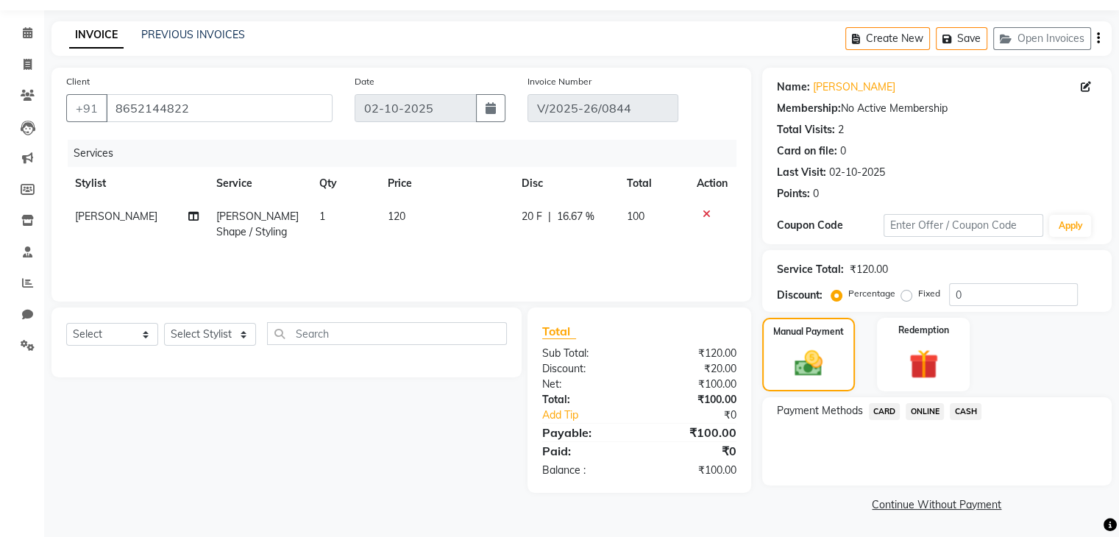
click at [927, 412] on span "ONLINE" at bounding box center [924, 411] width 38 height 17
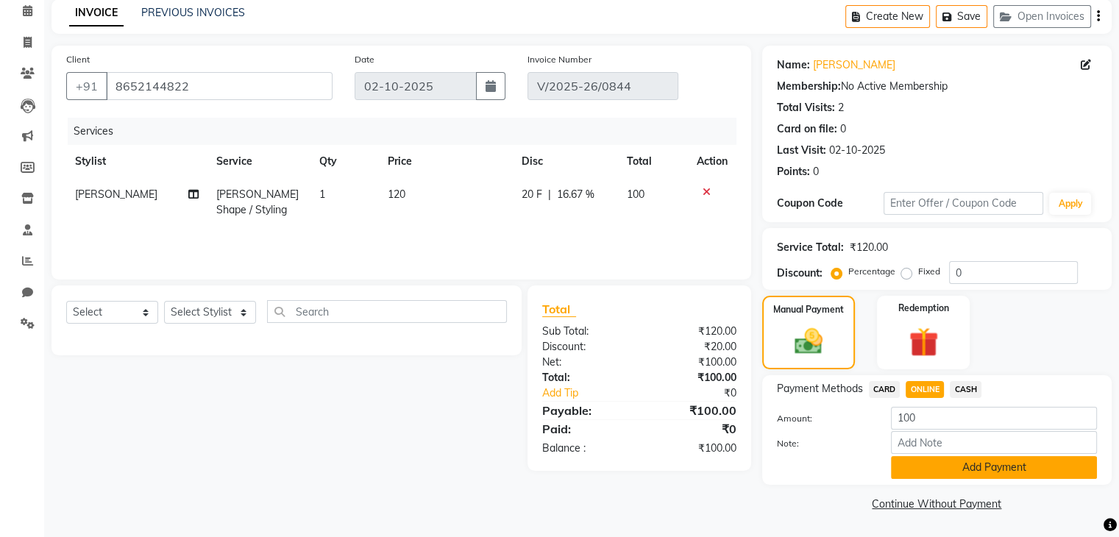
click at [951, 463] on button "Add Payment" at bounding box center [994, 467] width 206 height 23
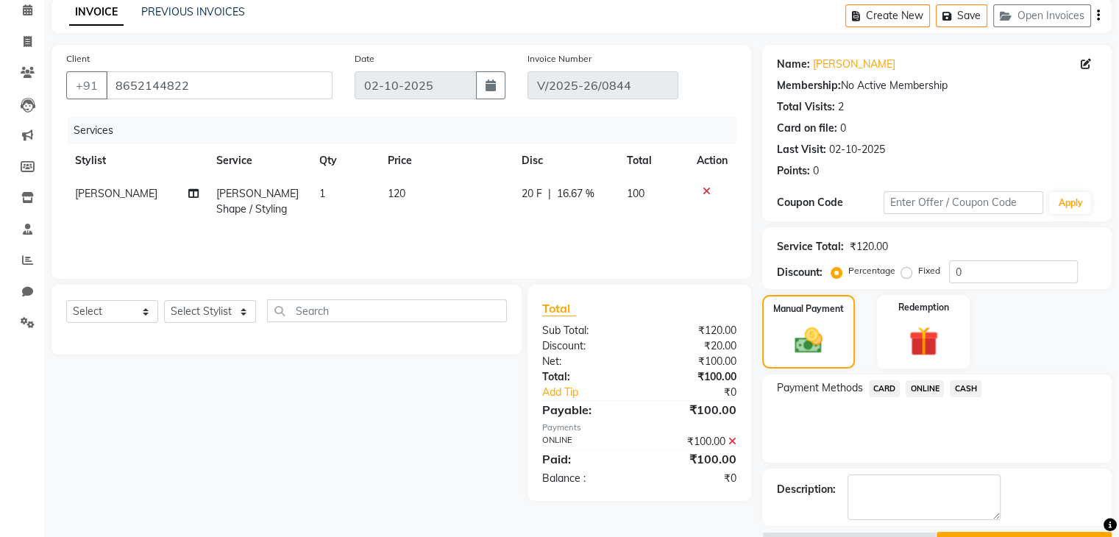
scroll to position [104, 0]
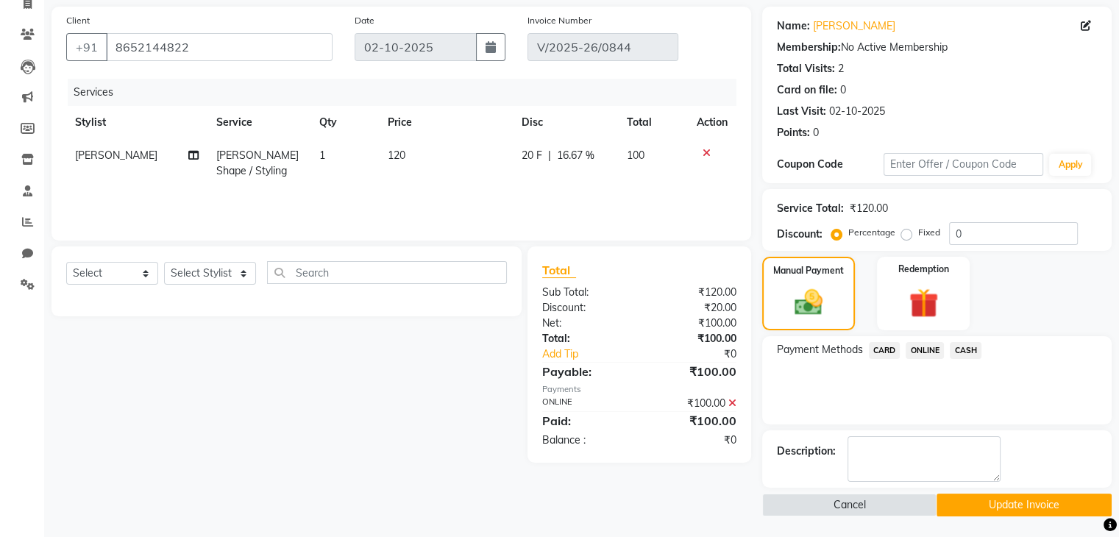
click at [982, 504] on button "Update Invoice" at bounding box center [1023, 505] width 175 height 23
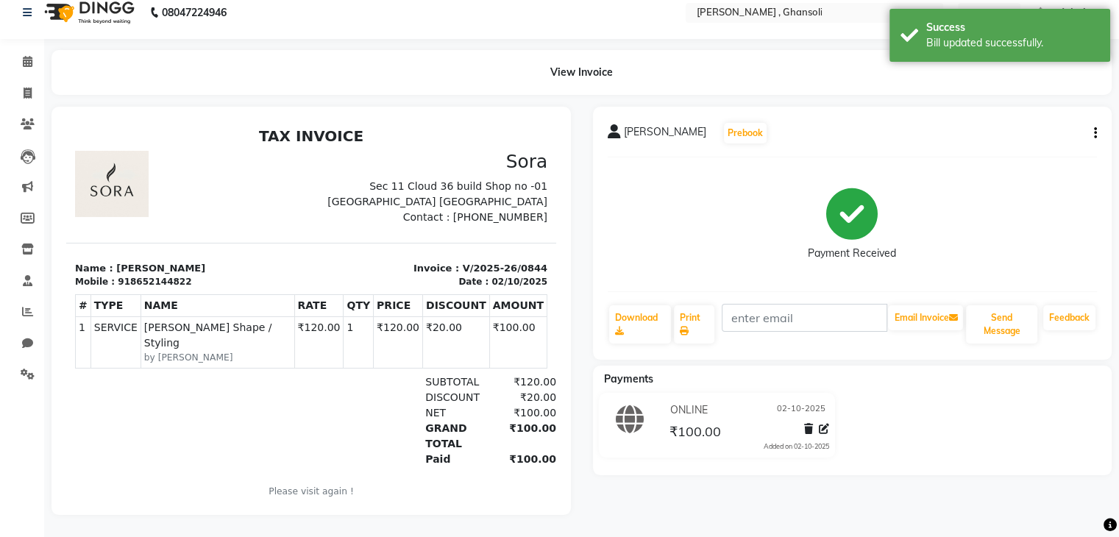
scroll to position [14, 0]
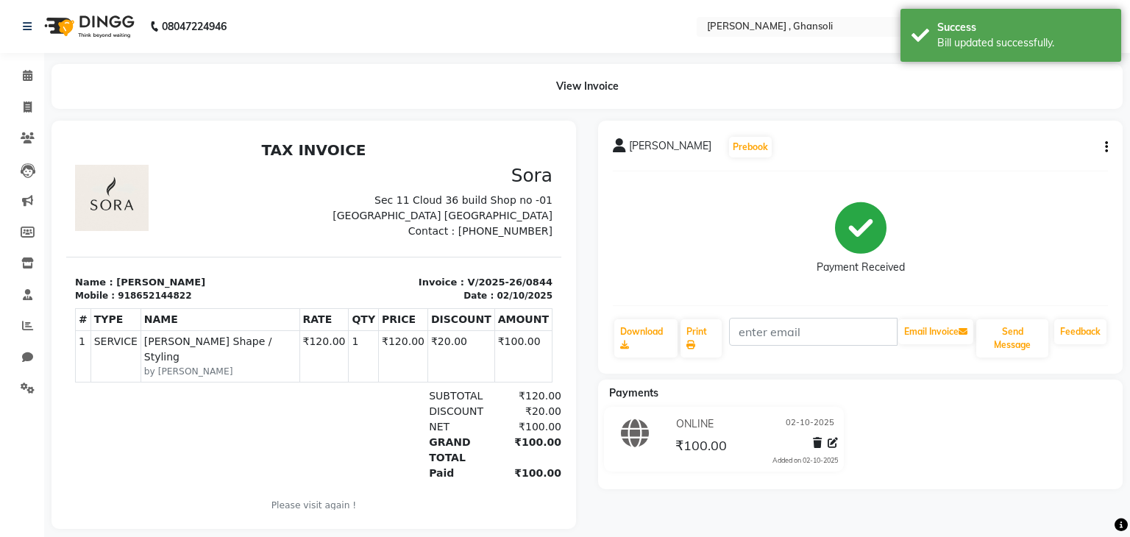
select select "service"
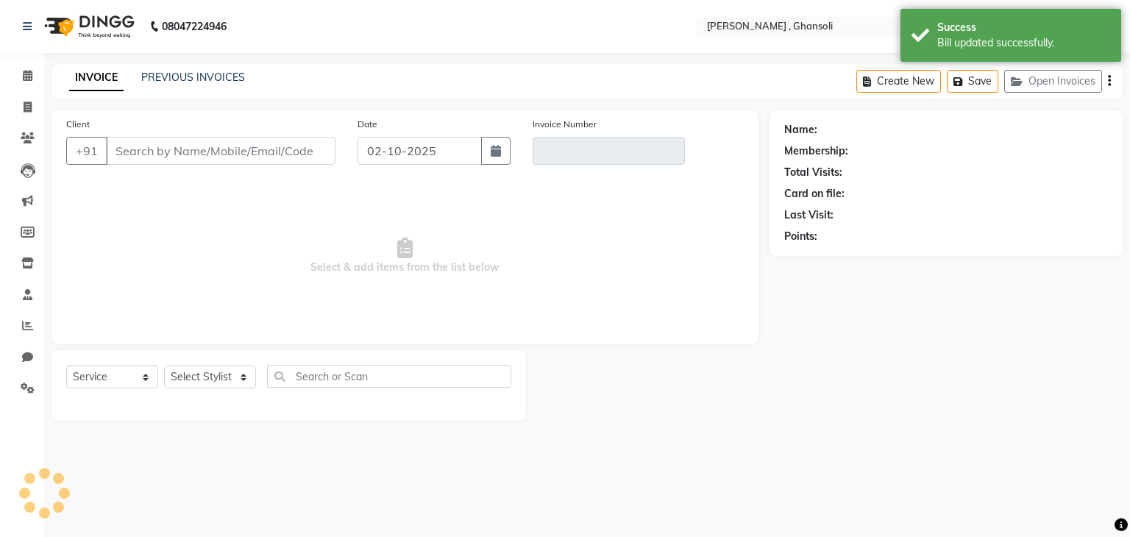
type input "8652144822"
type input "V/2025-26/0844"
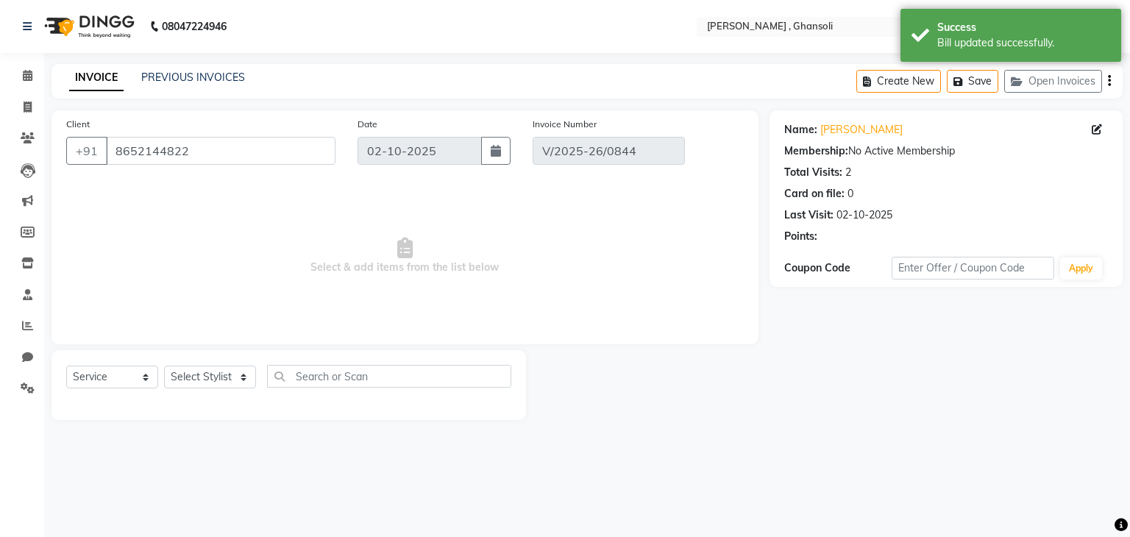
select select "select"
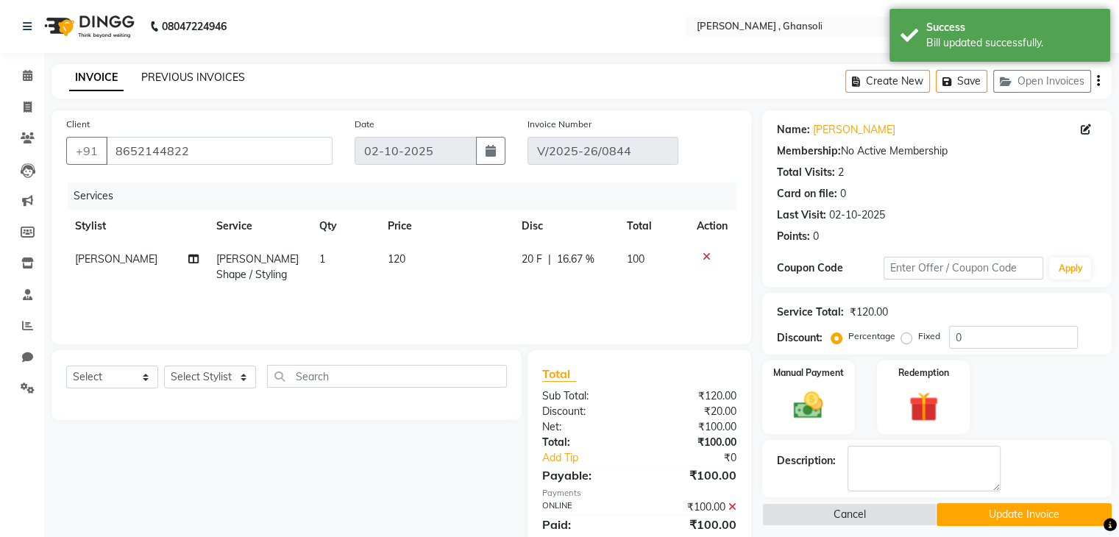
click at [212, 82] on link "PREVIOUS INVOICES" at bounding box center [193, 77] width 104 height 13
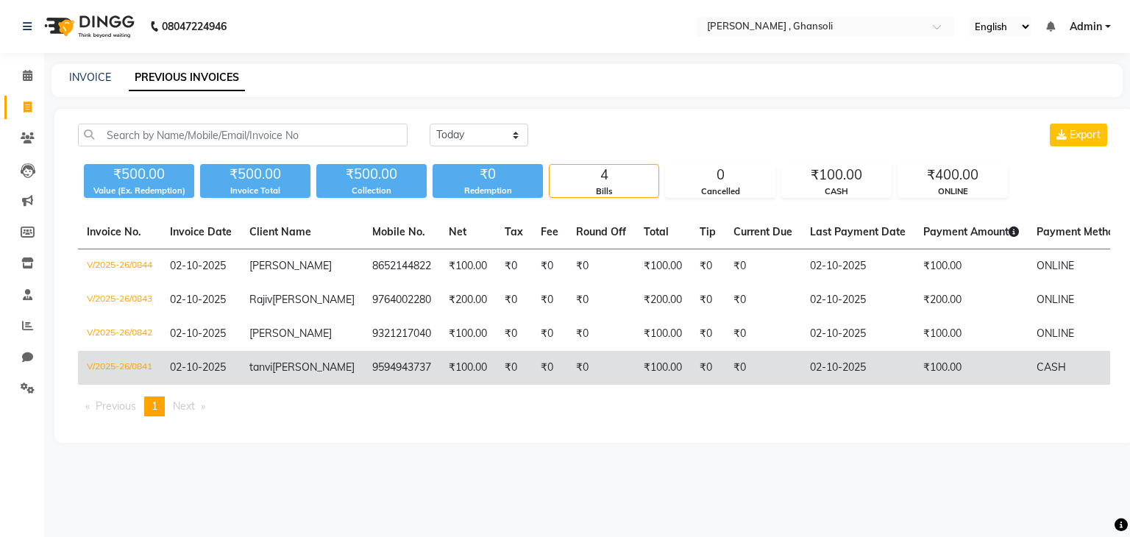
click at [567, 380] on td "₹0" at bounding box center [601, 368] width 68 height 34
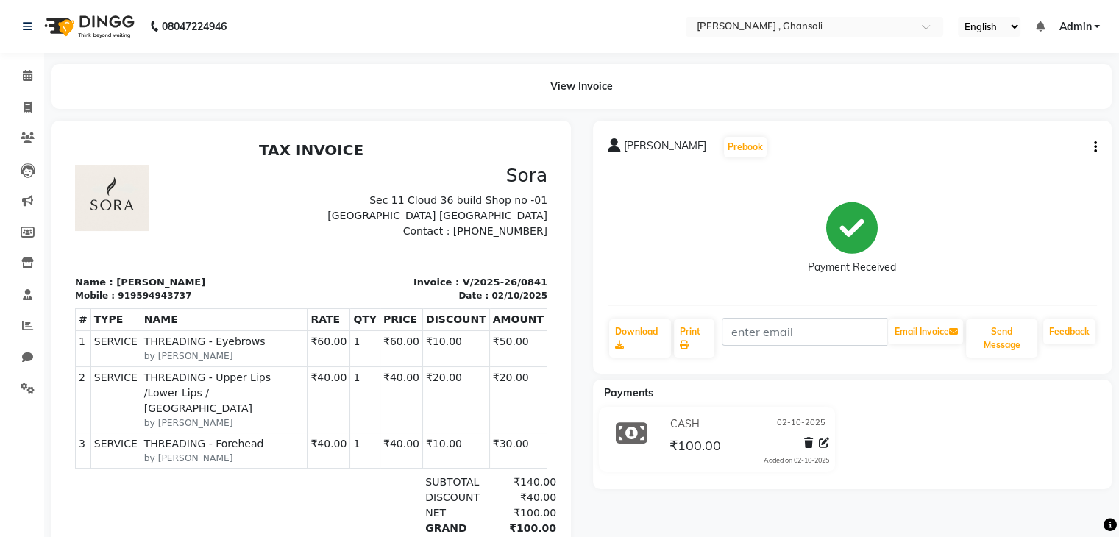
click at [1092, 152] on button "button" at bounding box center [1092, 147] width 9 height 15
click at [1027, 163] on div "Edit Invoice" at bounding box center [1021, 166] width 101 height 18
select select "service"
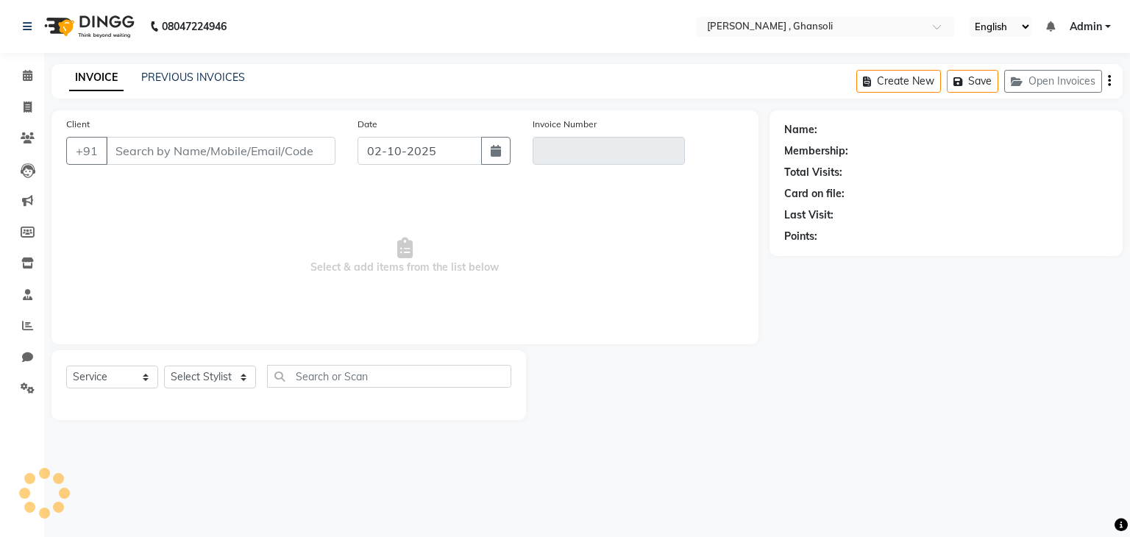
type input "9594943737"
type input "V/2025-26/0841"
select select "select"
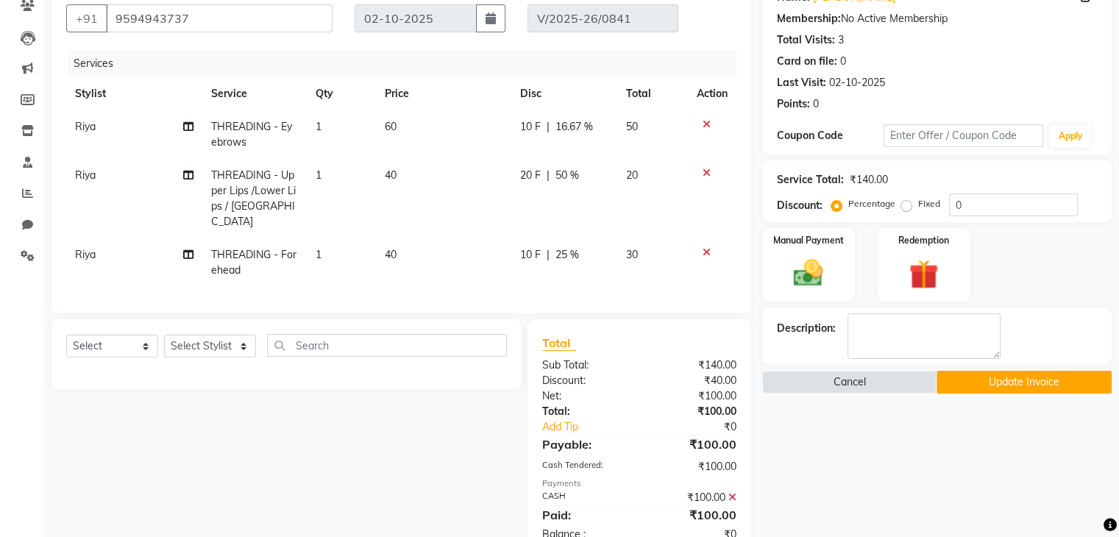
scroll to position [171, 0]
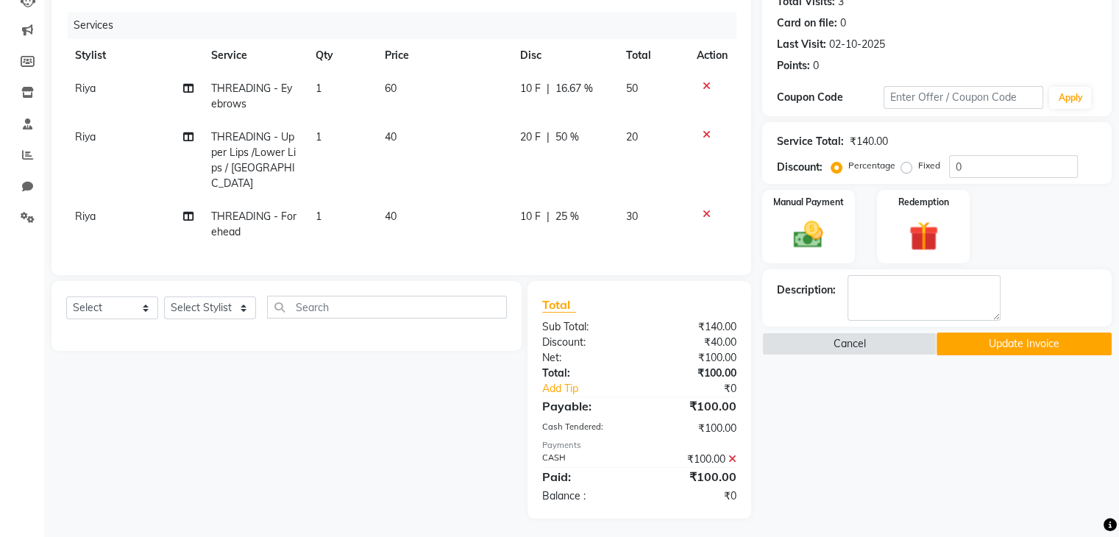
click at [732, 457] on icon at bounding box center [732, 459] width 8 height 10
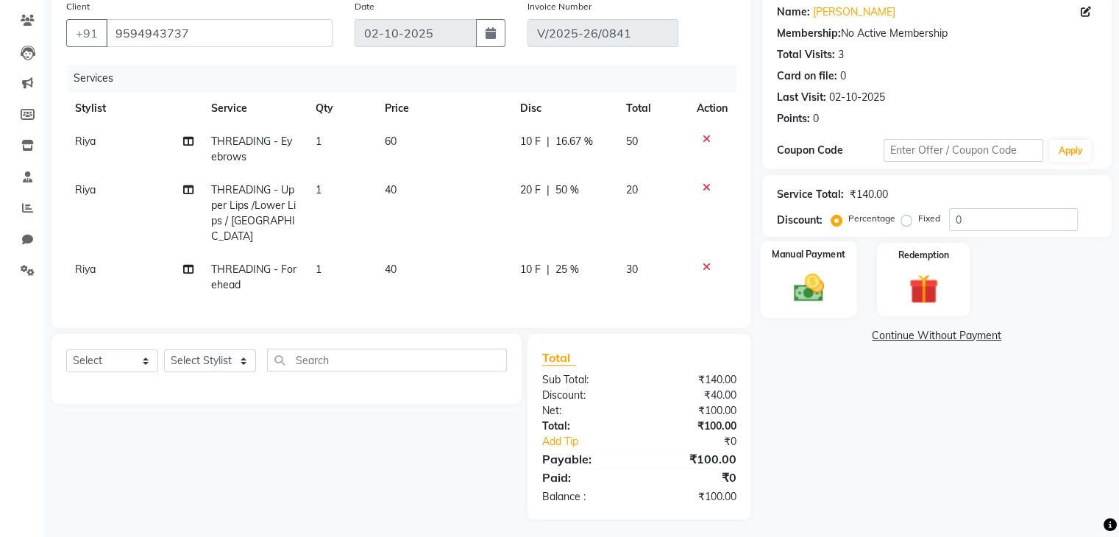
click at [789, 277] on img at bounding box center [807, 288] width 49 height 35
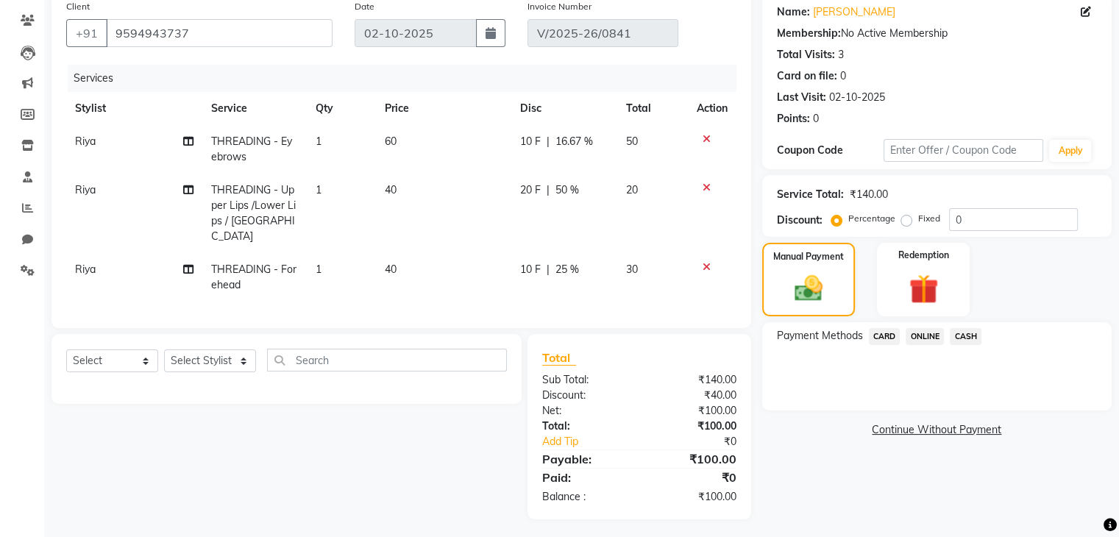
click at [924, 335] on span "ONLINE" at bounding box center [924, 336] width 38 height 17
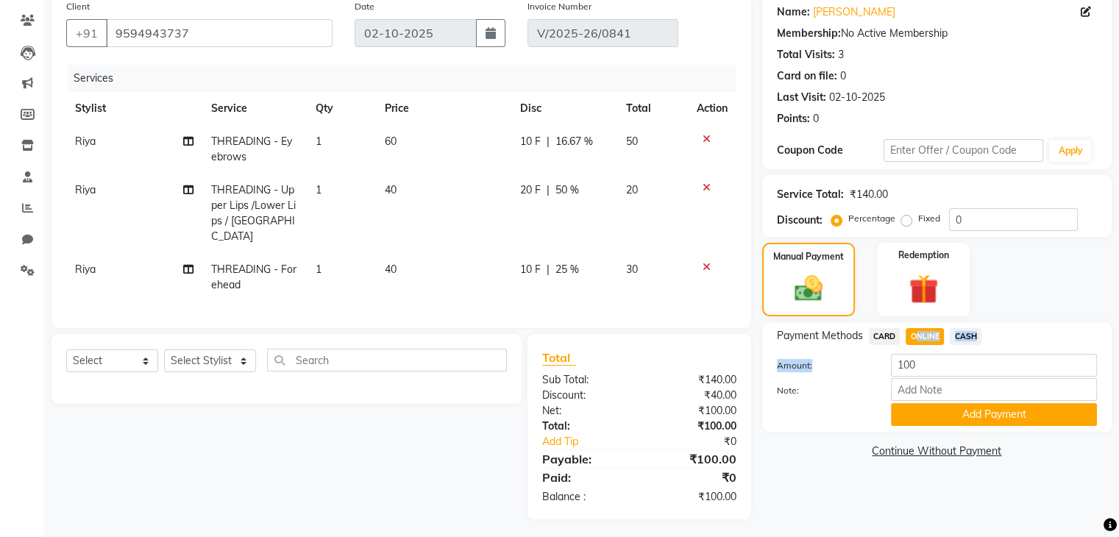
drag, startPoint x: 909, startPoint y: 335, endPoint x: 918, endPoint y: 359, distance: 25.1
click at [918, 359] on div "Payment Methods CARD ONLINE CASH Amount: 100 Note: Add Payment" at bounding box center [937, 377] width 320 height 98
click at [918, 359] on input "100" at bounding box center [994, 365] width 206 height 23
type input "1"
type input "50"
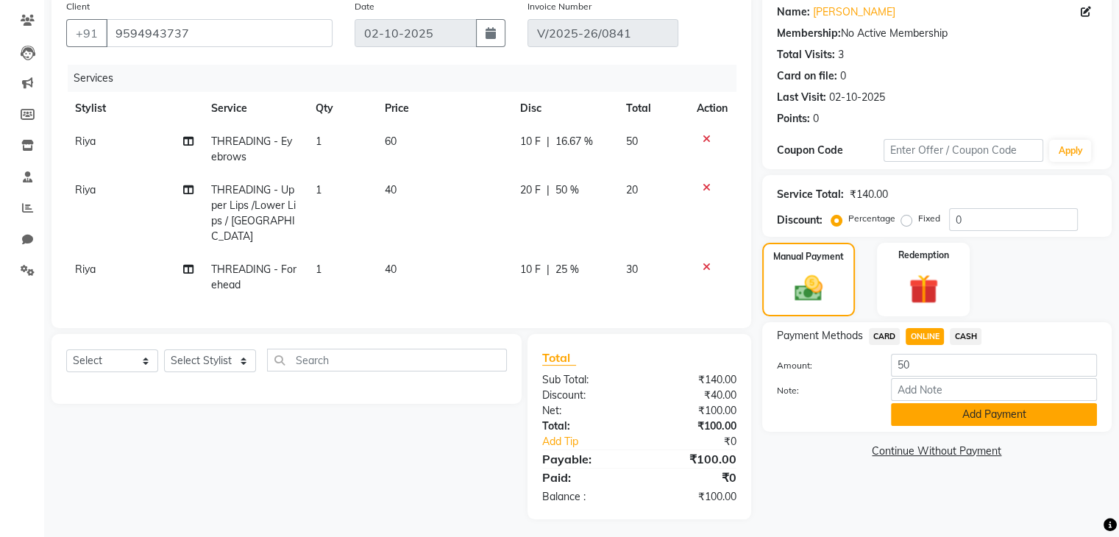
click at [960, 413] on button "Add Payment" at bounding box center [994, 414] width 206 height 23
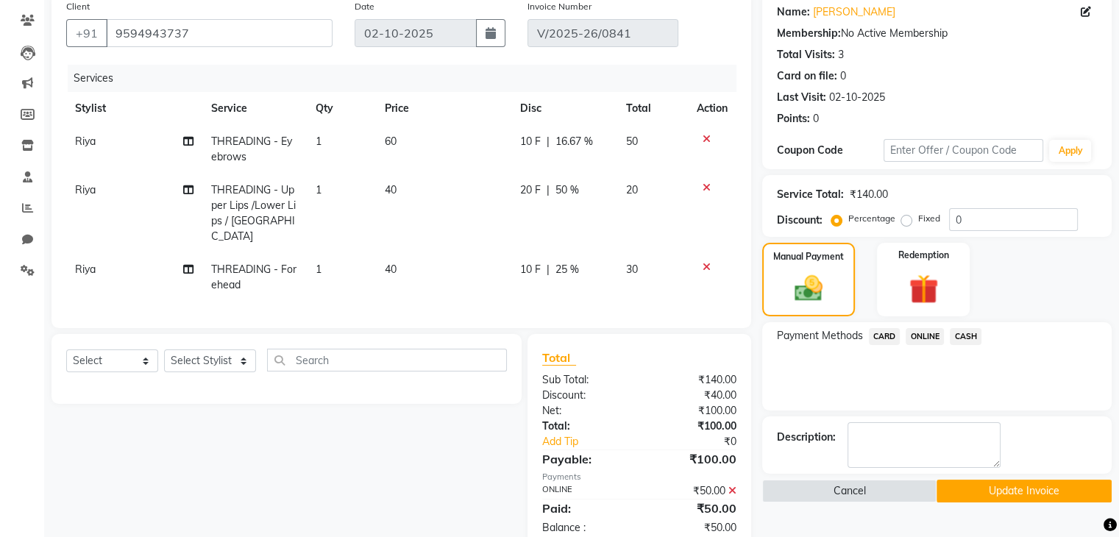
click at [967, 330] on span "CASH" at bounding box center [965, 336] width 32 height 17
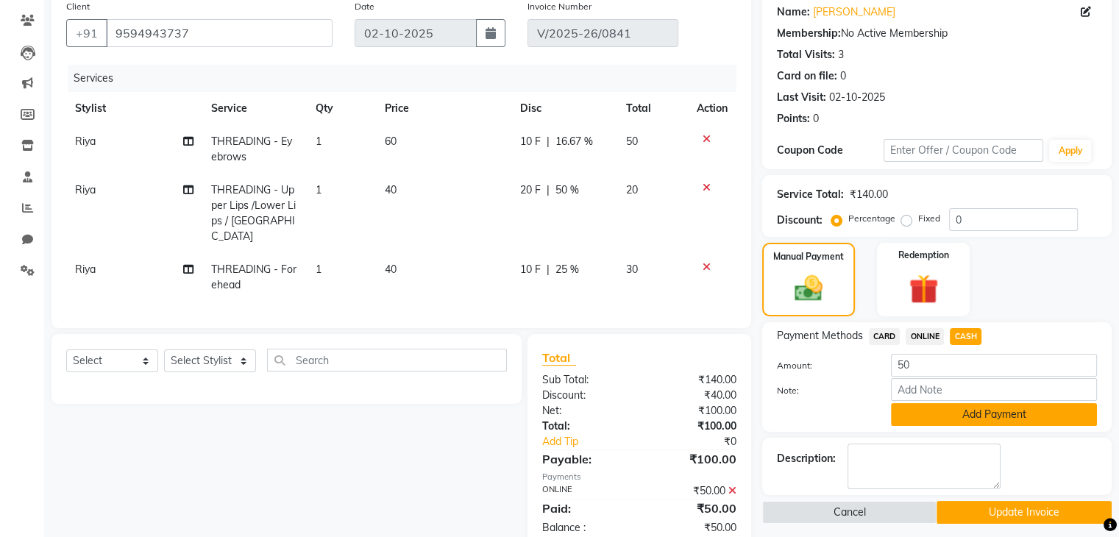
click at [963, 410] on button "Add Payment" at bounding box center [994, 414] width 206 height 23
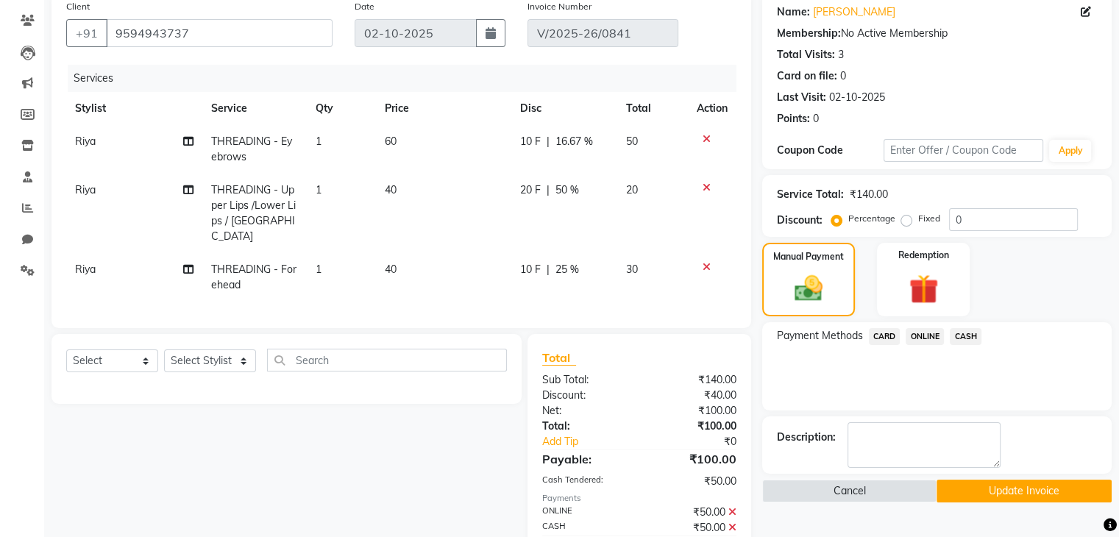
scroll to position [185, 0]
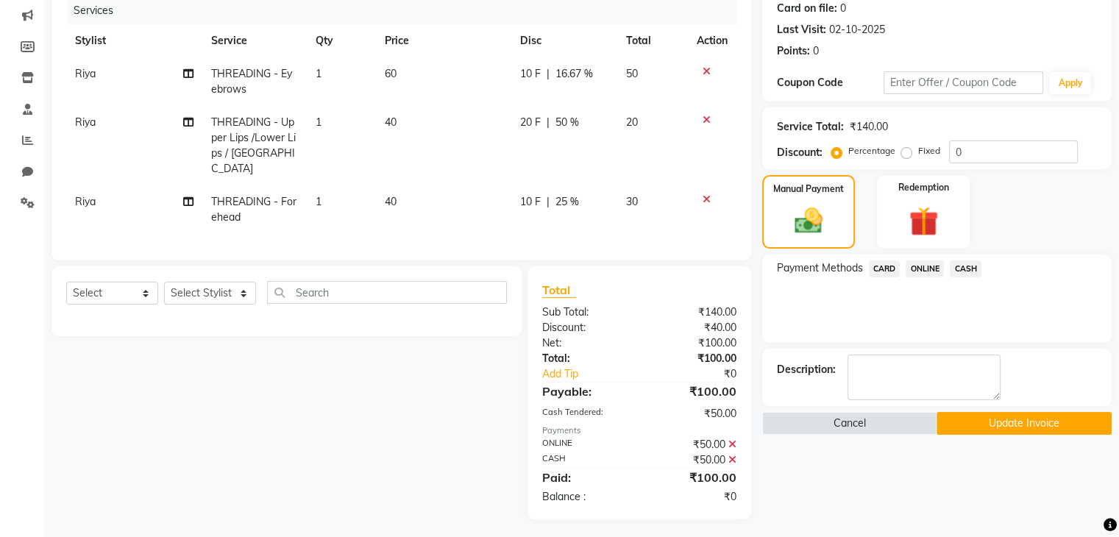
click at [1006, 424] on button "Update Invoice" at bounding box center [1023, 423] width 175 height 23
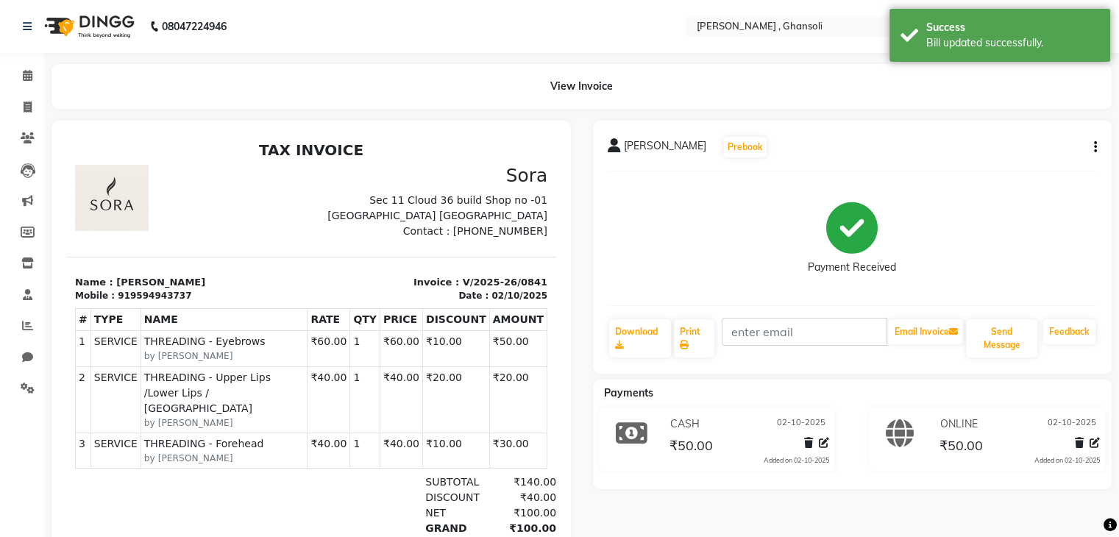
select select "service"
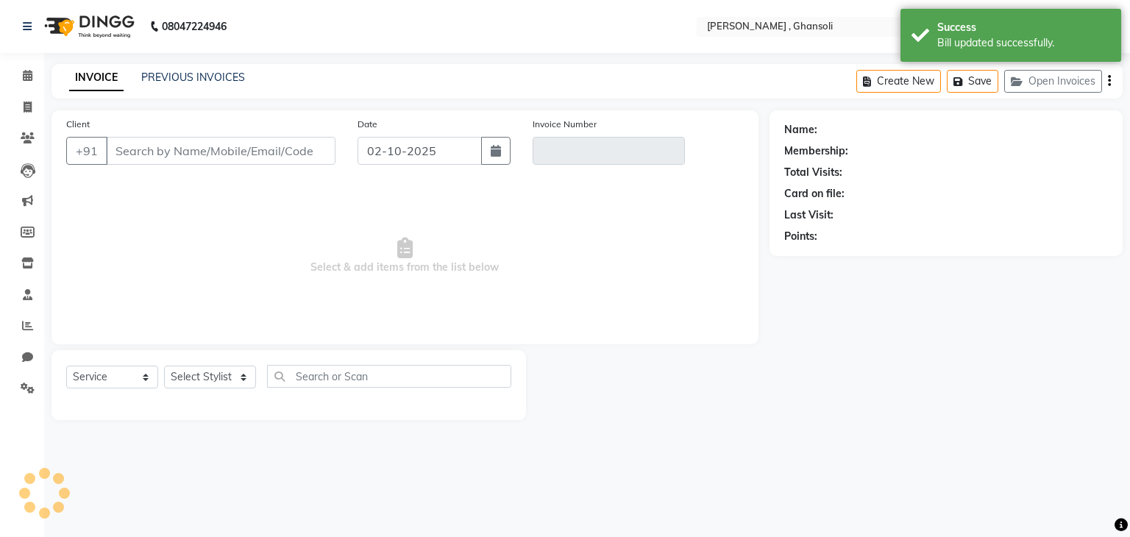
type input "9594943737"
type input "V/2025-26/0841"
